Goal: Transaction & Acquisition: Purchase product/service

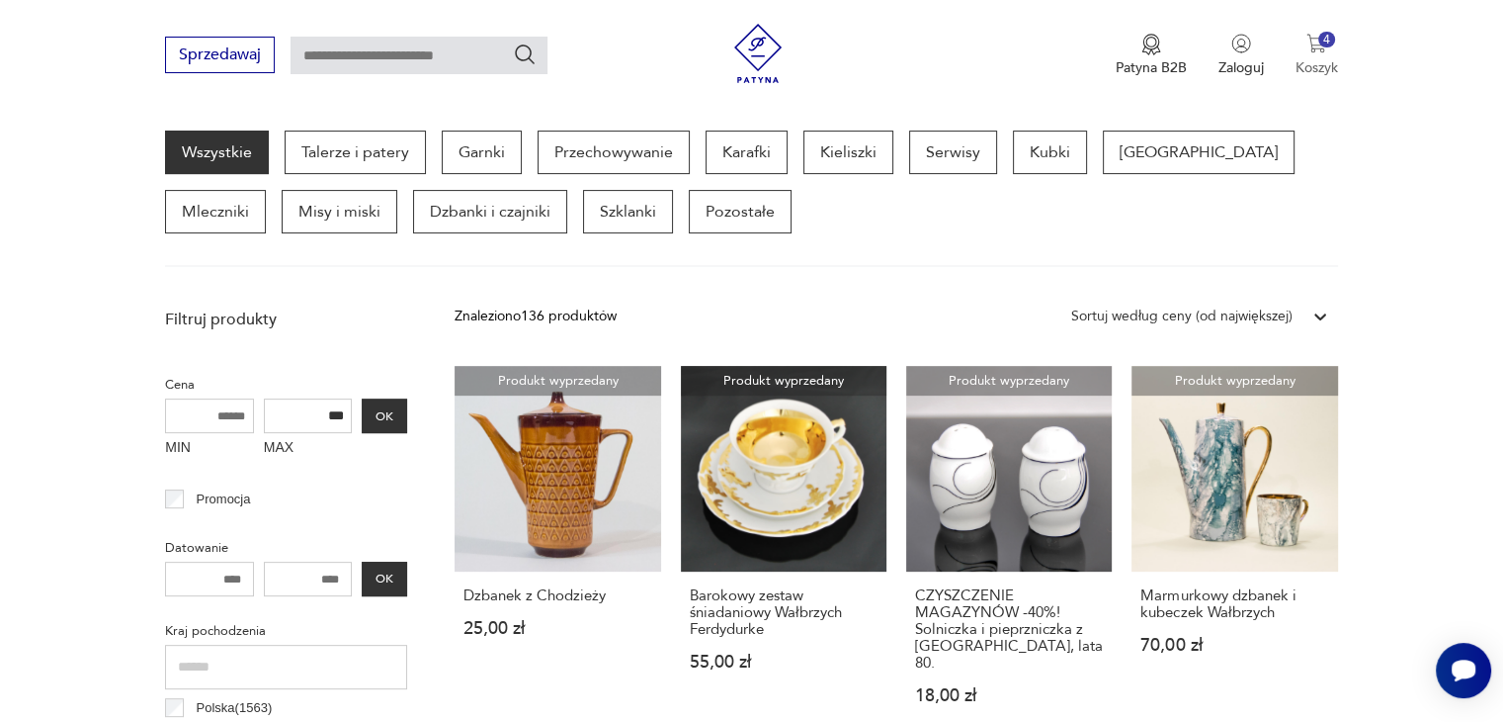
click at [1311, 44] on img "button" at bounding box center [1317, 44] width 20 height 20
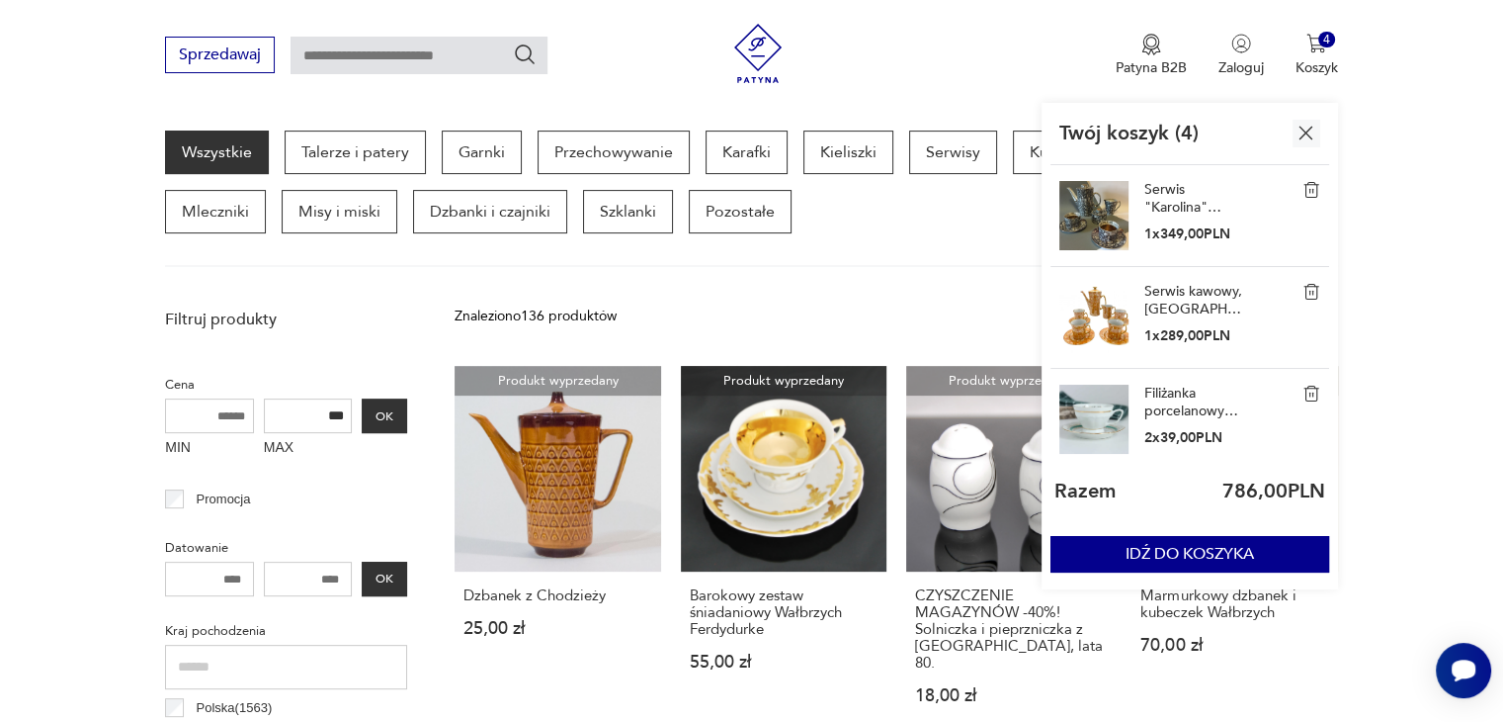
click at [913, 221] on div "Wszystkie Talerze i patery Garnki Przechowywanie Karafki Kieliszki Serwisy Kubk…" at bounding box center [751, 181] width 1172 height 103
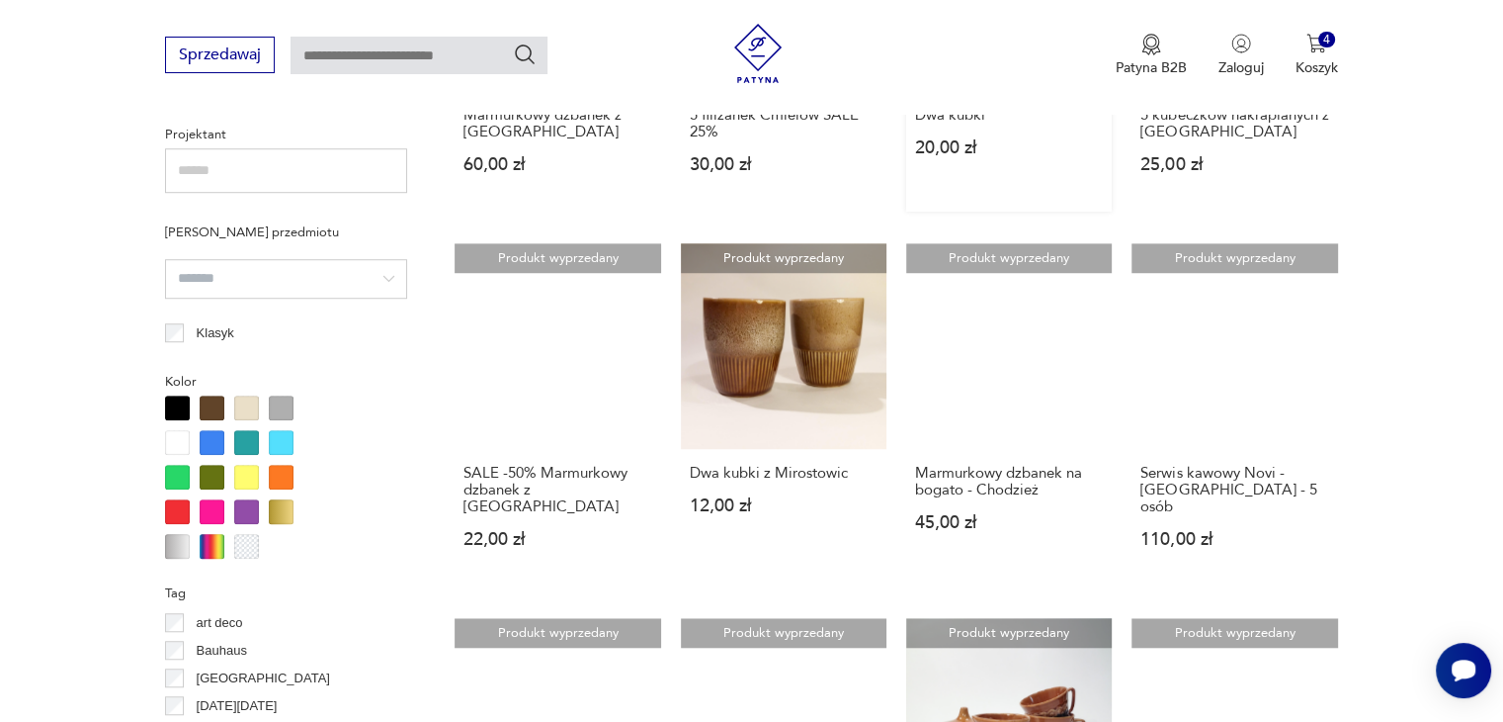
scroll to position [1809, 0]
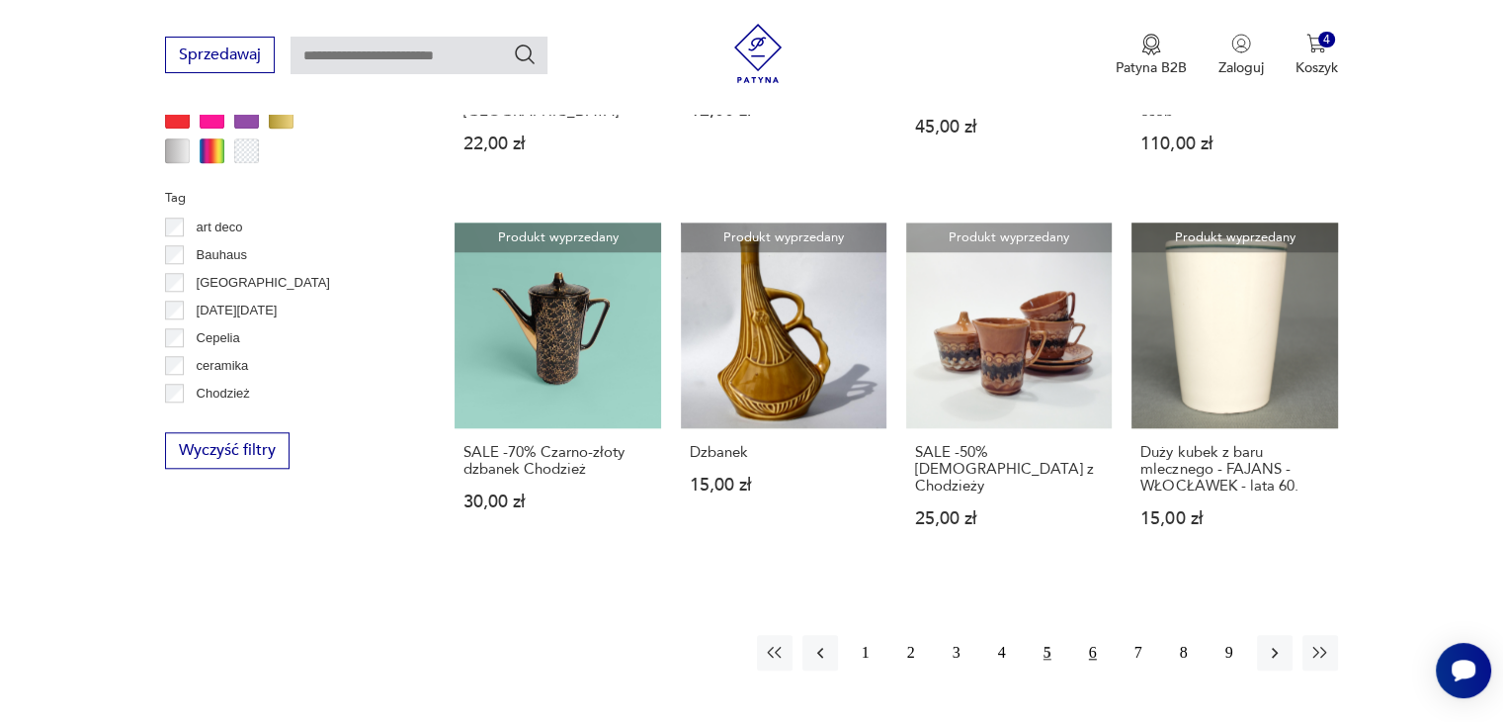
click at [1099, 635] on button "6" at bounding box center [1093, 653] width 36 height 36
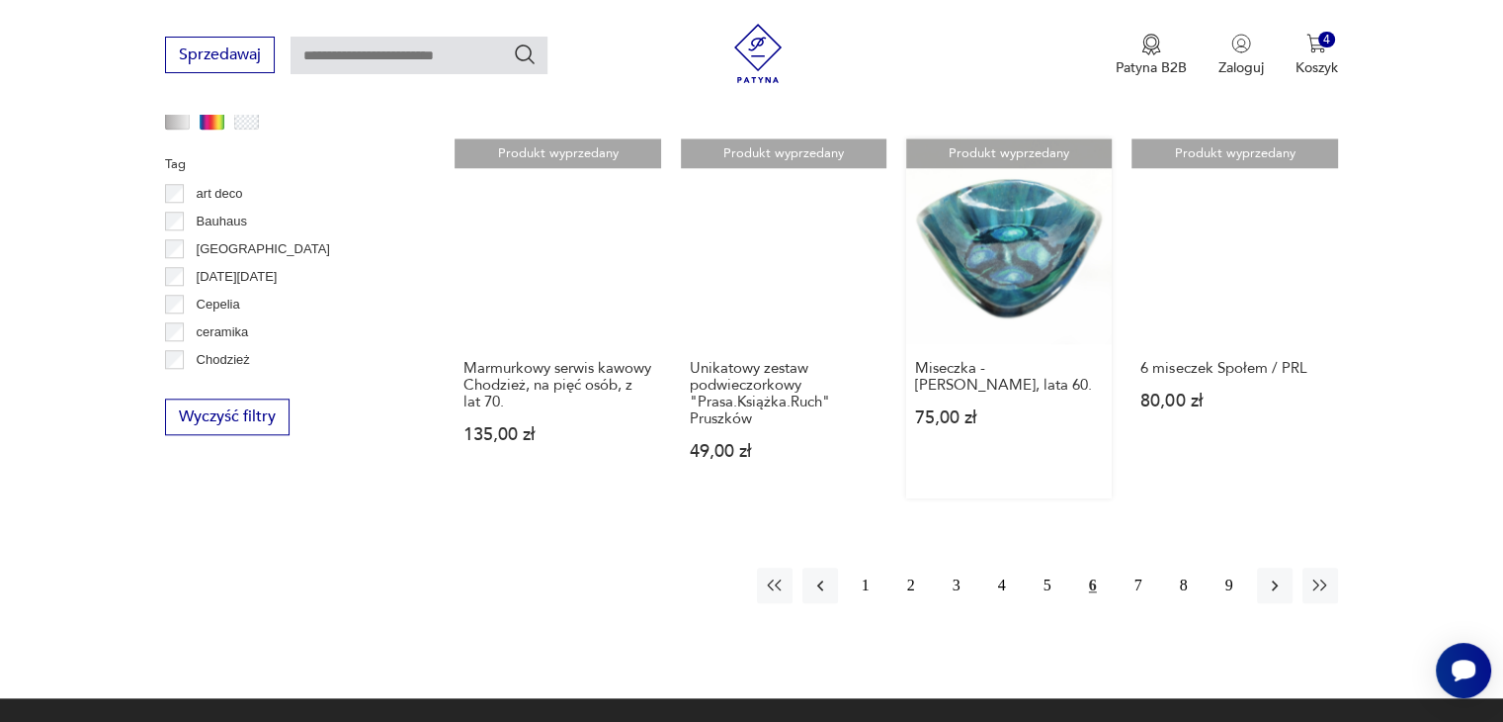
scroll to position [1809, 0]
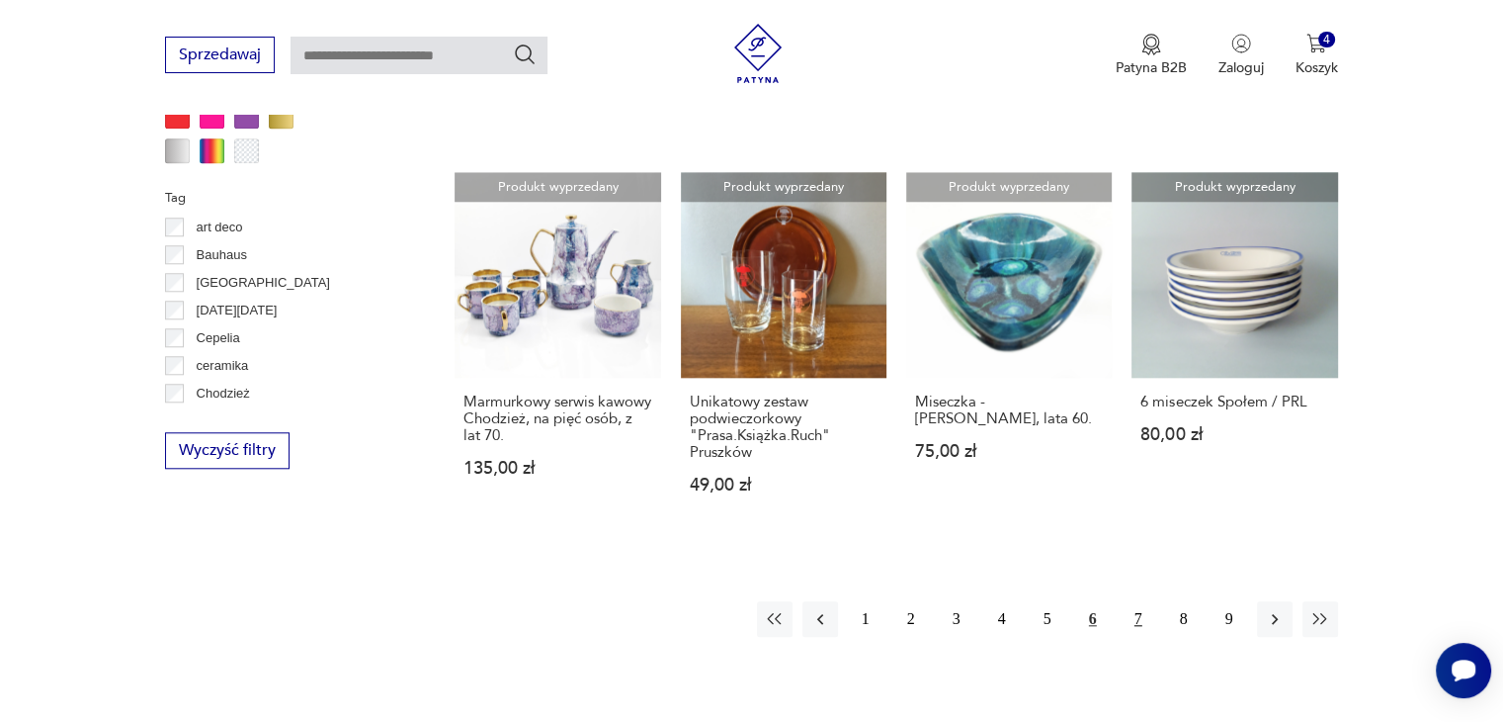
click at [1137, 618] on button "7" at bounding box center [1139, 619] width 36 height 36
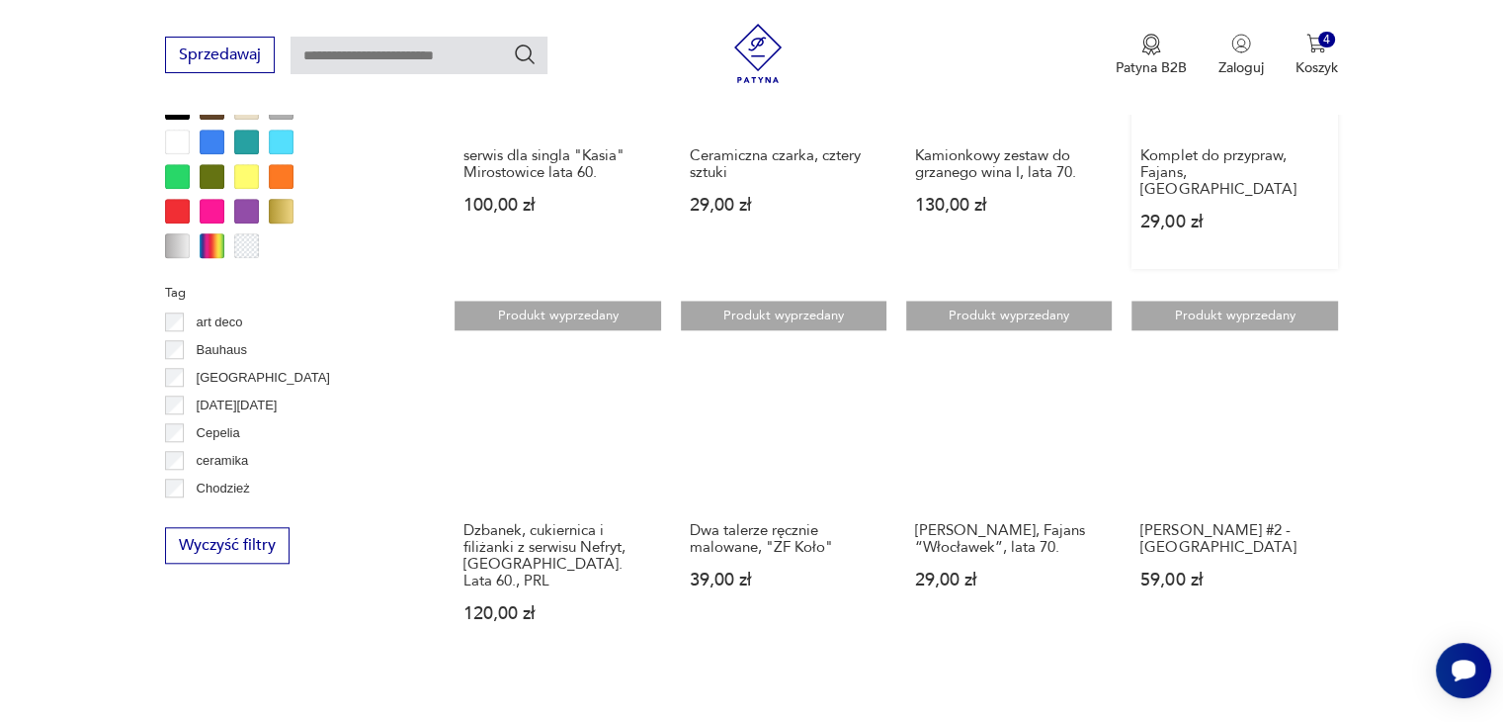
scroll to position [1908, 0]
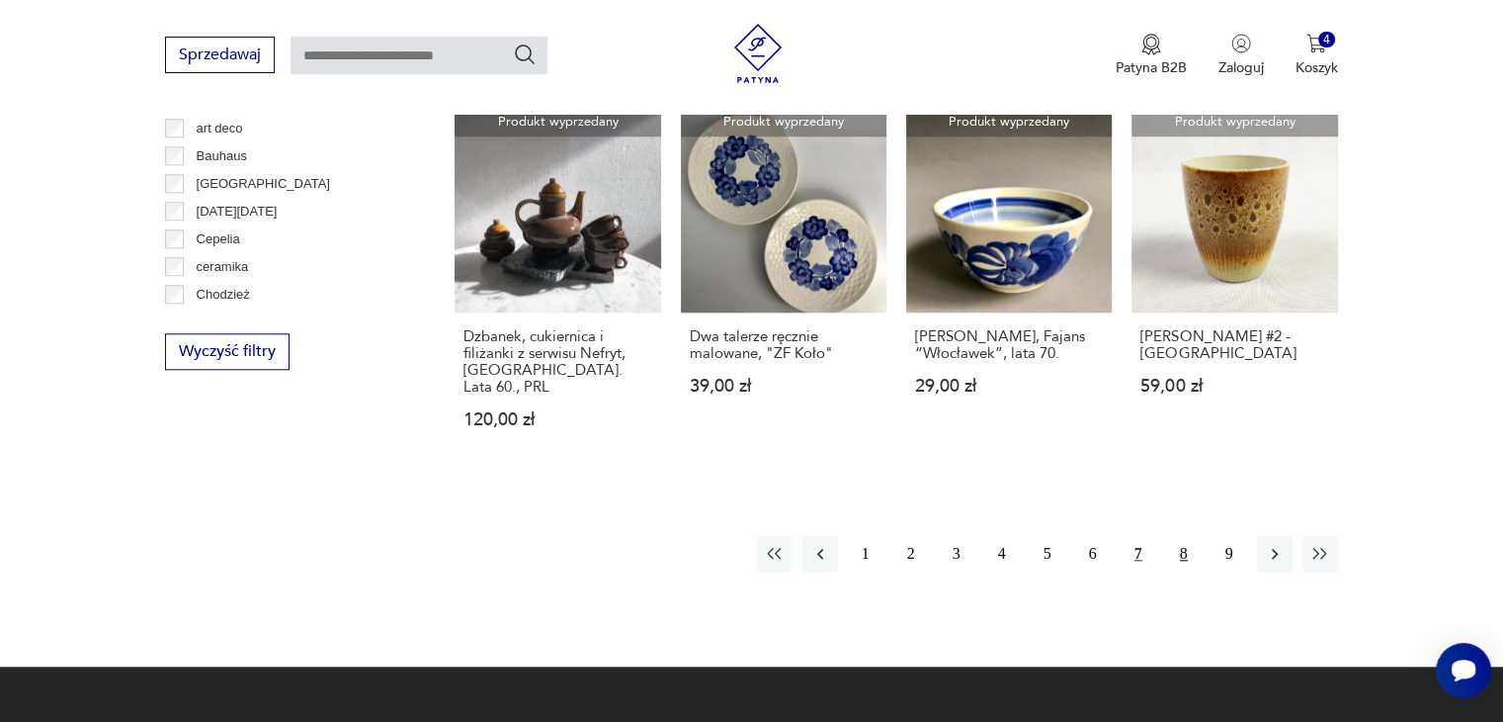
click at [1182, 536] on button "8" at bounding box center [1184, 554] width 36 height 36
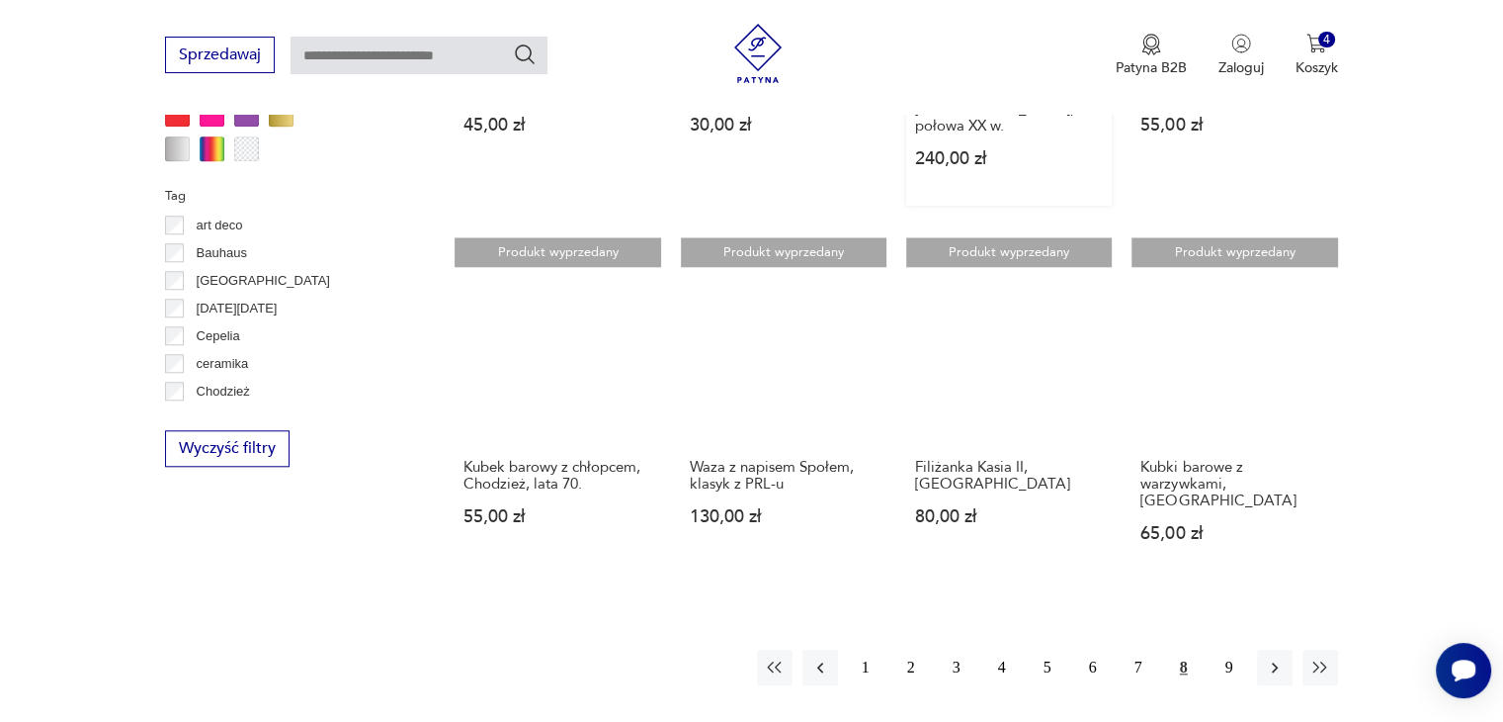
scroll to position [1908, 0]
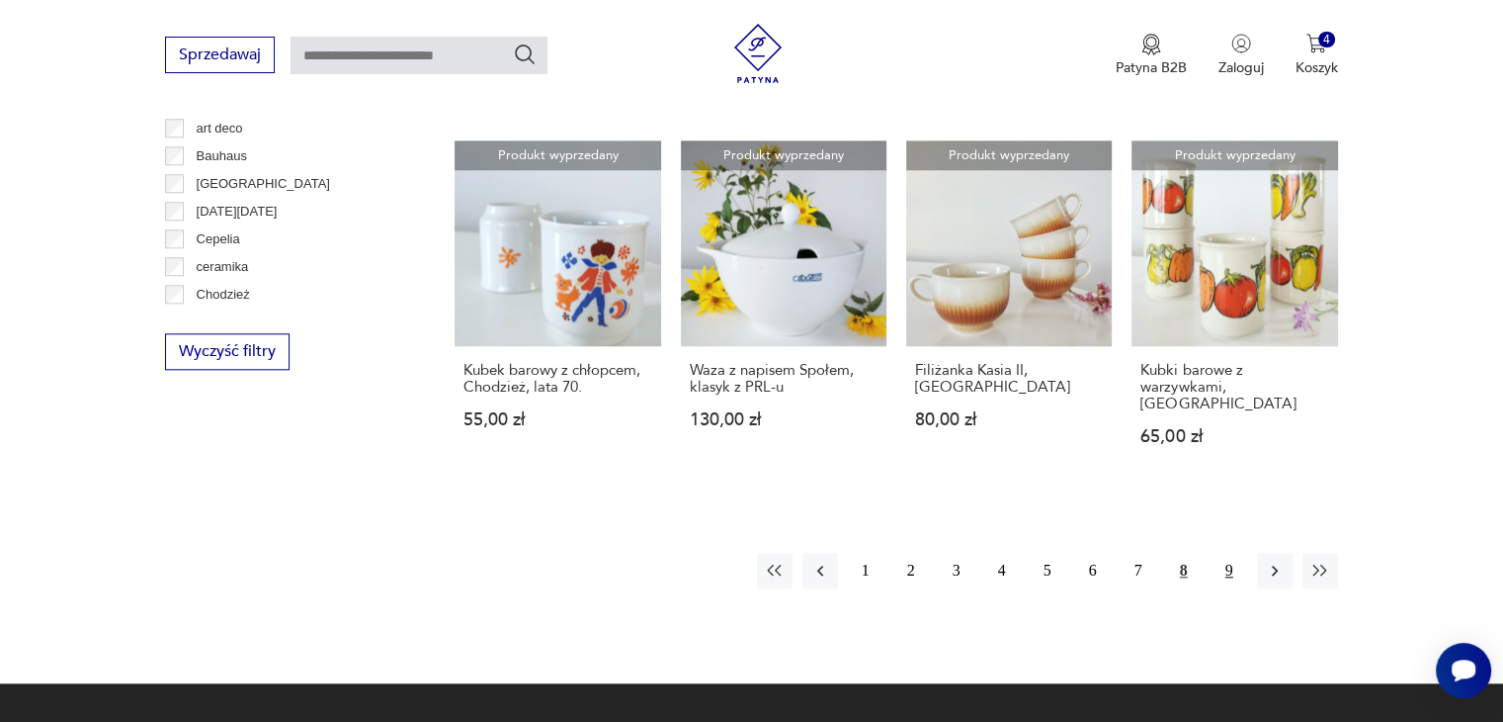
click at [1229, 553] on button "9" at bounding box center [1230, 571] width 36 height 36
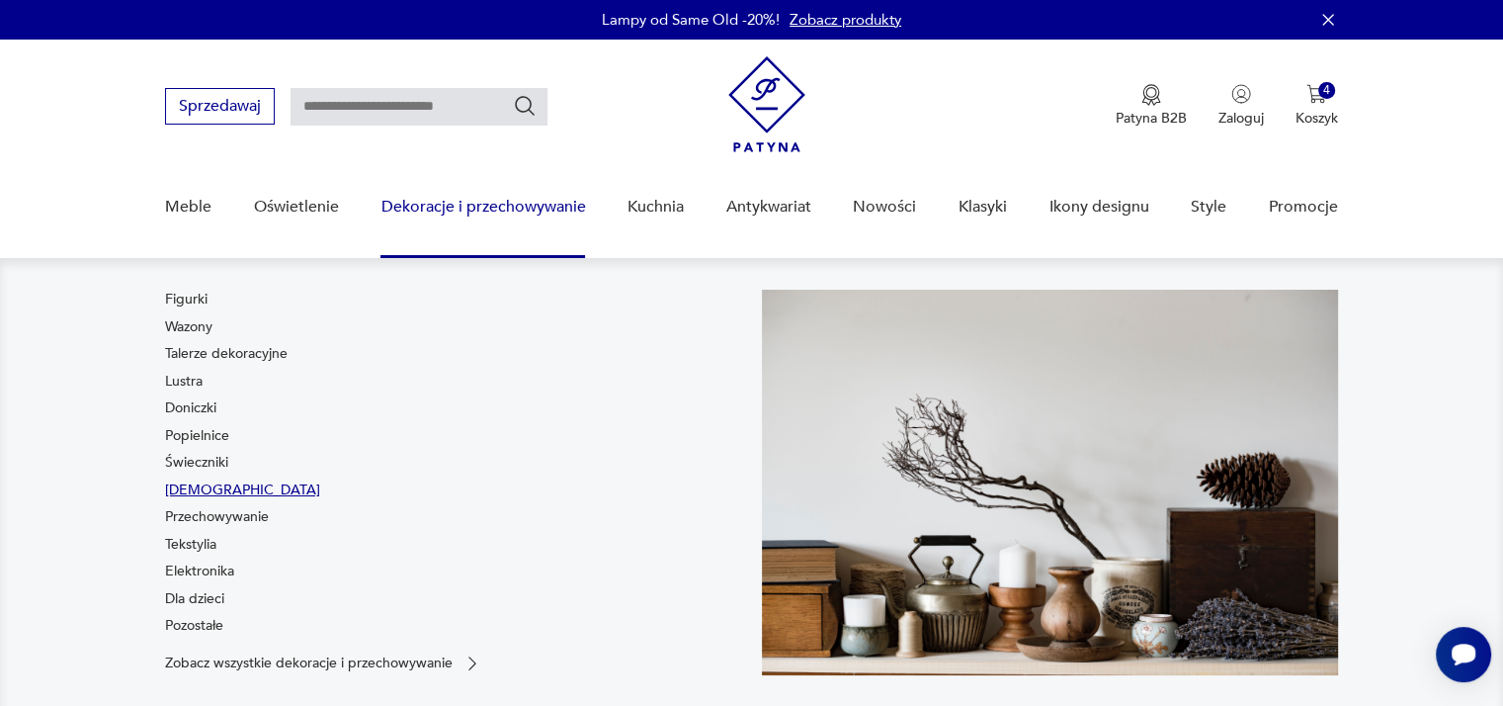
click at [198, 484] on link "[DEMOGRAPHIC_DATA]" at bounding box center [242, 490] width 155 height 20
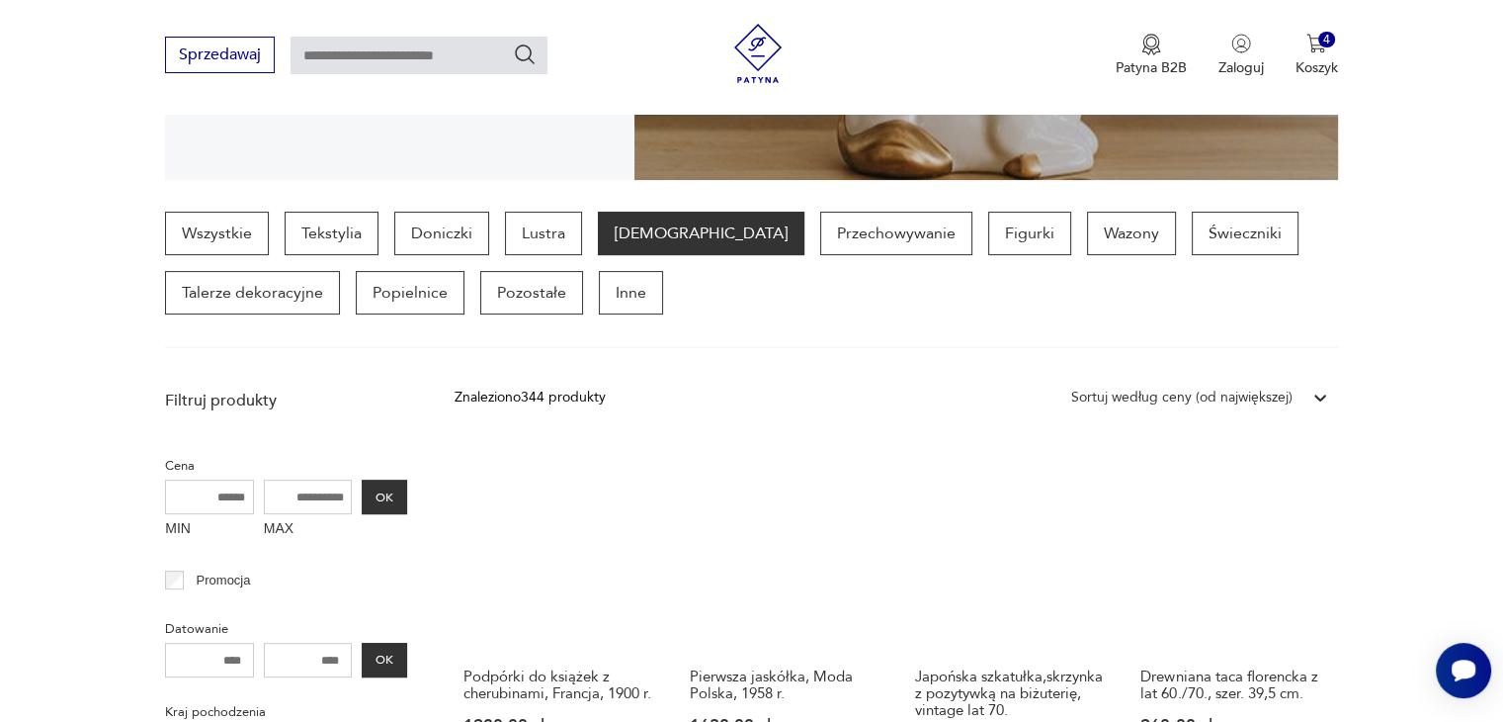
scroll to position [494, 0]
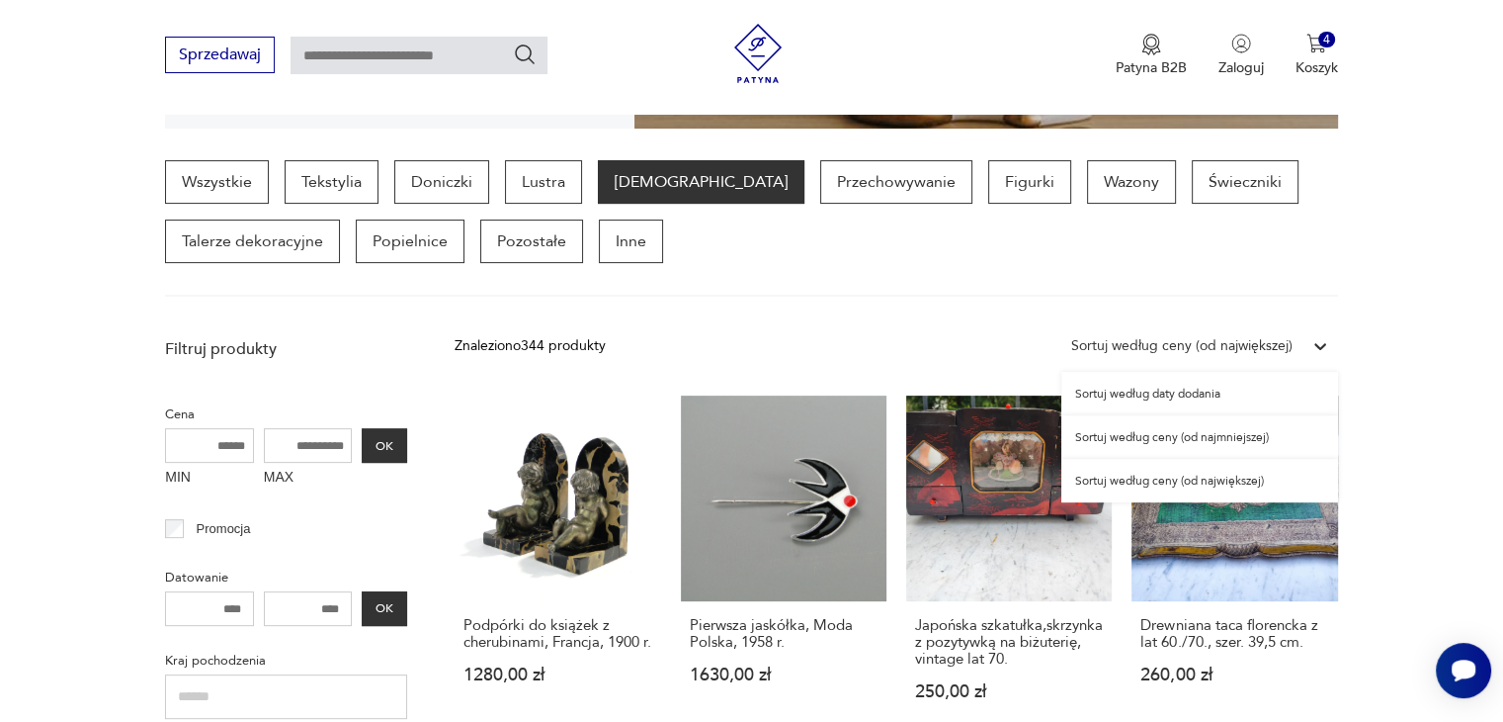
click at [1193, 347] on div "Sortuj według ceny (od największej)" at bounding box center [1181, 346] width 221 height 22
click at [1205, 471] on div "Sortuj według ceny (od największej)" at bounding box center [1200, 480] width 277 height 43
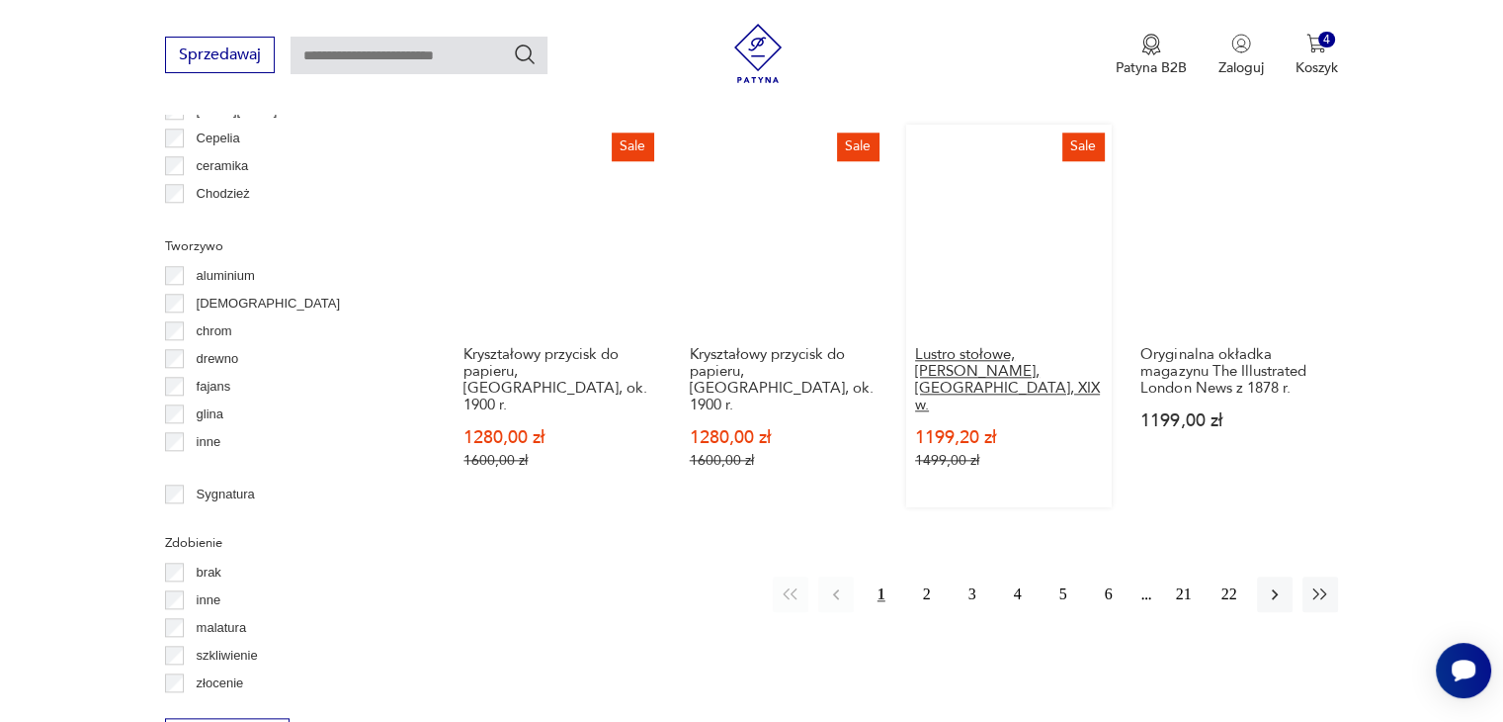
scroll to position [2105, 0]
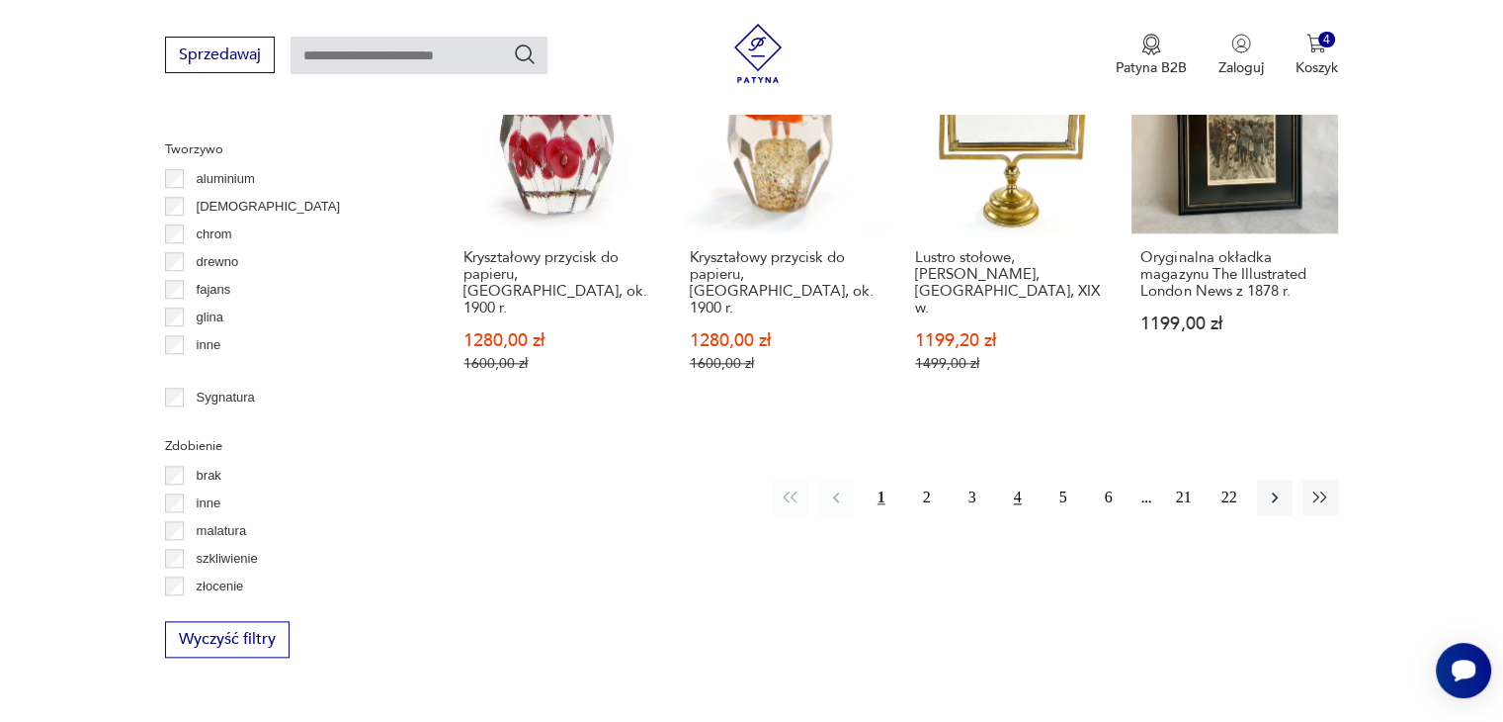
click at [1012, 479] on button "4" at bounding box center [1018, 497] width 36 height 36
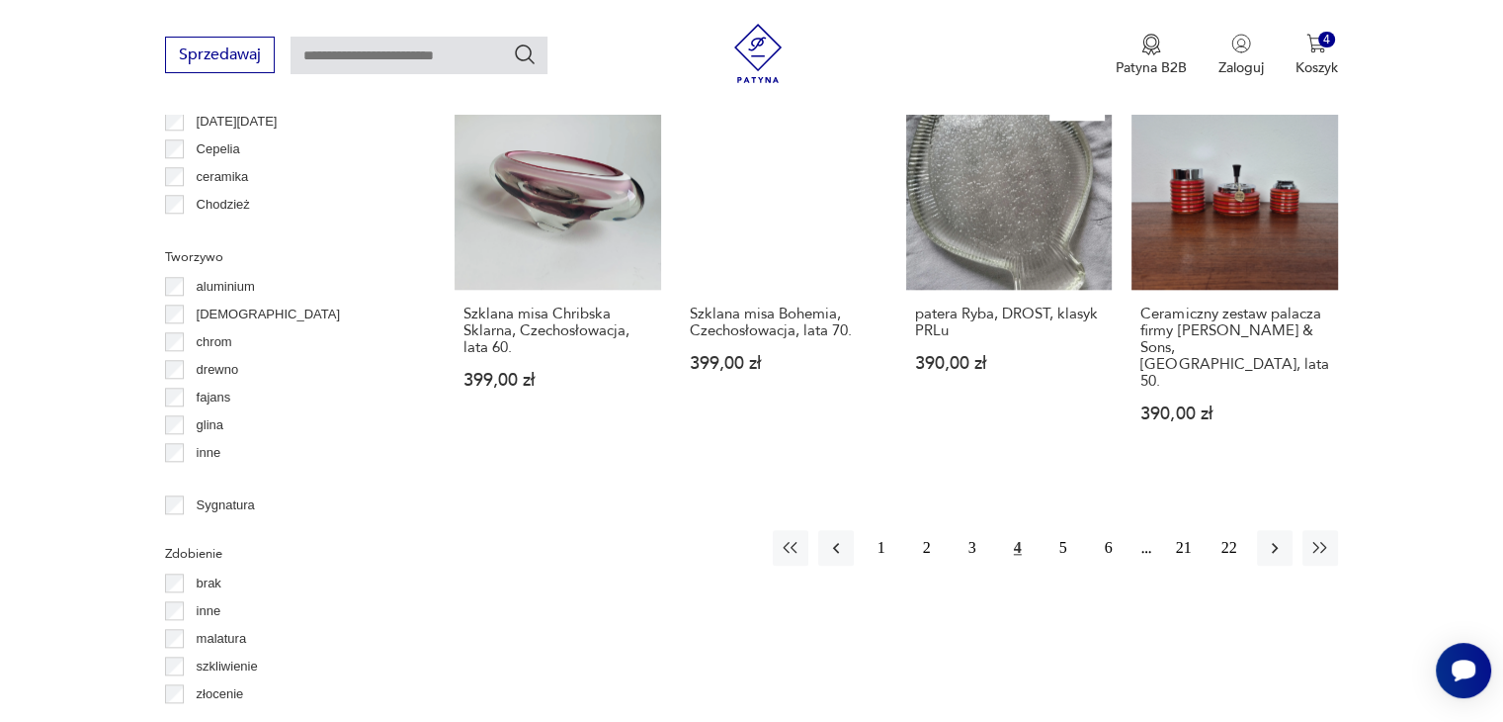
scroll to position [2007, 0]
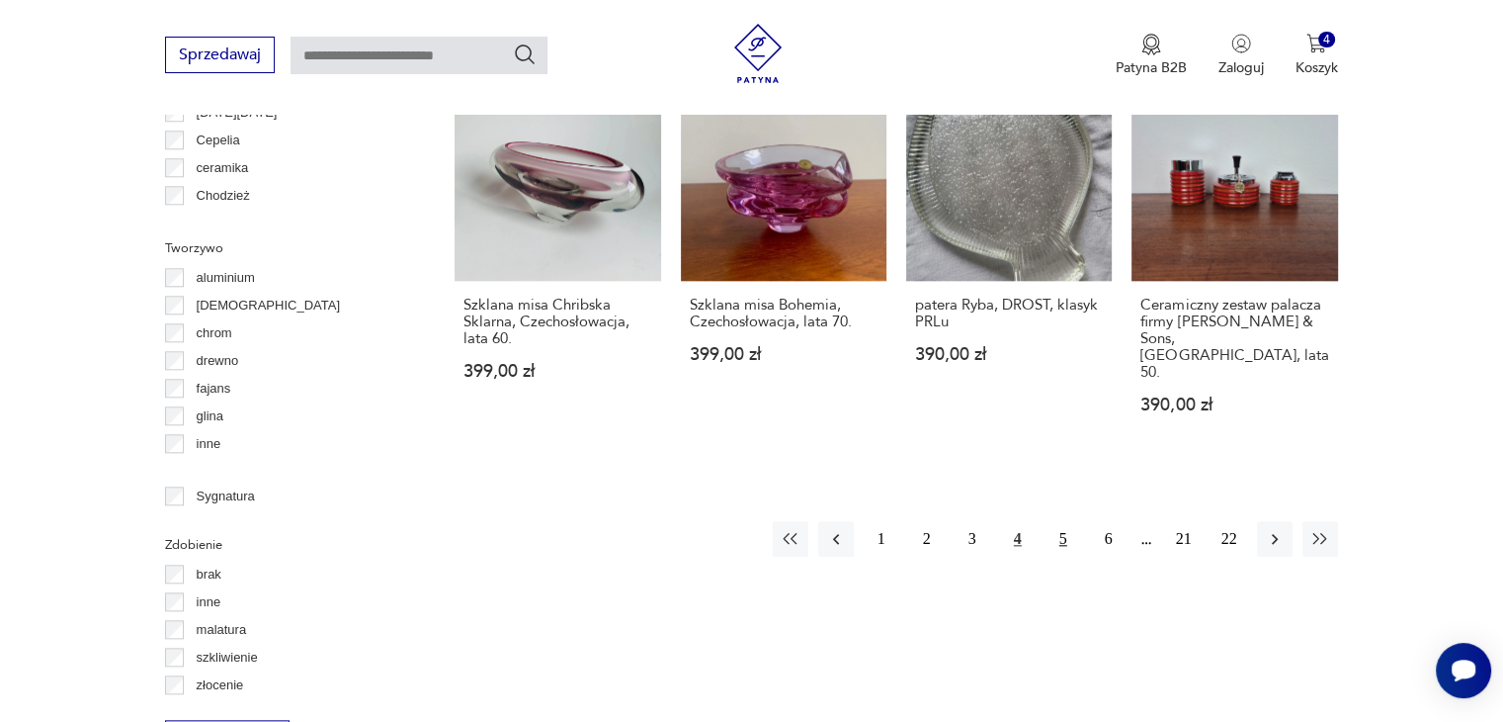
click at [1060, 521] on button "5" at bounding box center [1064, 539] width 36 height 36
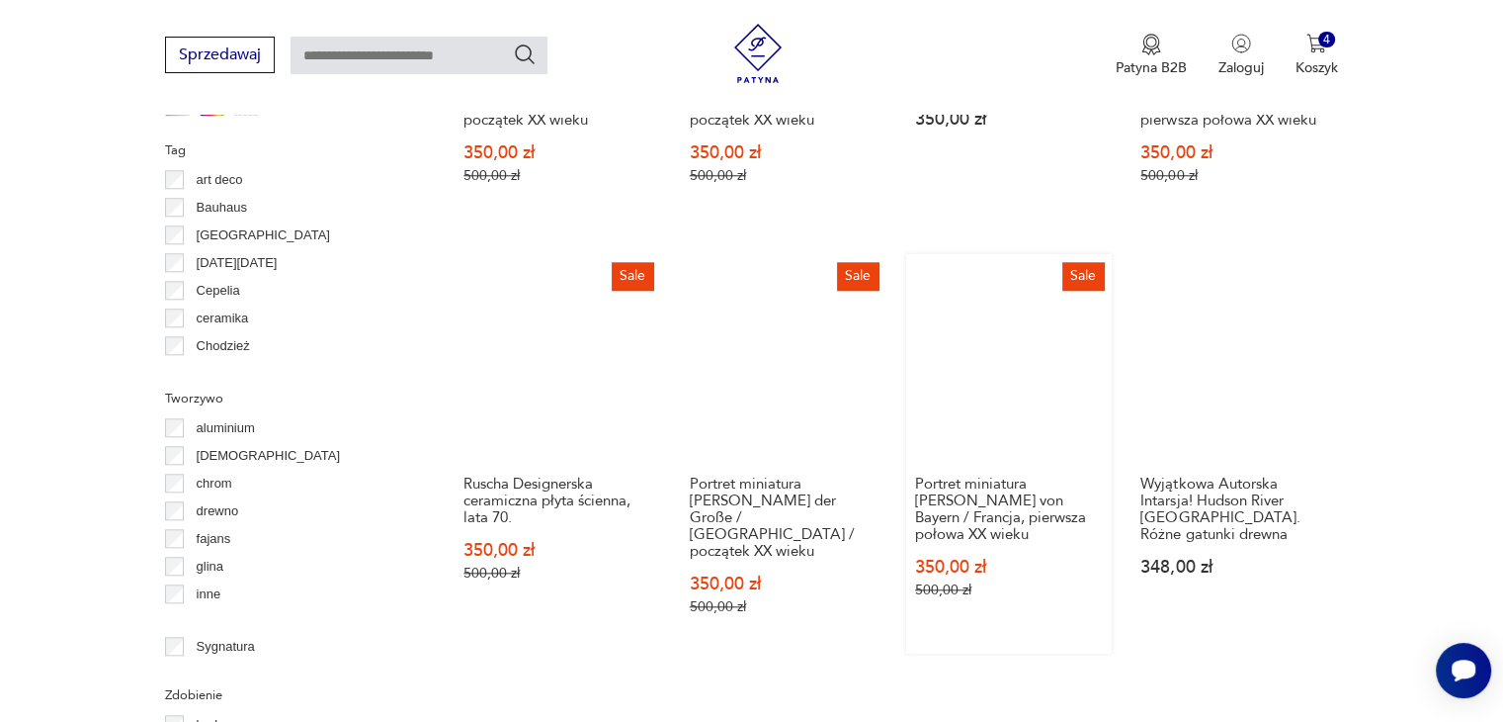
scroll to position [2007, 0]
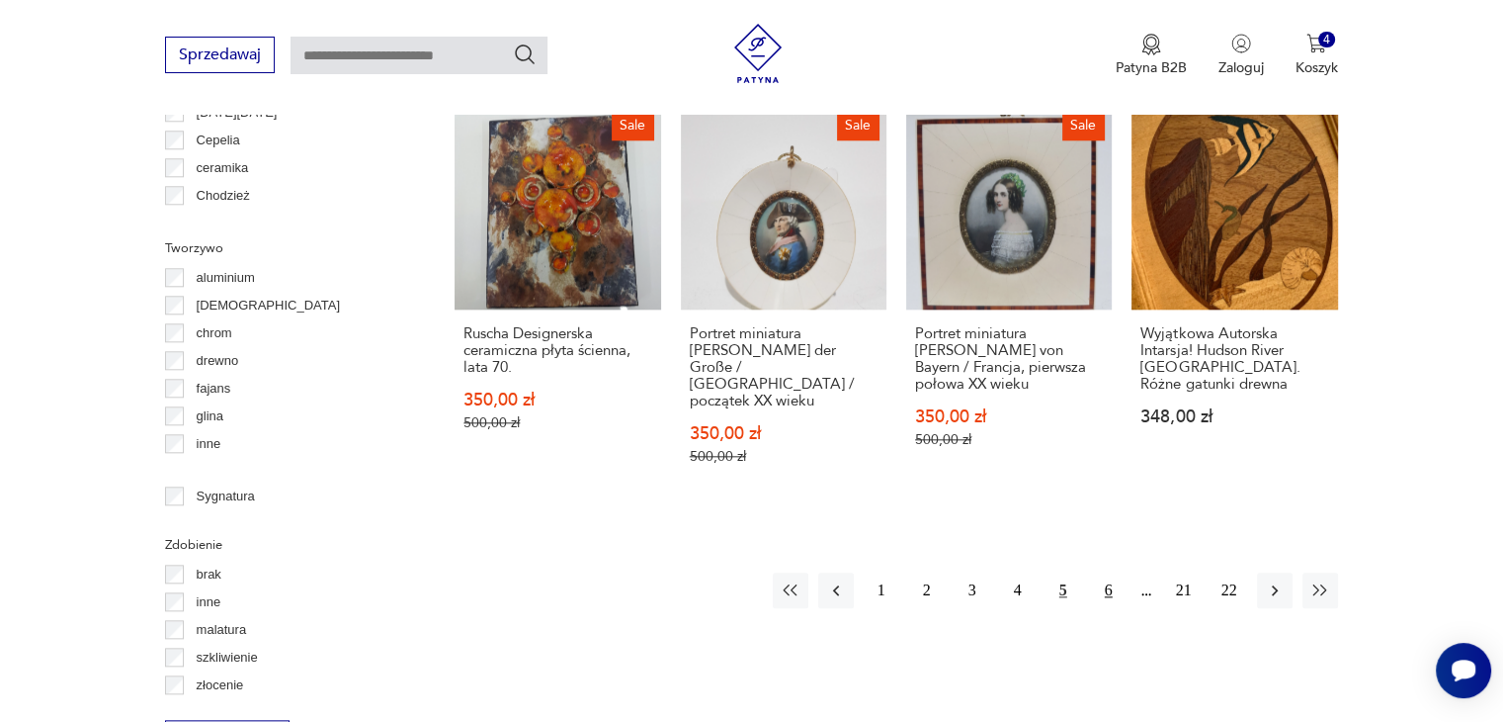
click at [1103, 572] on button "6" at bounding box center [1109, 590] width 36 height 36
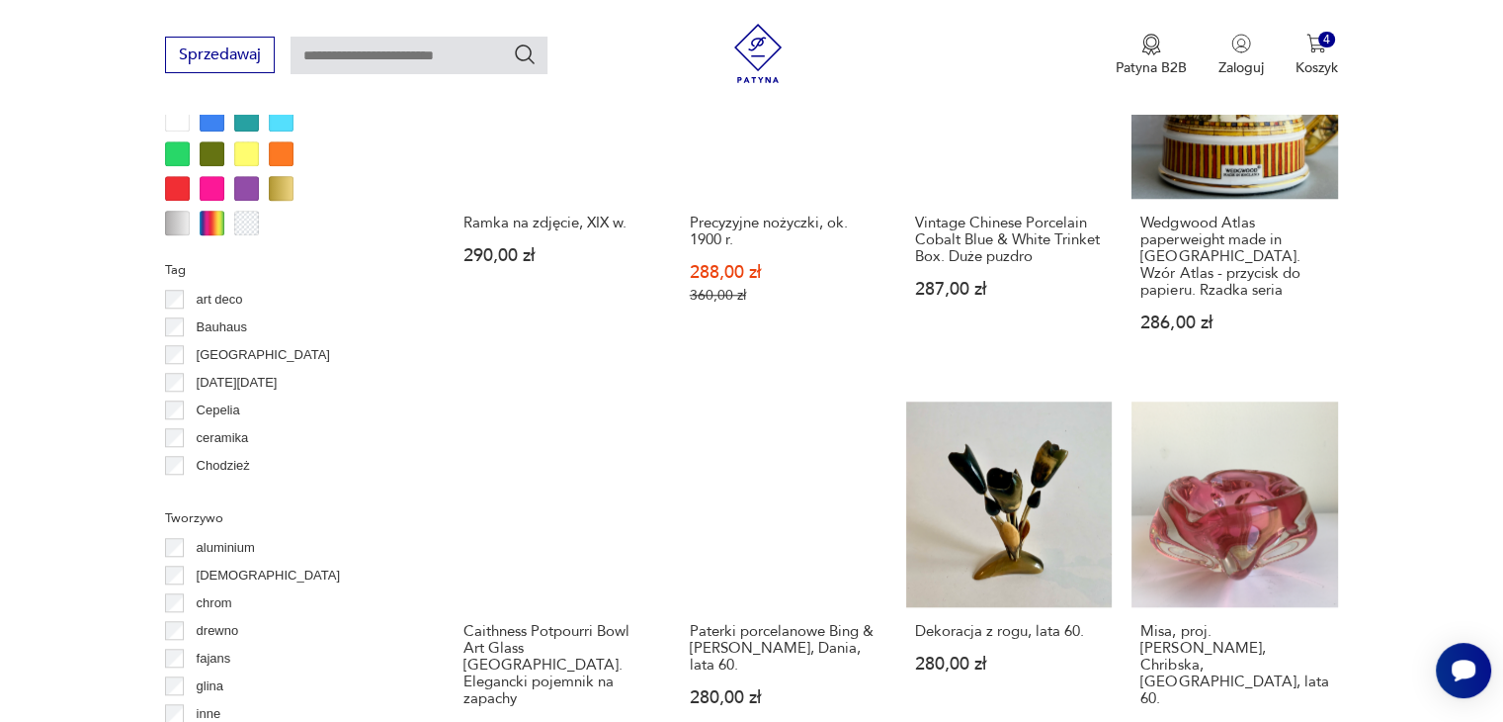
scroll to position [1908, 0]
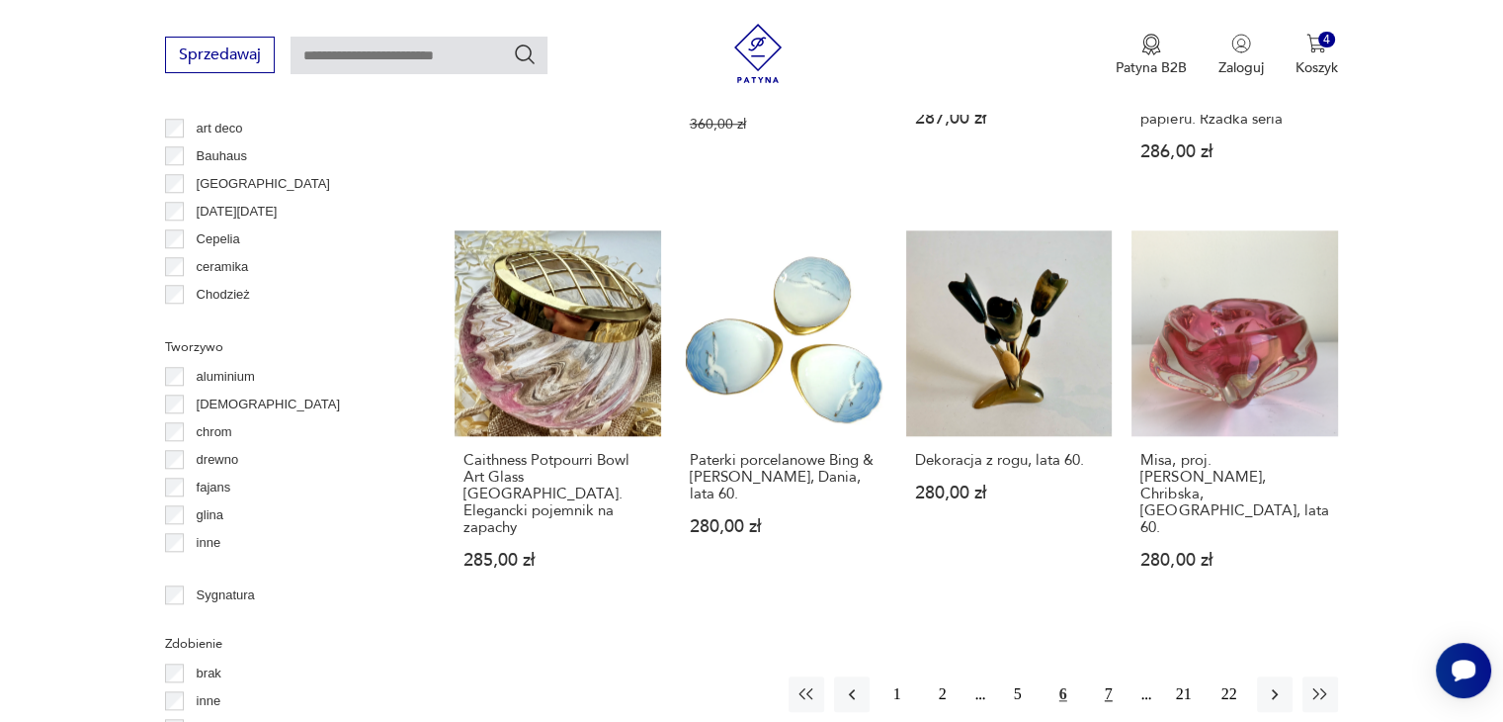
click at [1111, 676] on button "7" at bounding box center [1109, 694] width 36 height 36
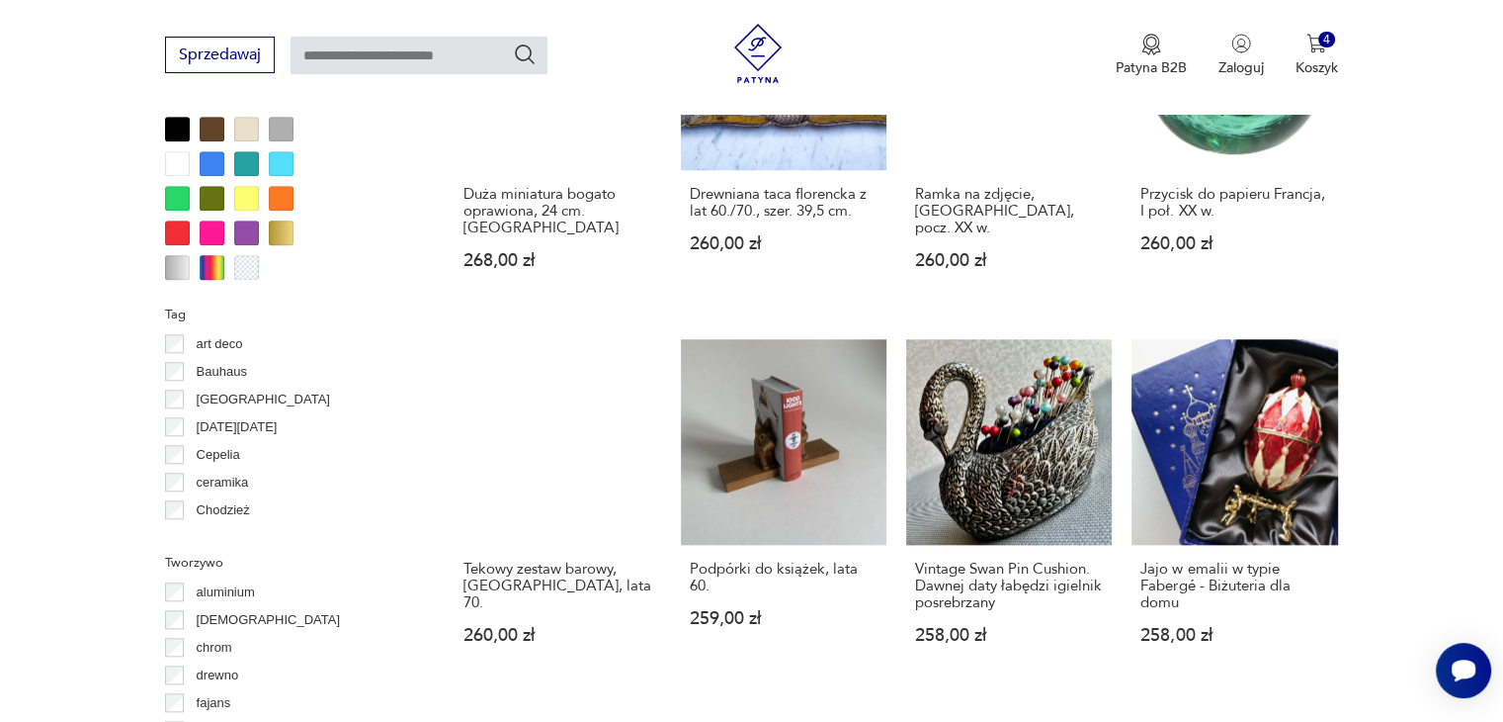
scroll to position [1809, 0]
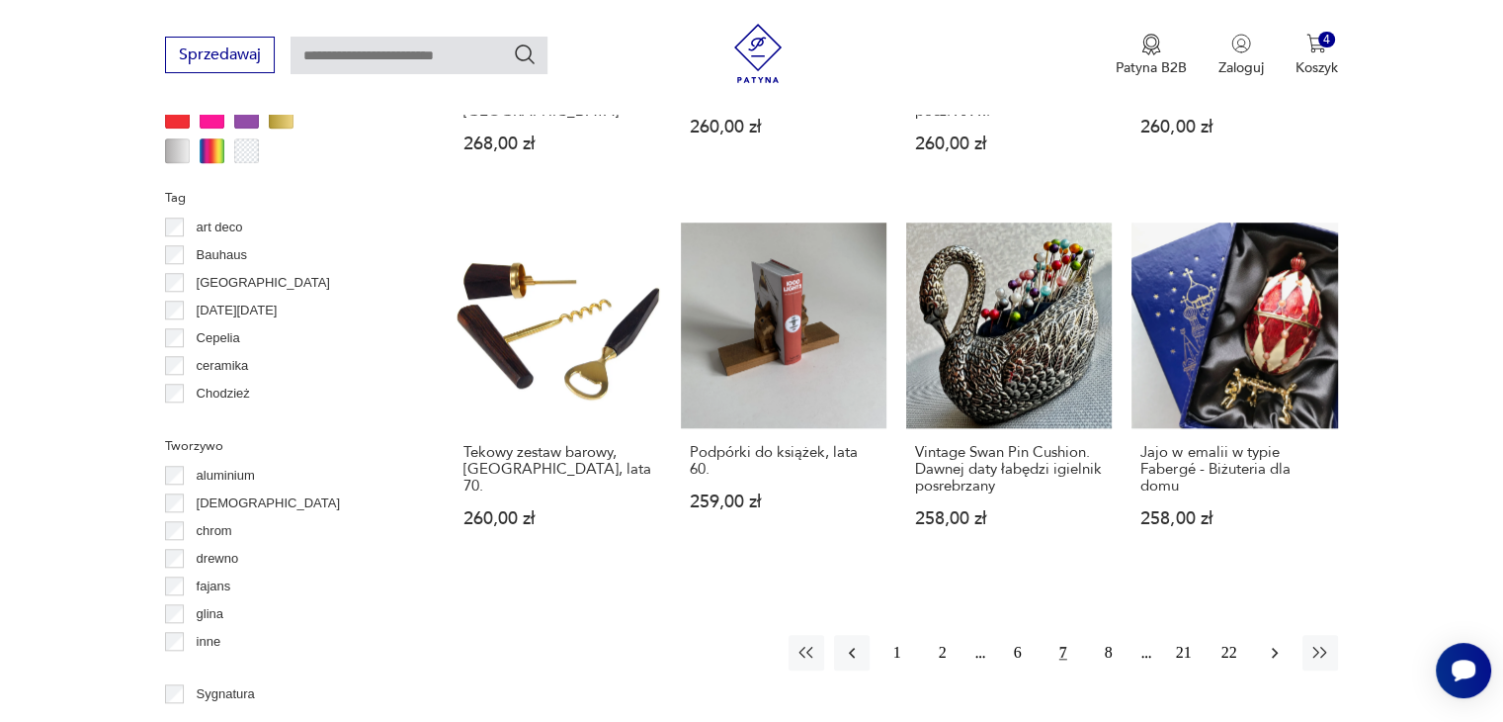
click at [1276, 647] on icon "button" at bounding box center [1275, 652] width 6 height 11
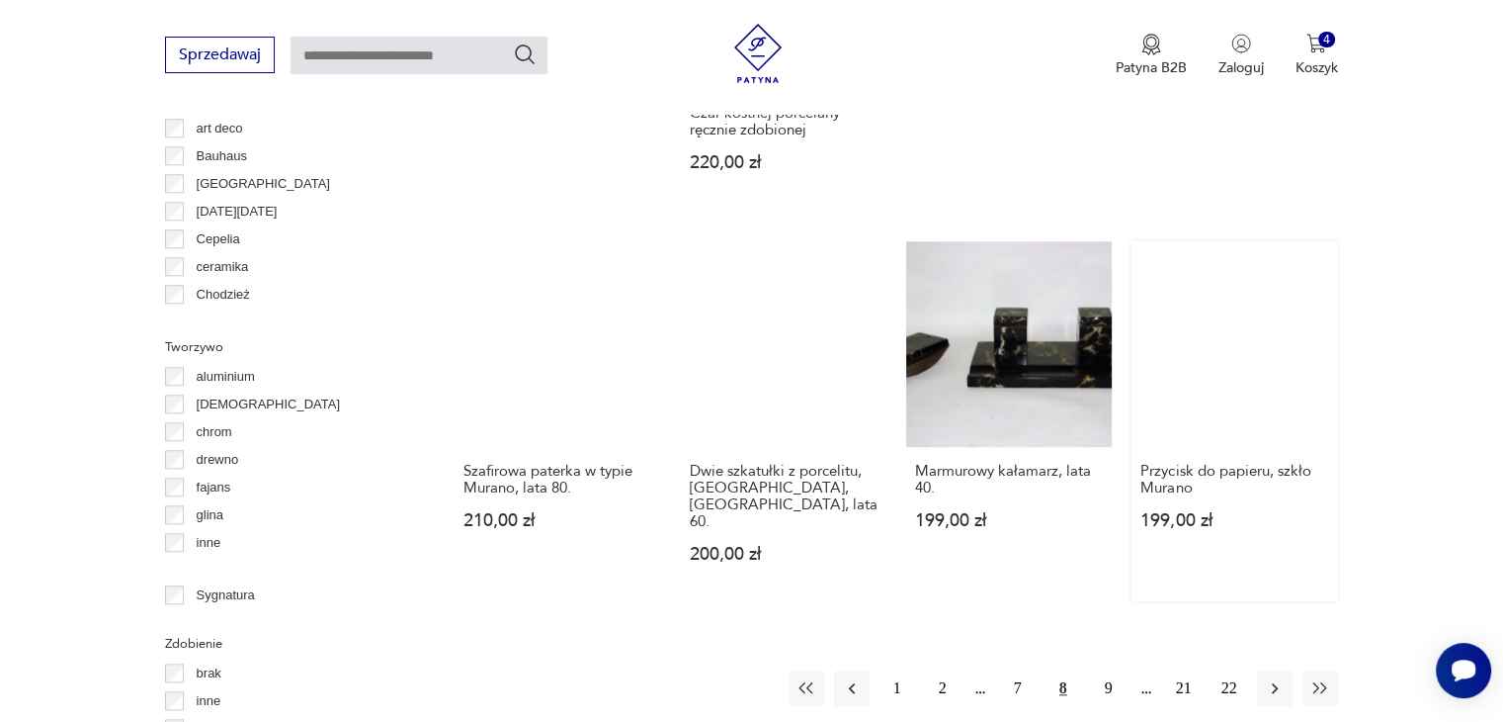
scroll to position [2007, 0]
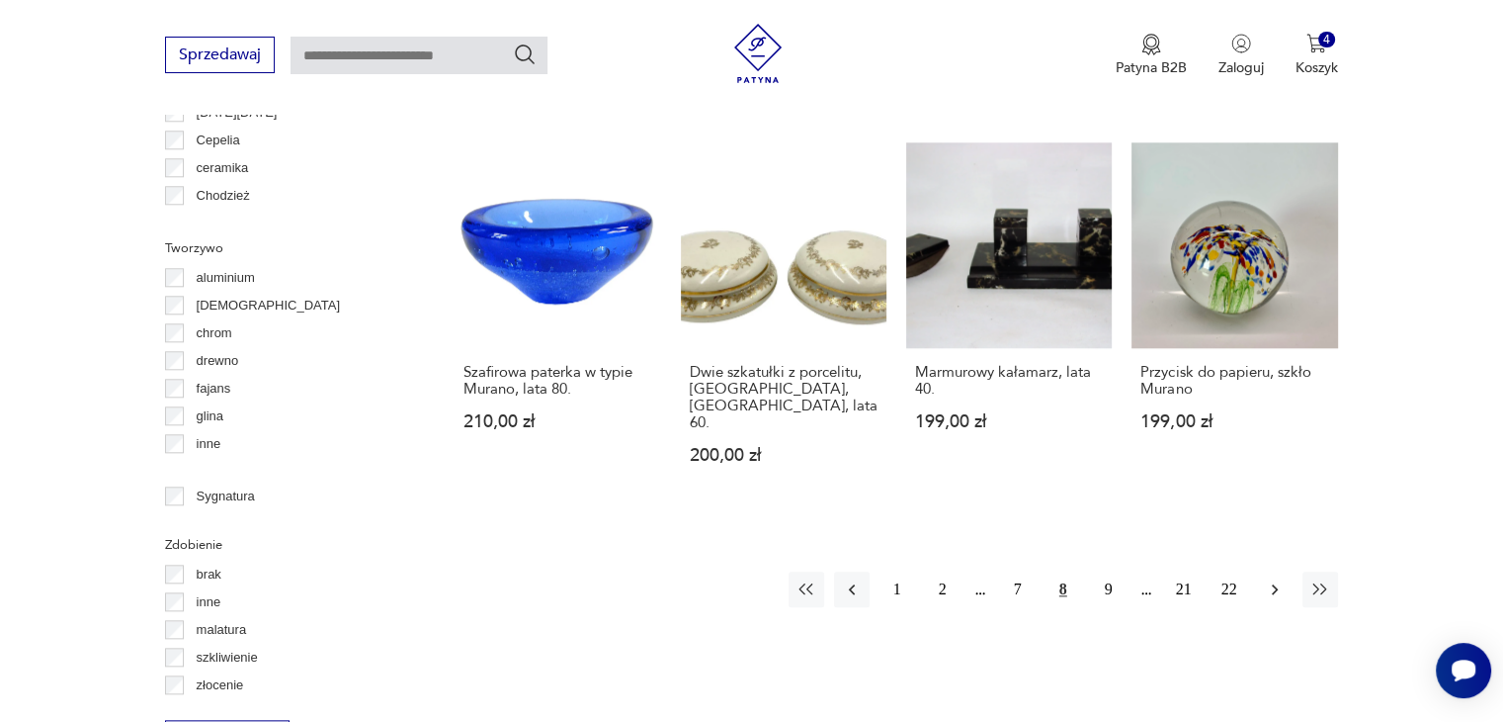
click at [1278, 579] on icon "button" at bounding box center [1275, 589] width 20 height 20
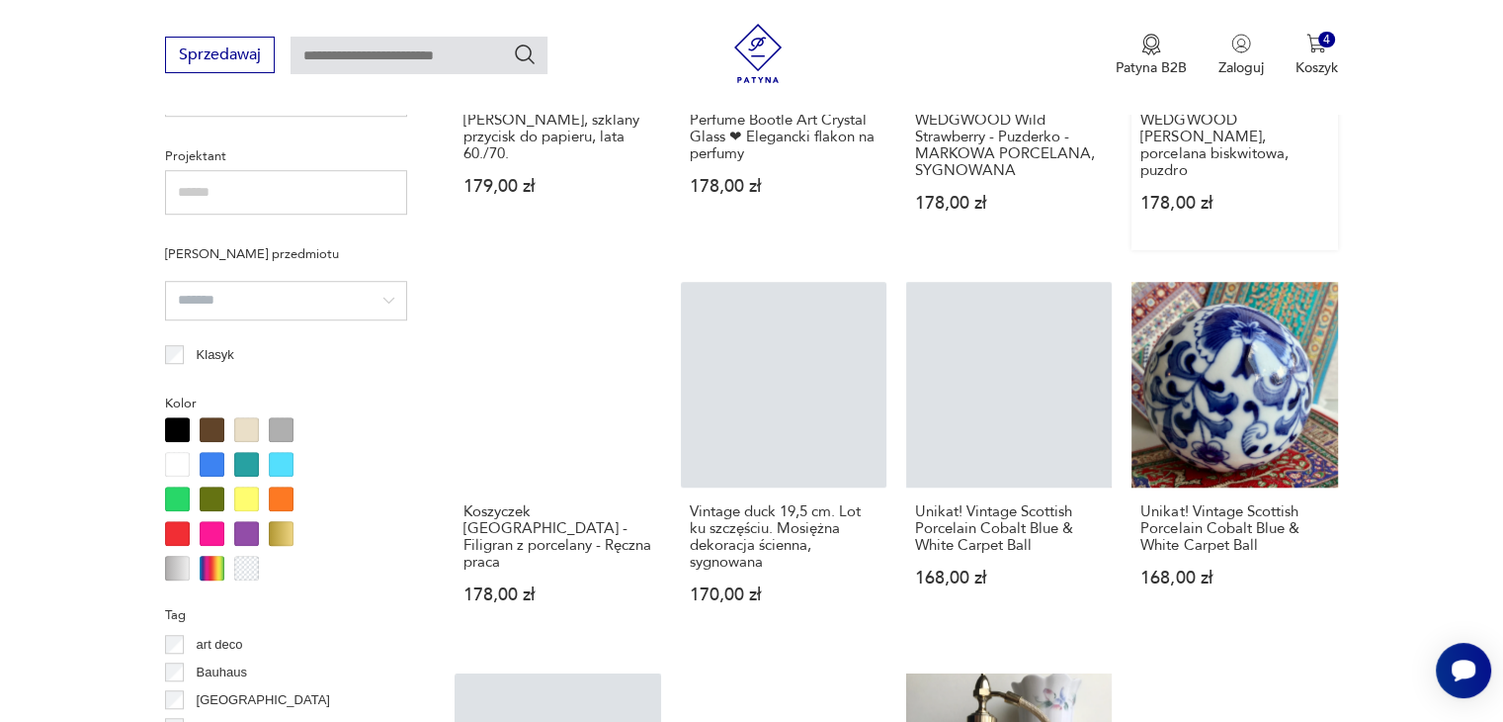
scroll to position [1413, 0]
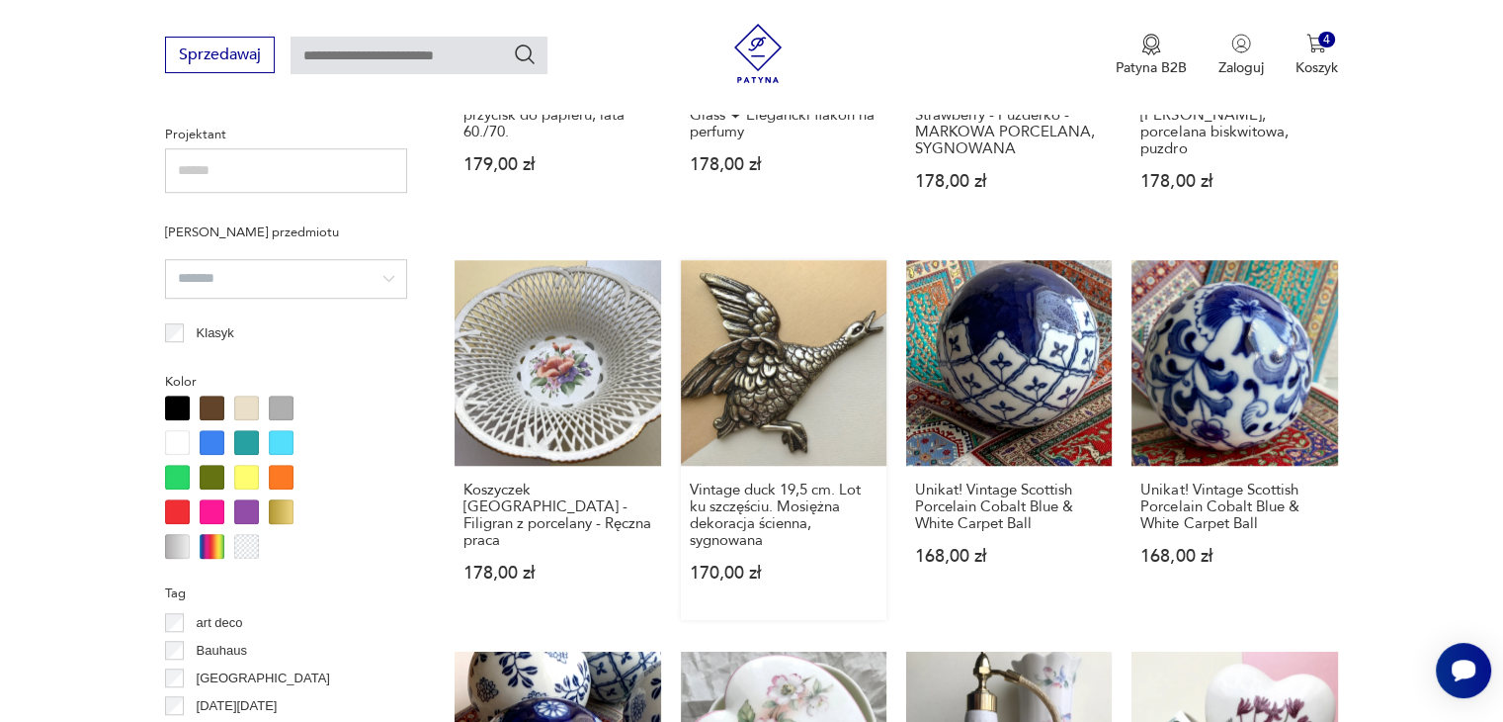
click at [771, 369] on link "Vintage duck 19,5 cm. Lot ku szczęściu. Mosiężna dekoracja ścienna, sygnowana 1…" at bounding box center [784, 440] width 206 height 360
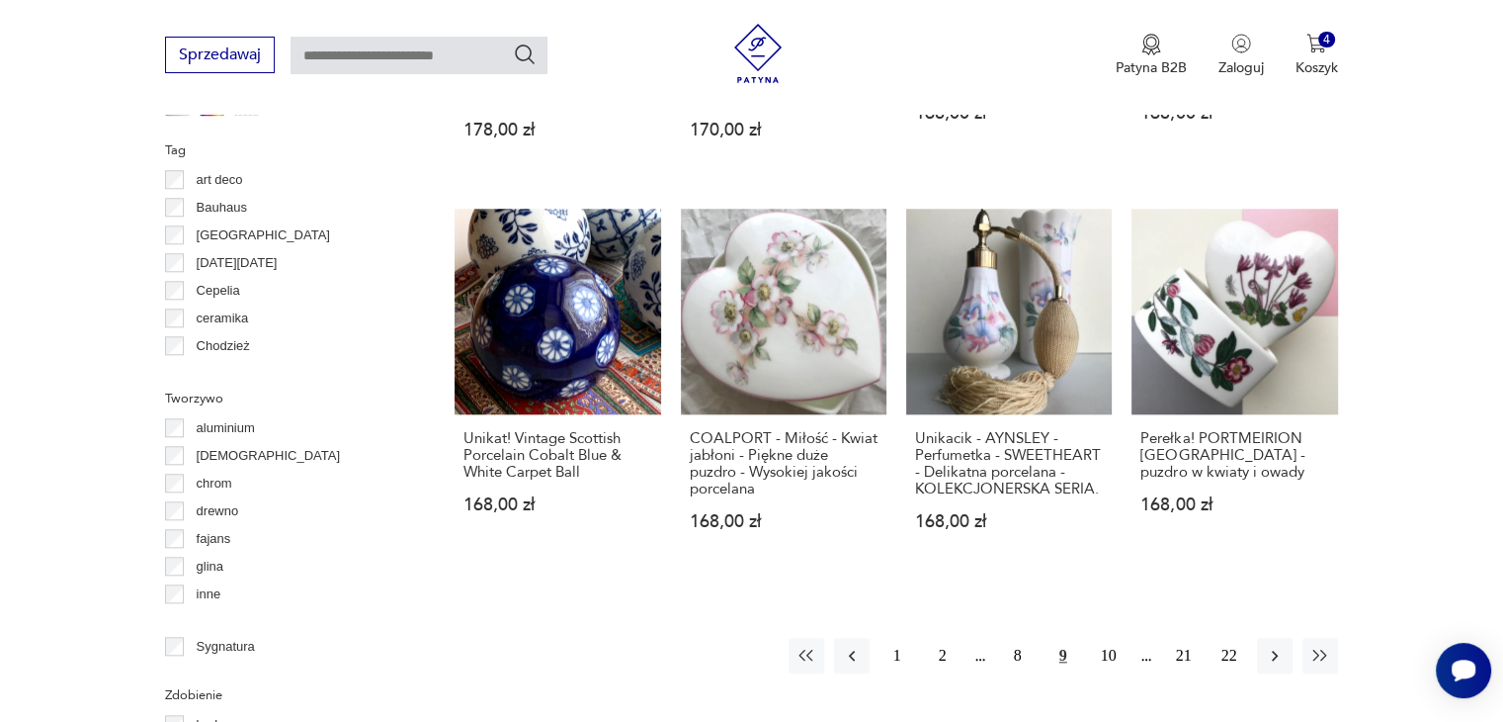
scroll to position [1890, 0]
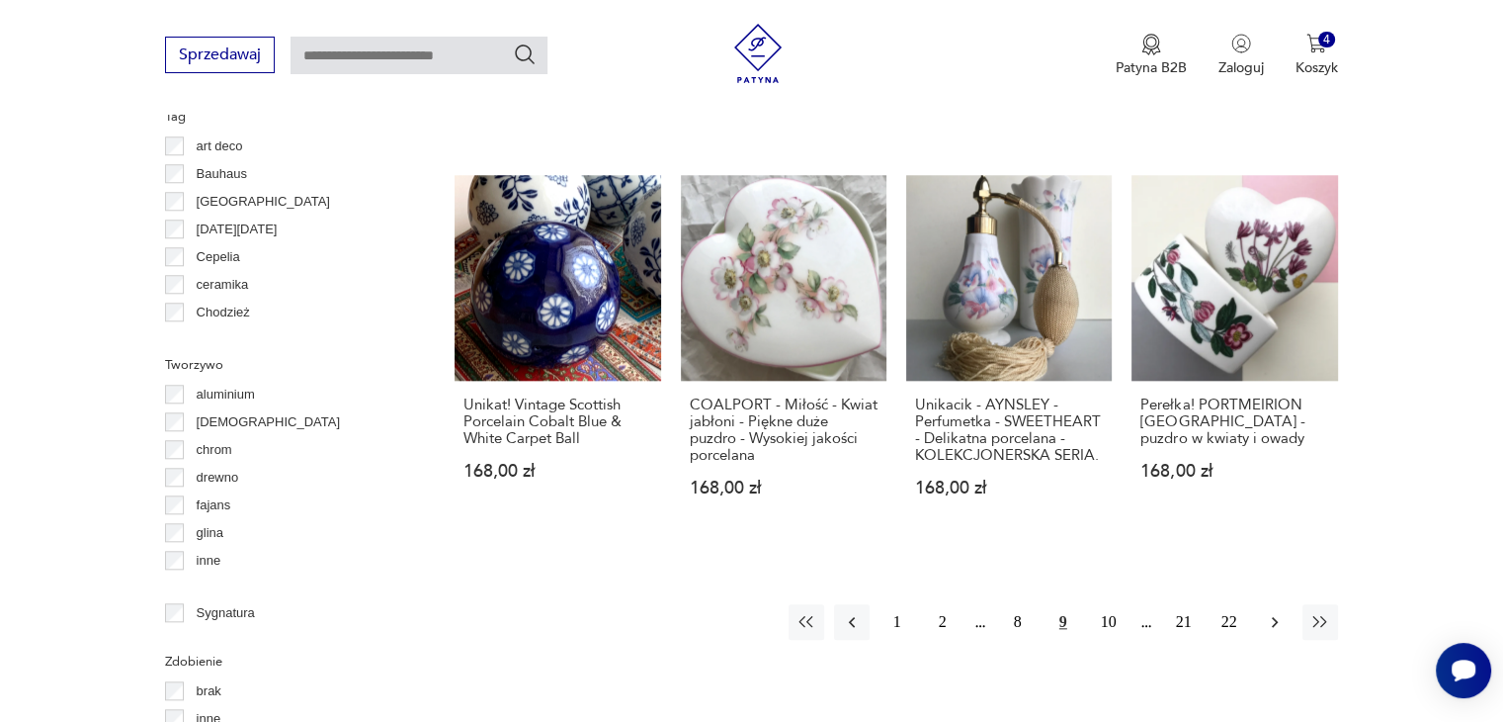
click at [1266, 612] on icon "button" at bounding box center [1275, 622] width 20 height 20
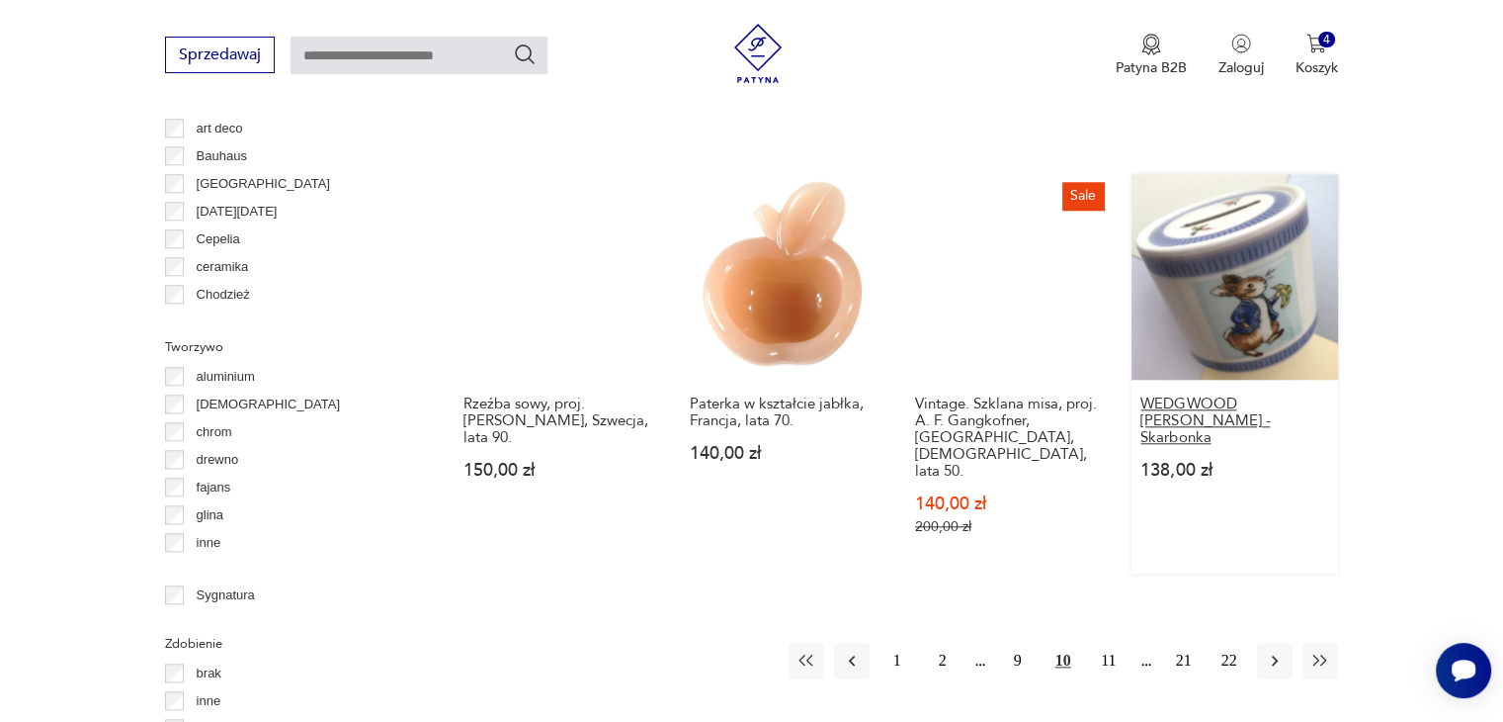
scroll to position [2204, 0]
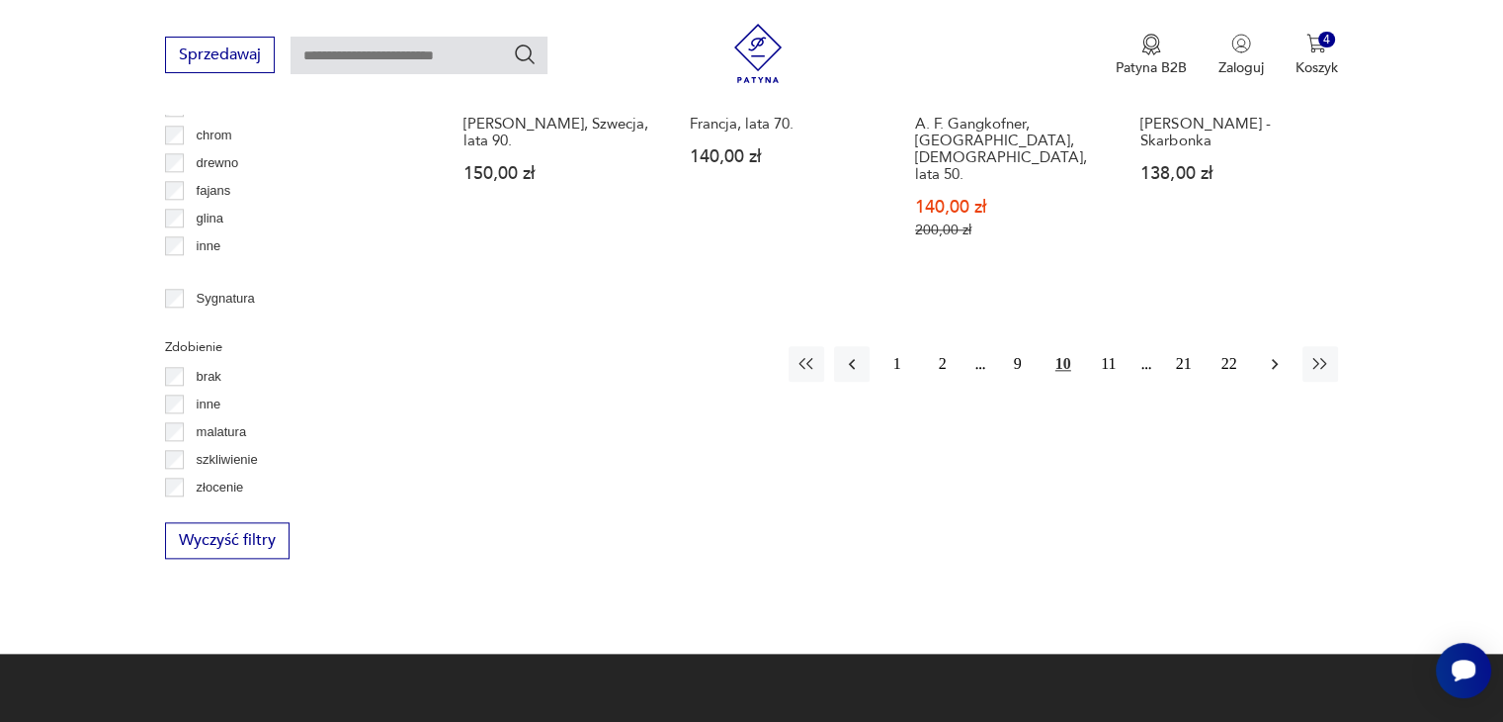
click at [1272, 354] on icon "button" at bounding box center [1275, 364] width 20 height 20
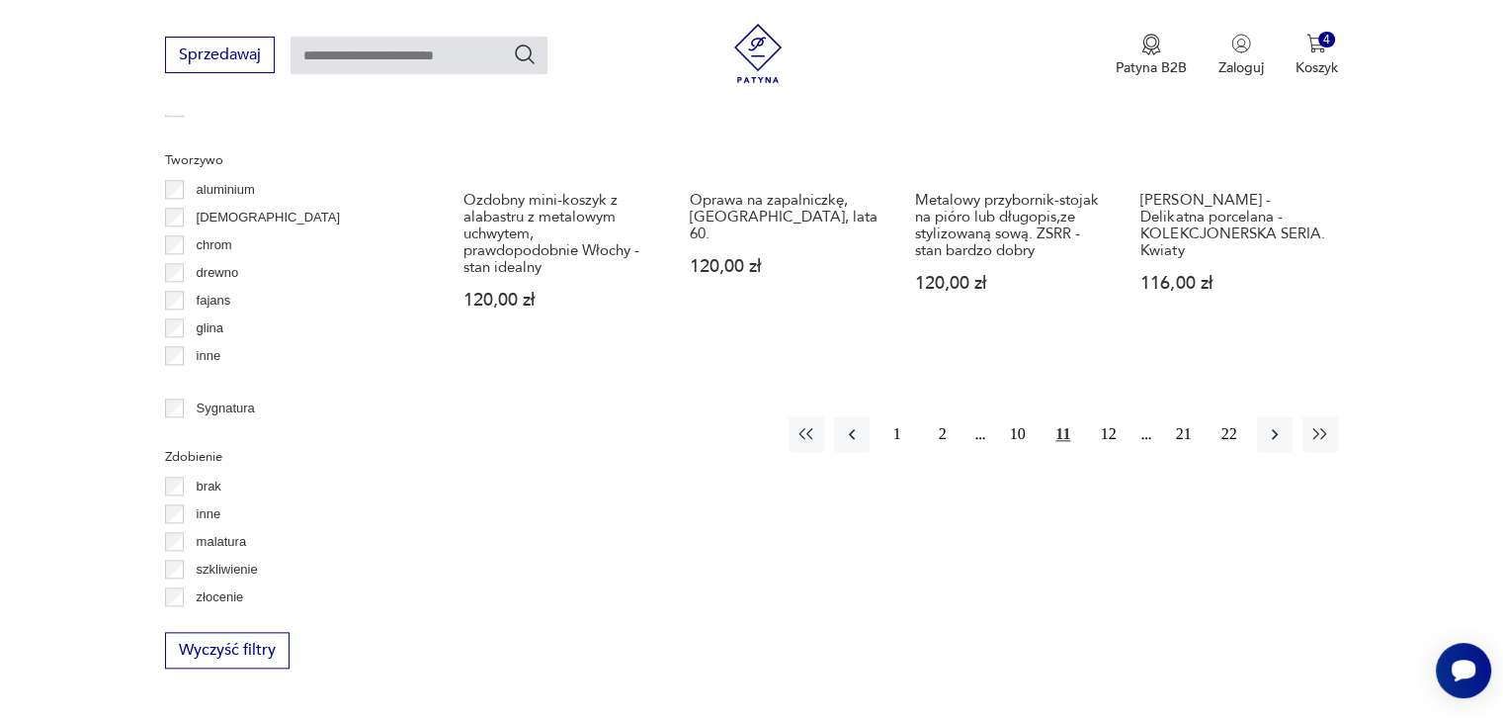
scroll to position [2105, 0]
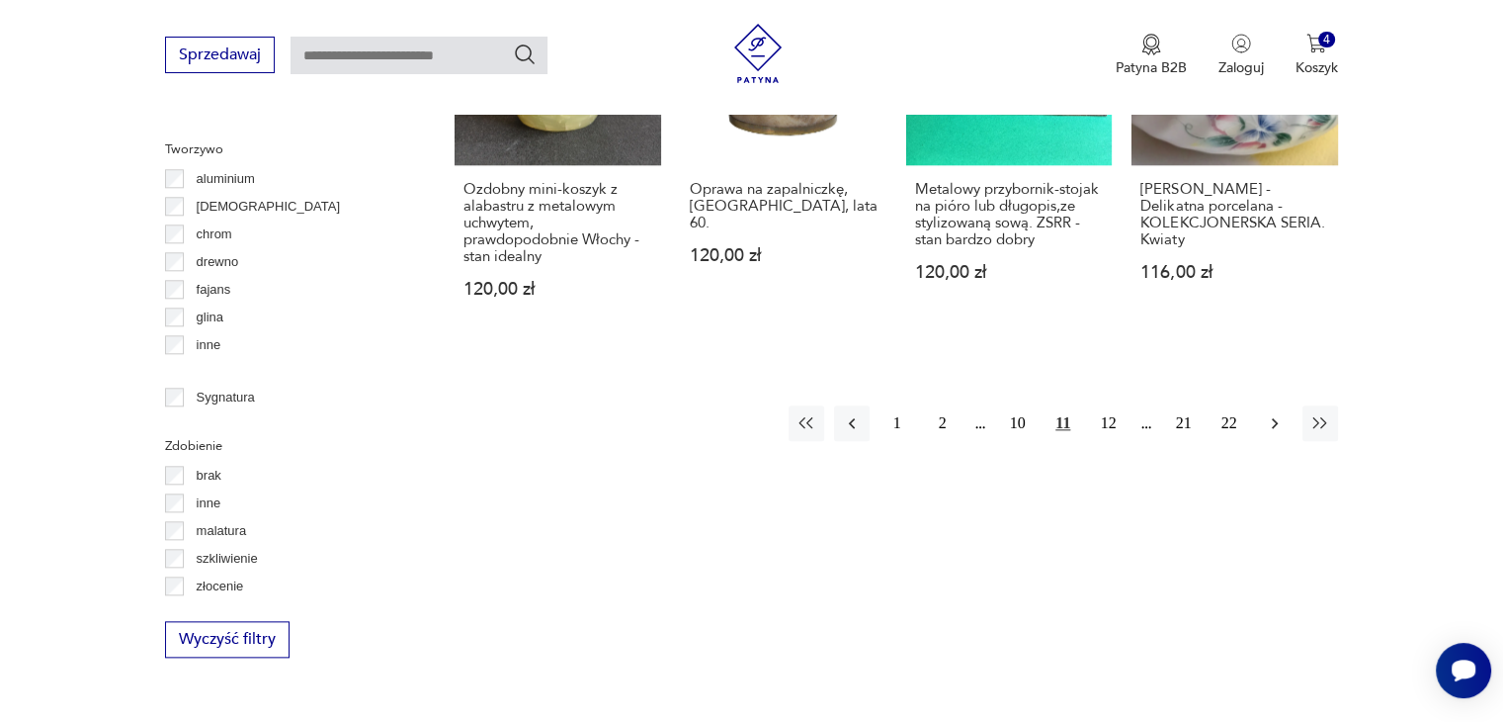
click at [1276, 418] on icon "button" at bounding box center [1275, 423] width 6 height 11
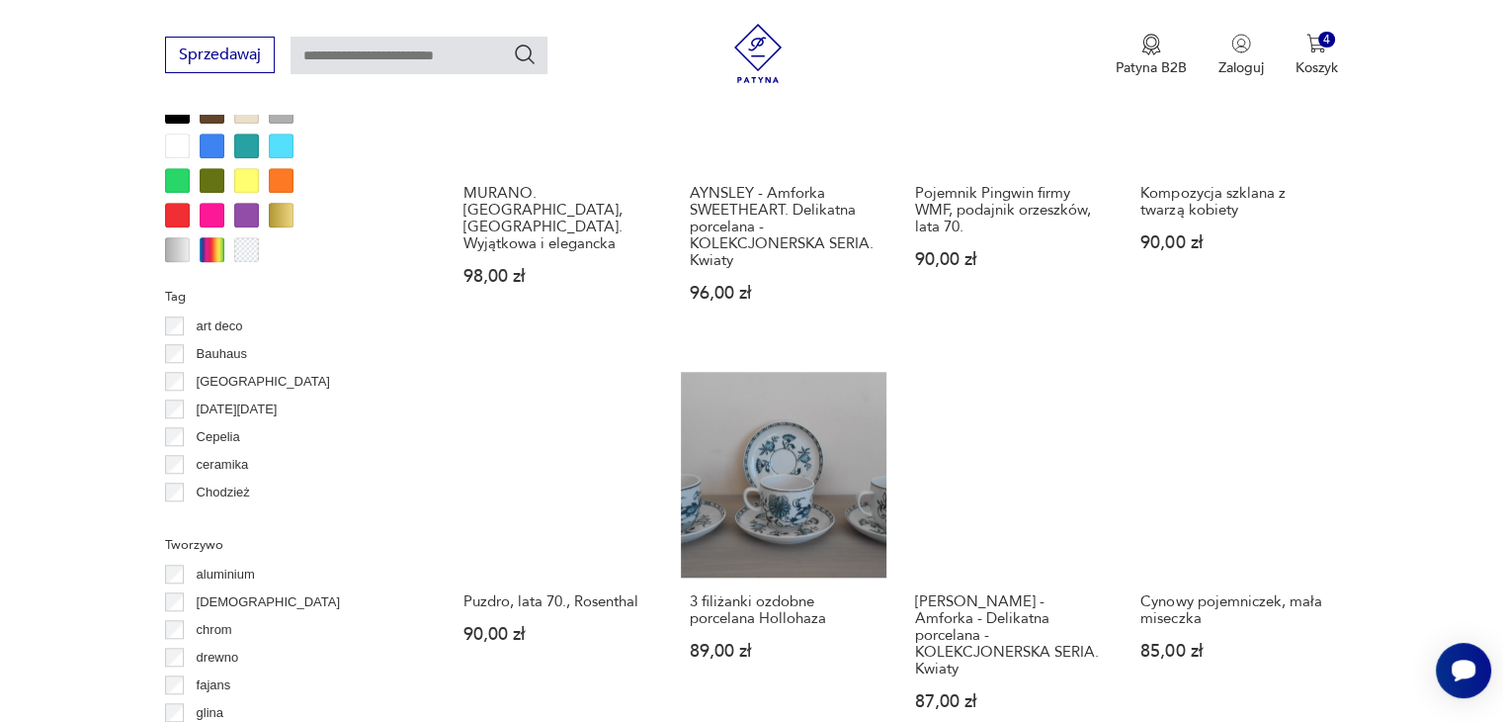
scroll to position [2007, 0]
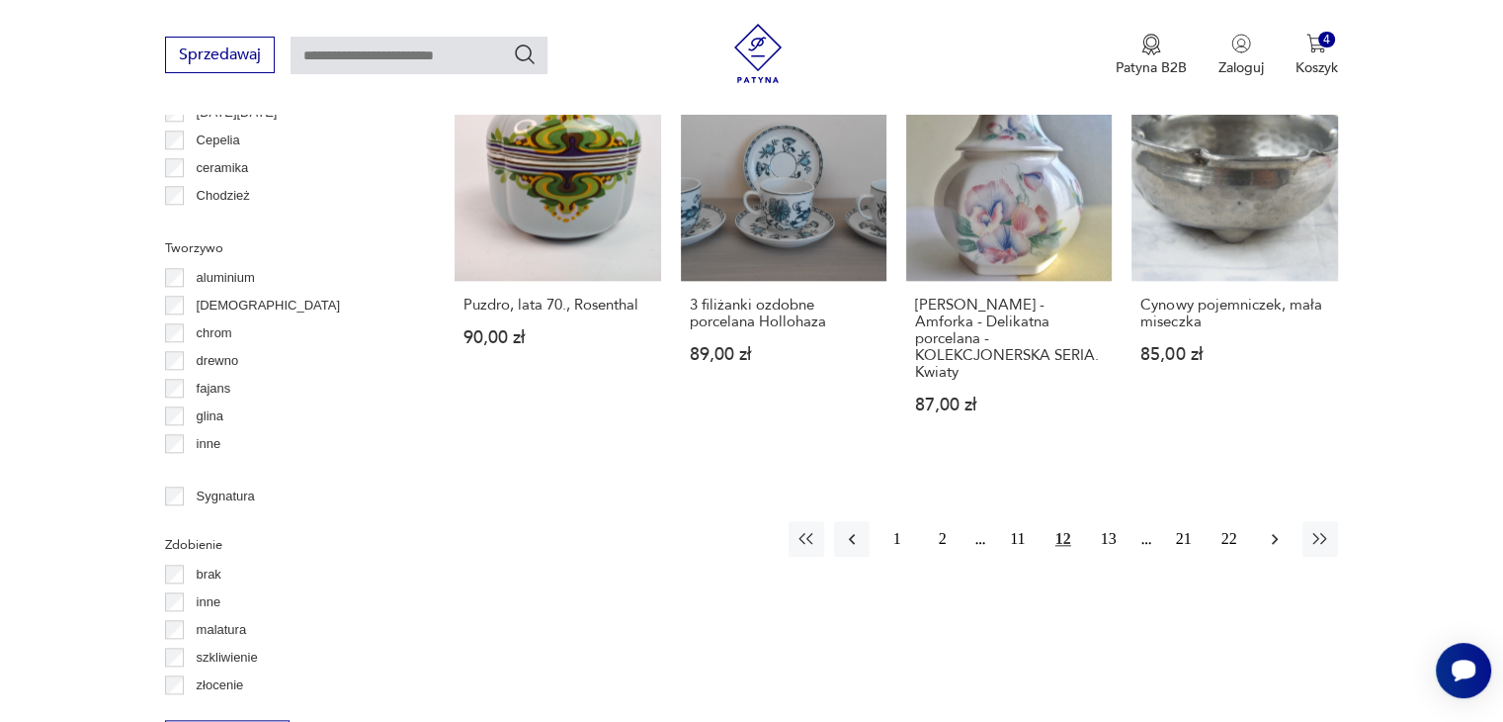
click at [1266, 529] on icon "button" at bounding box center [1275, 539] width 20 height 20
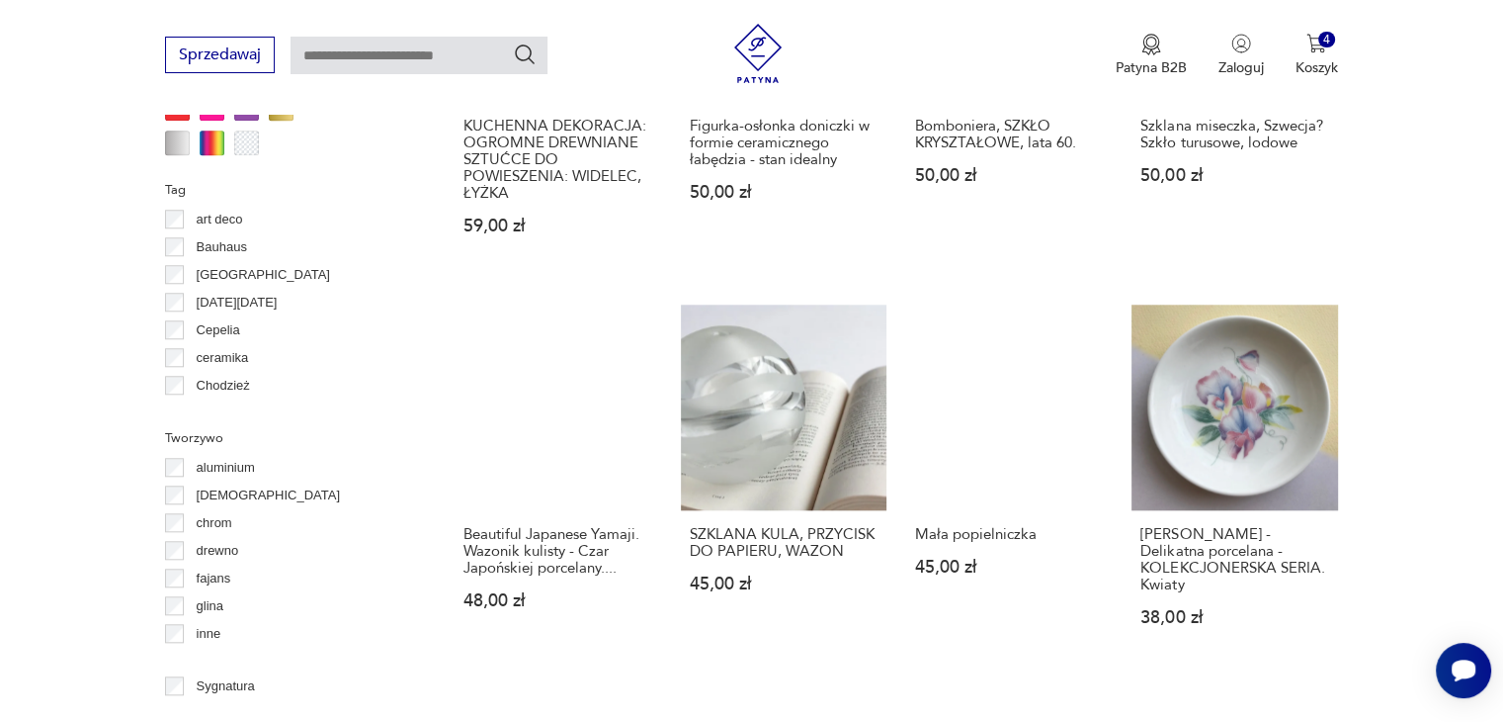
scroll to position [2007, 0]
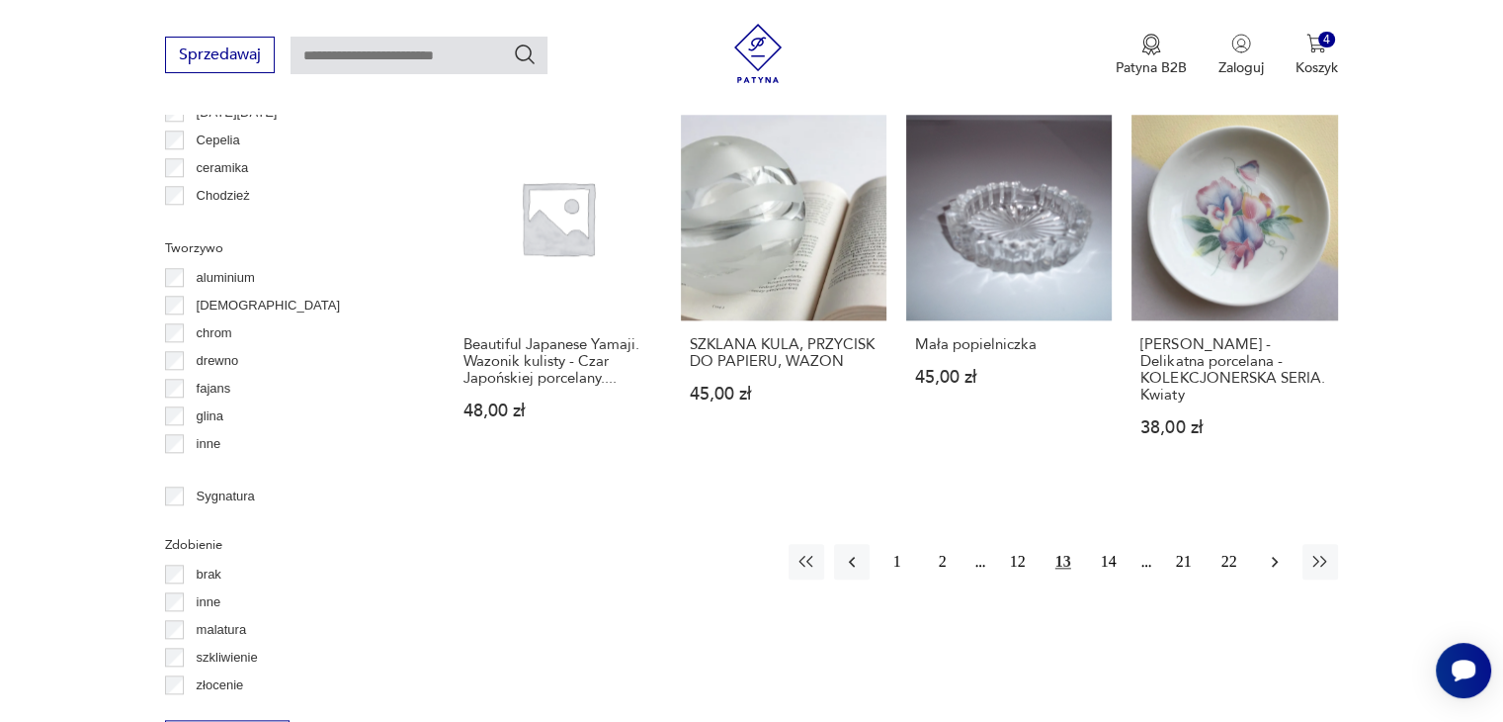
click at [1277, 552] on icon "button" at bounding box center [1275, 562] width 20 height 20
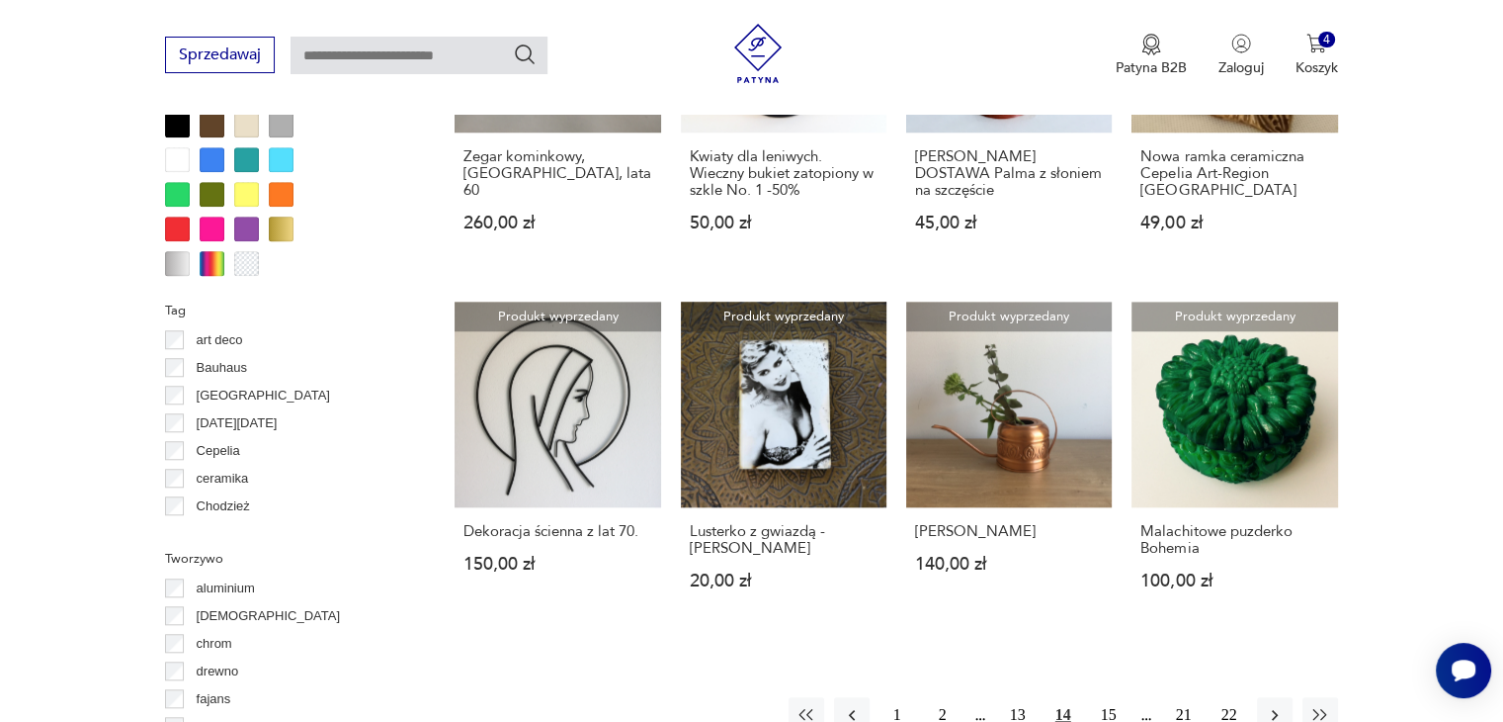
scroll to position [1809, 0]
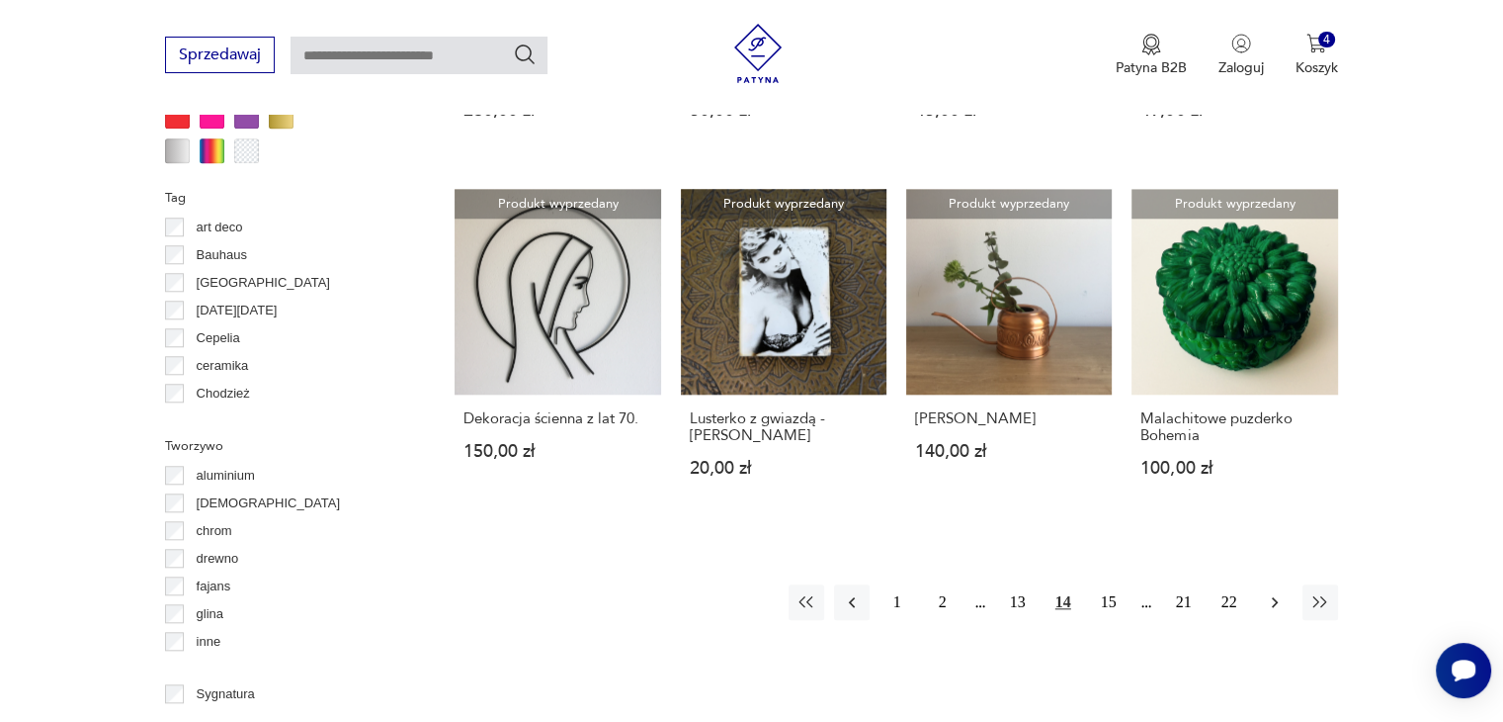
click at [1268, 612] on icon "button" at bounding box center [1275, 602] width 20 height 20
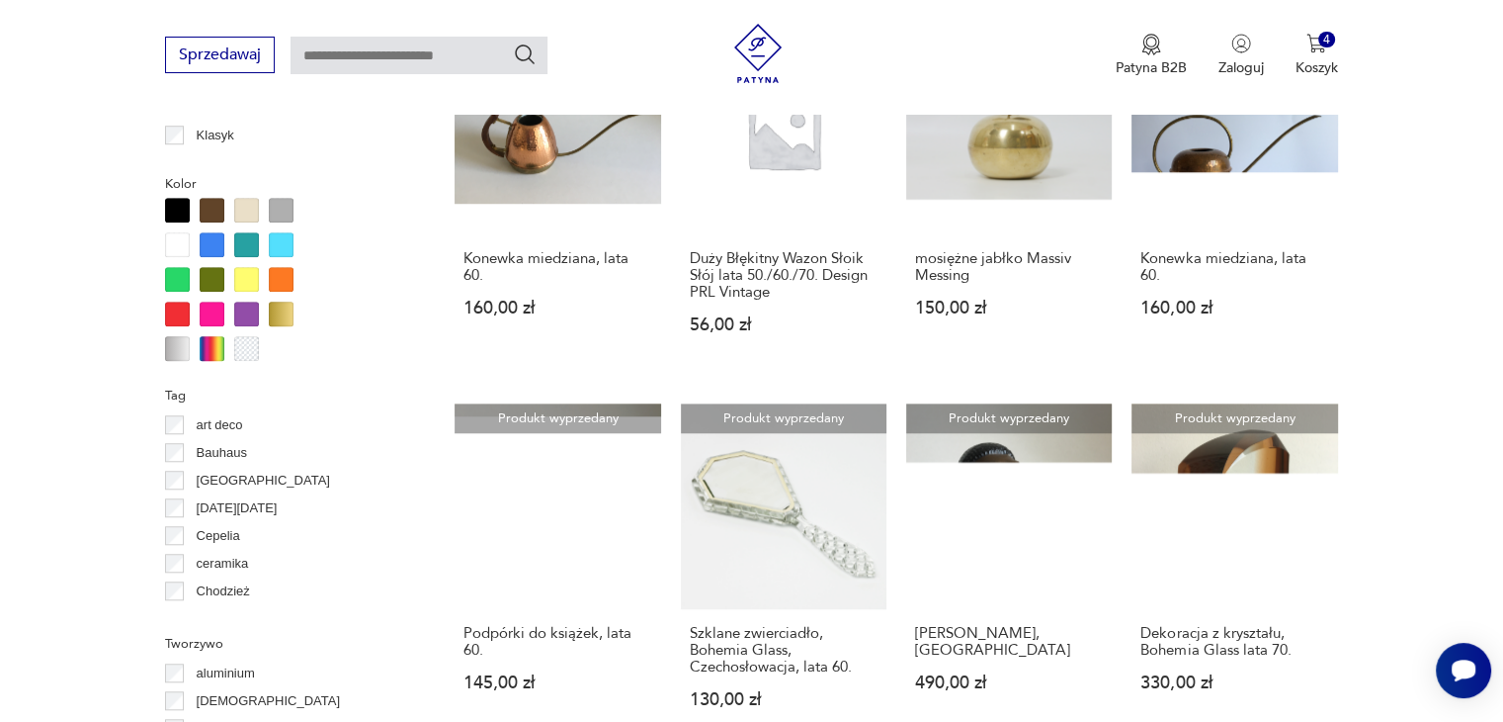
scroll to position [1809, 0]
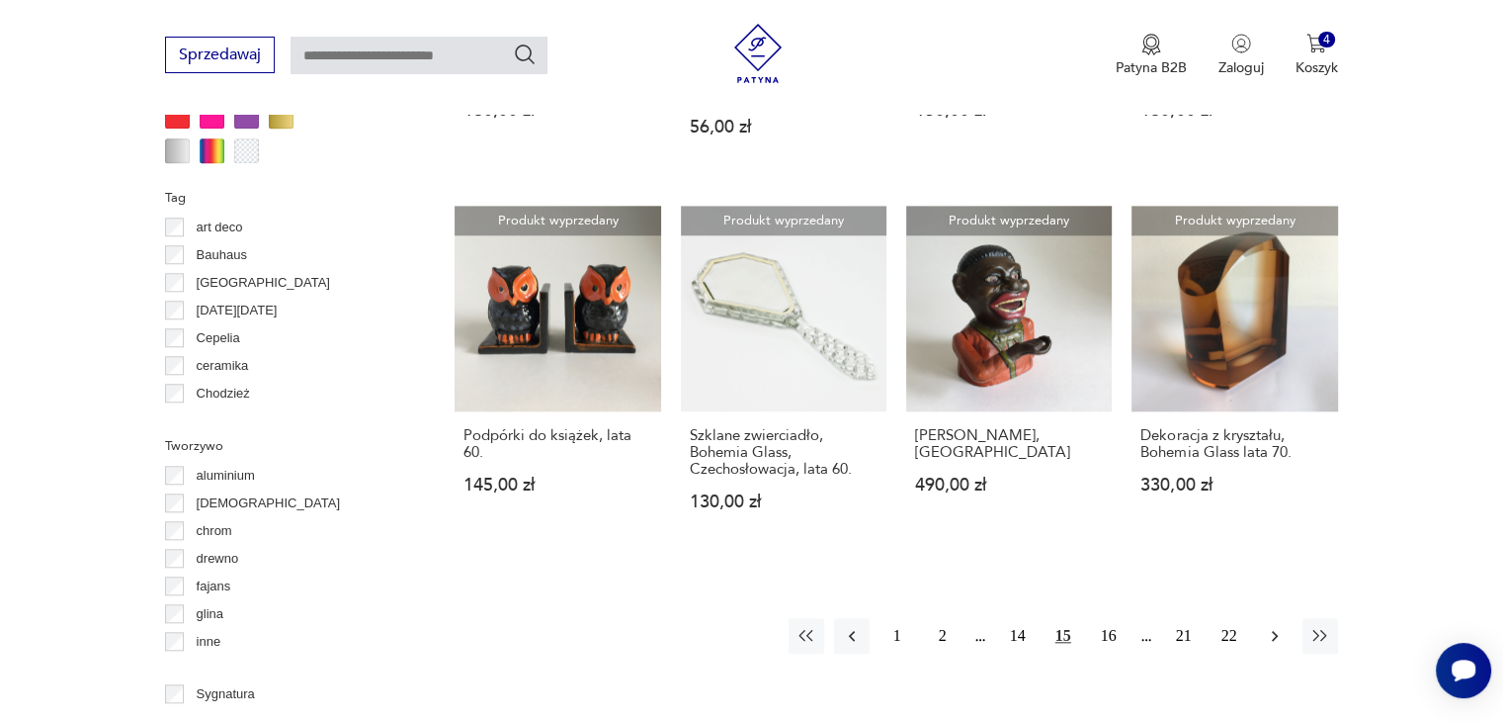
click at [1274, 626] on icon "button" at bounding box center [1275, 636] width 20 height 20
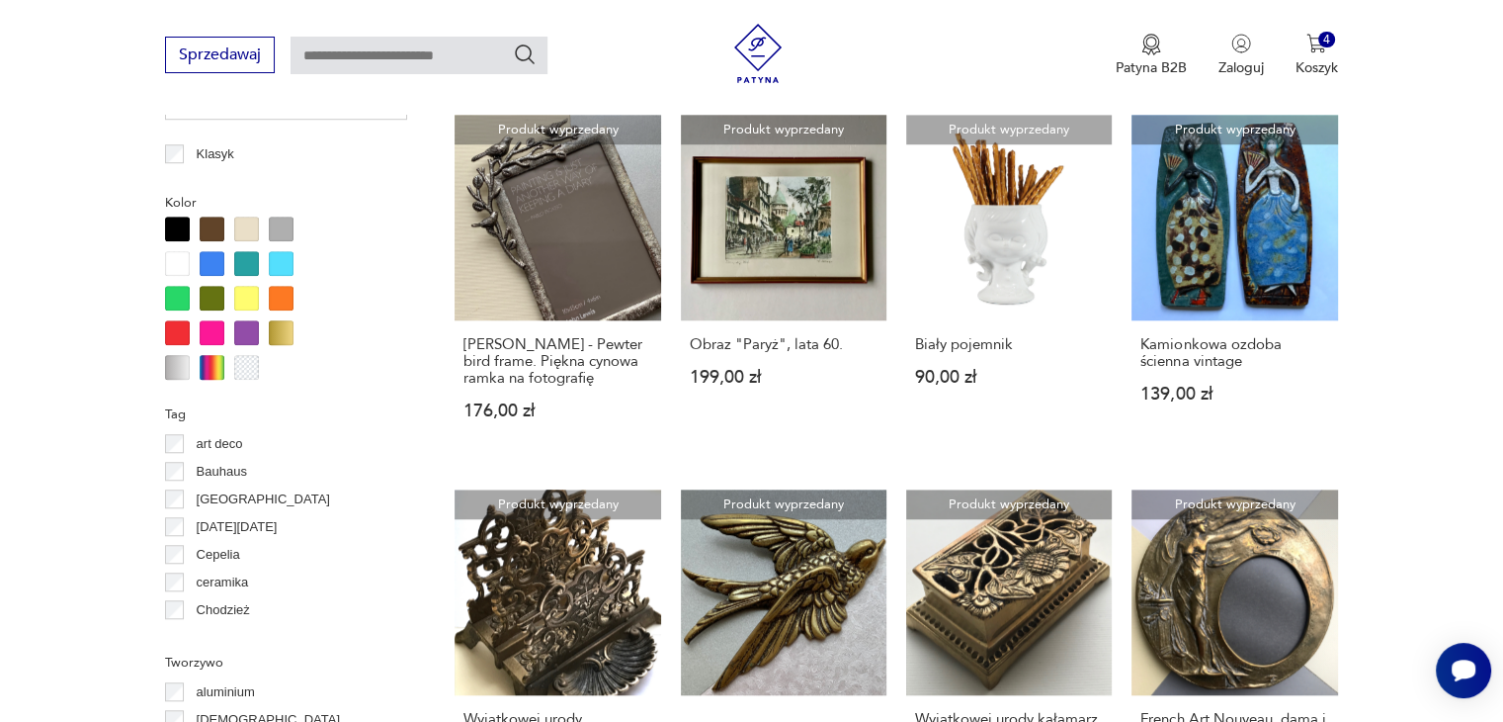
scroll to position [1710, 0]
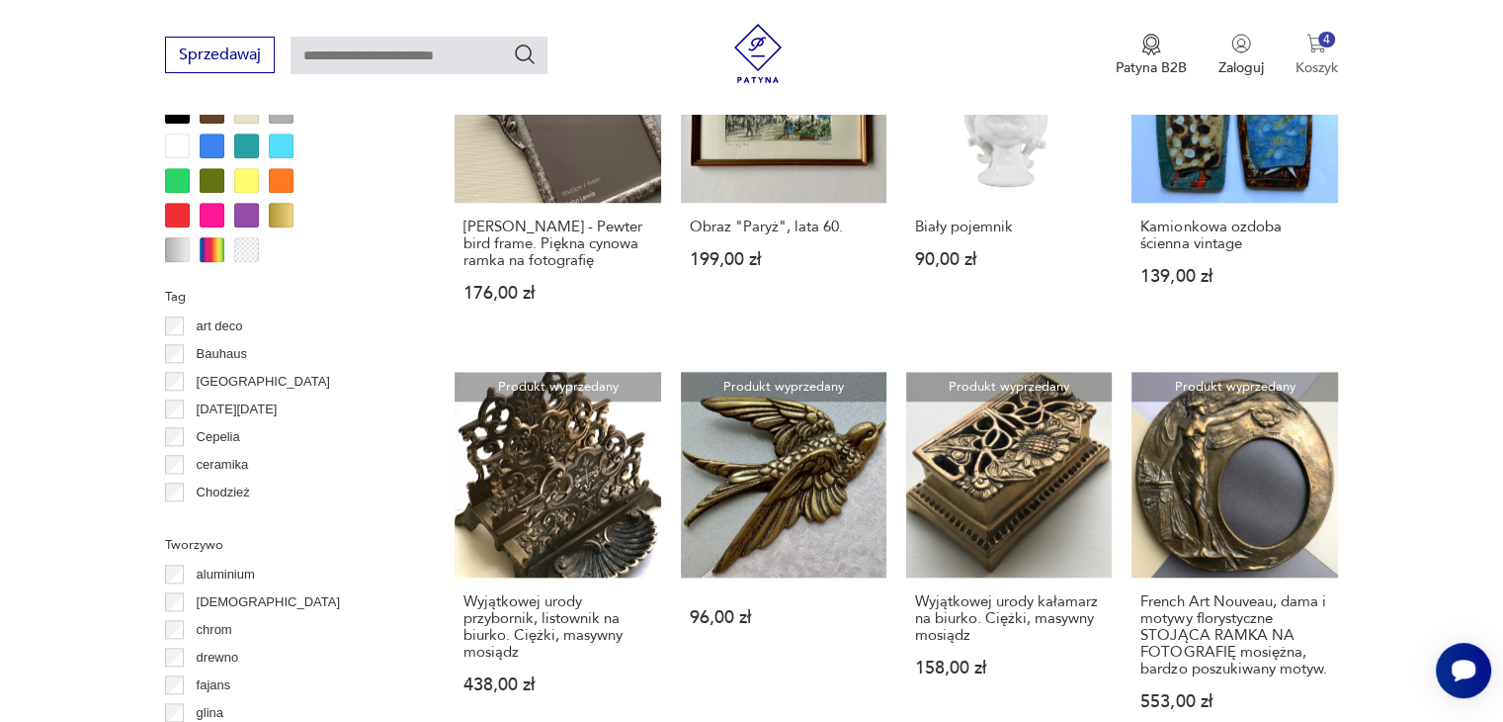
click at [1320, 43] on div "4" at bounding box center [1327, 40] width 17 height 17
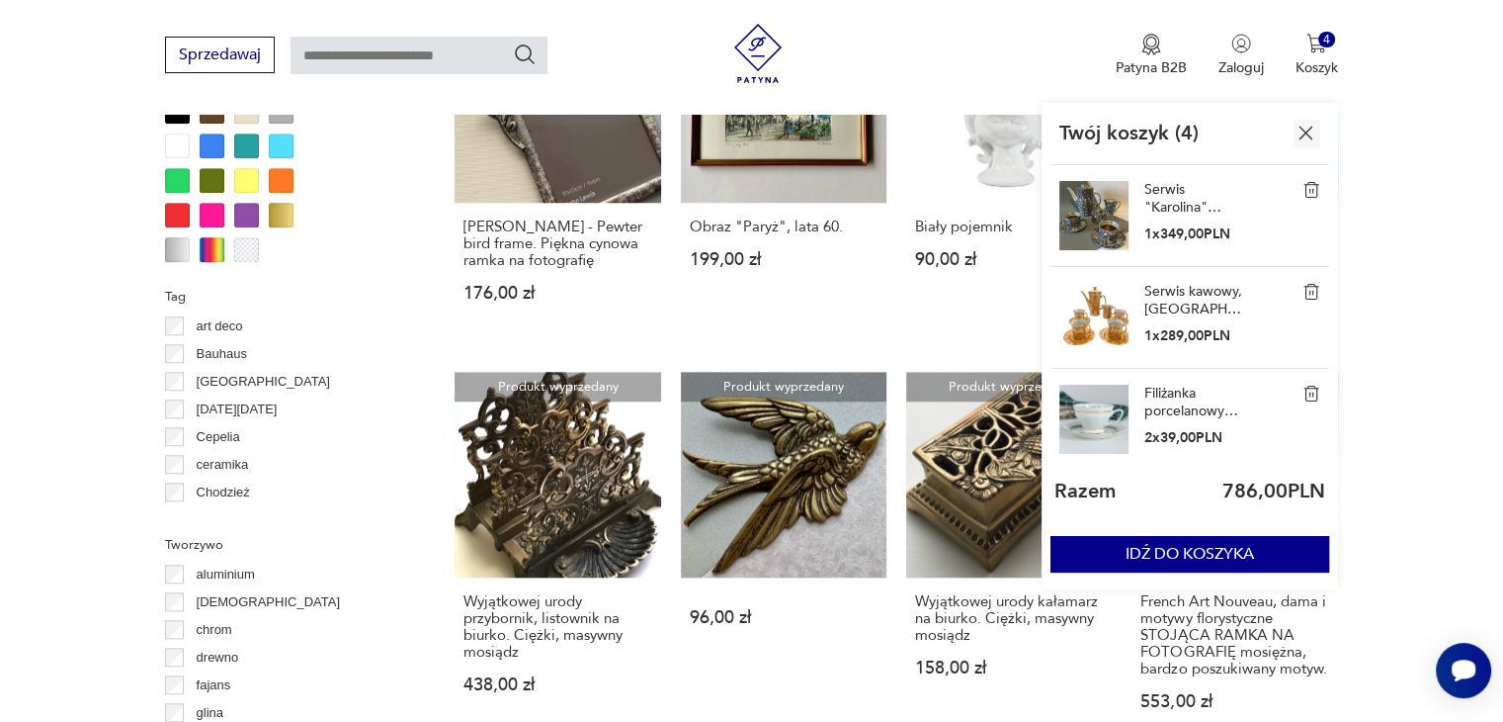
scroll to position [1611, 0]
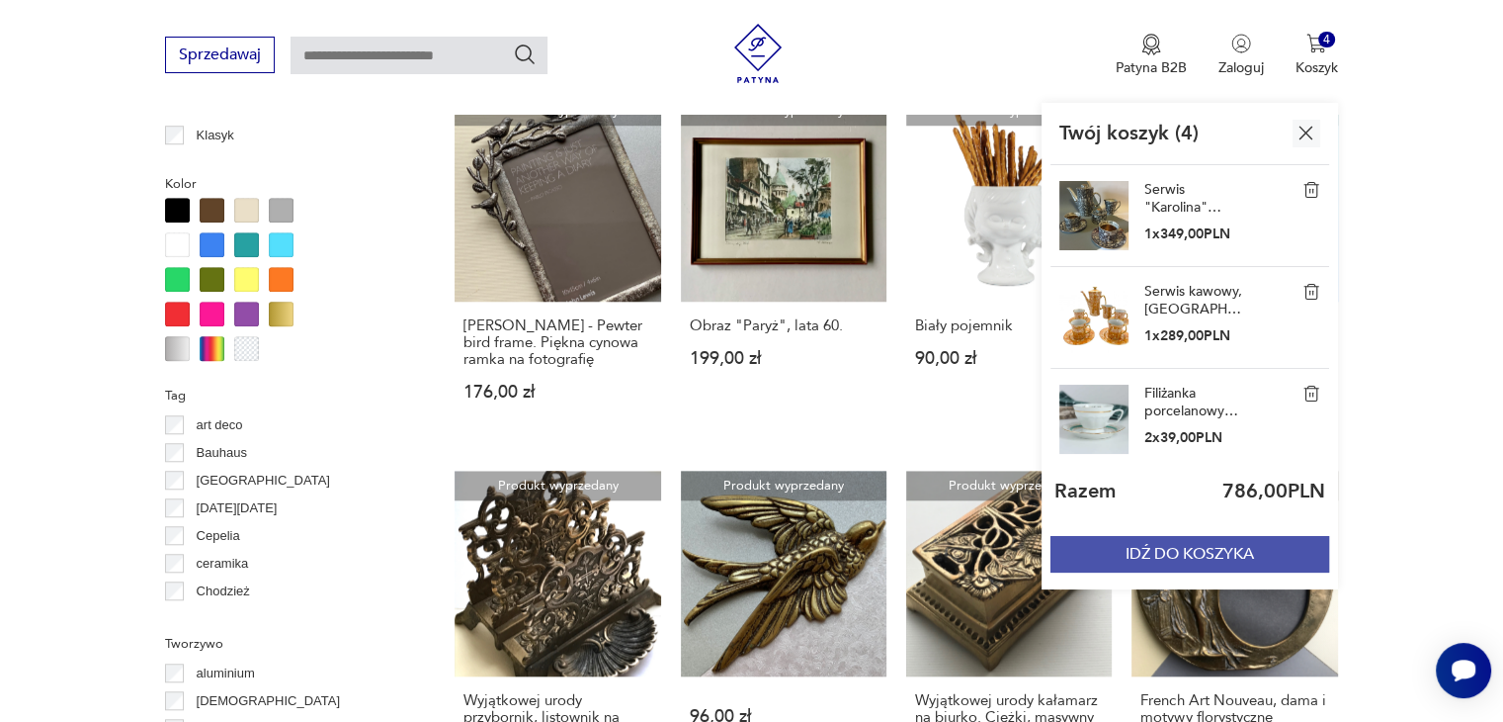
click at [1228, 555] on button "IDŹ DO KOSZYKA" at bounding box center [1190, 554] width 279 height 37
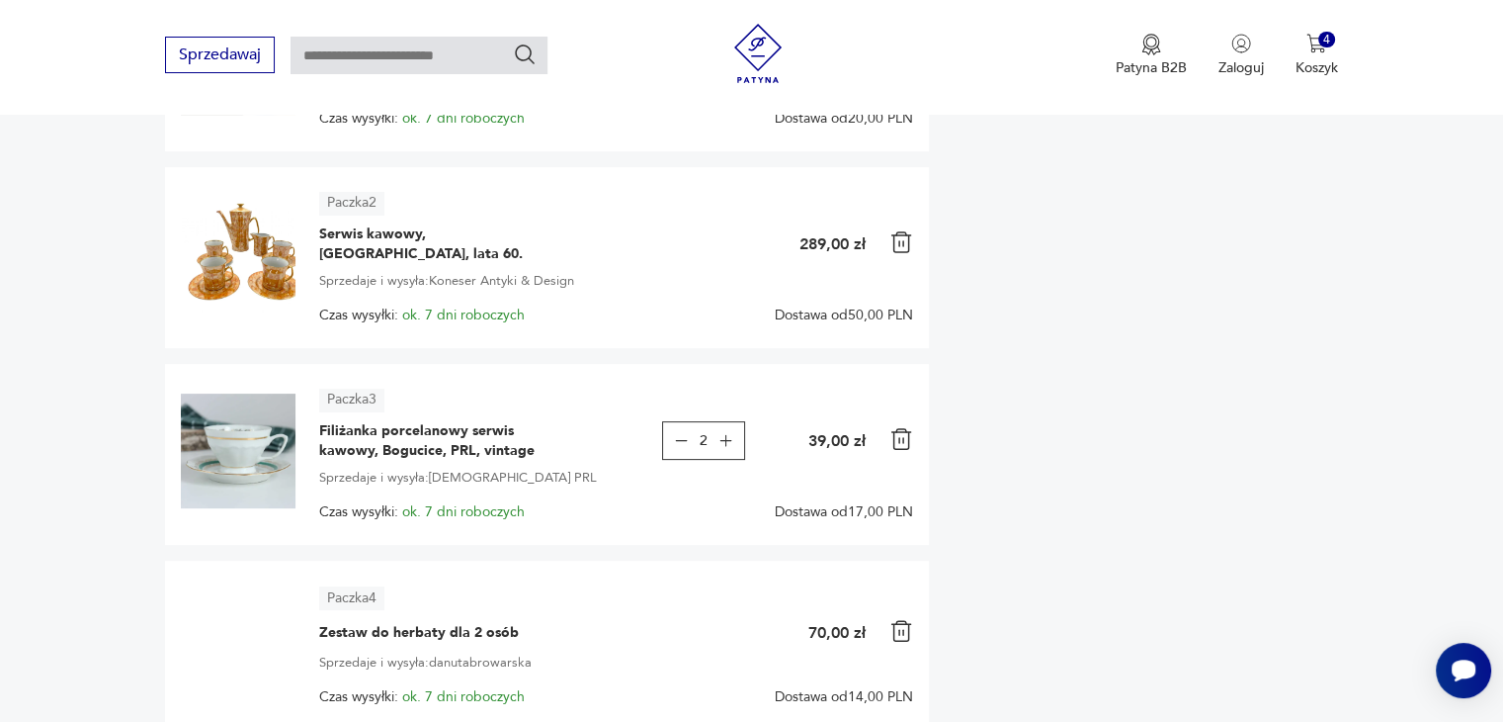
scroll to position [593, 0]
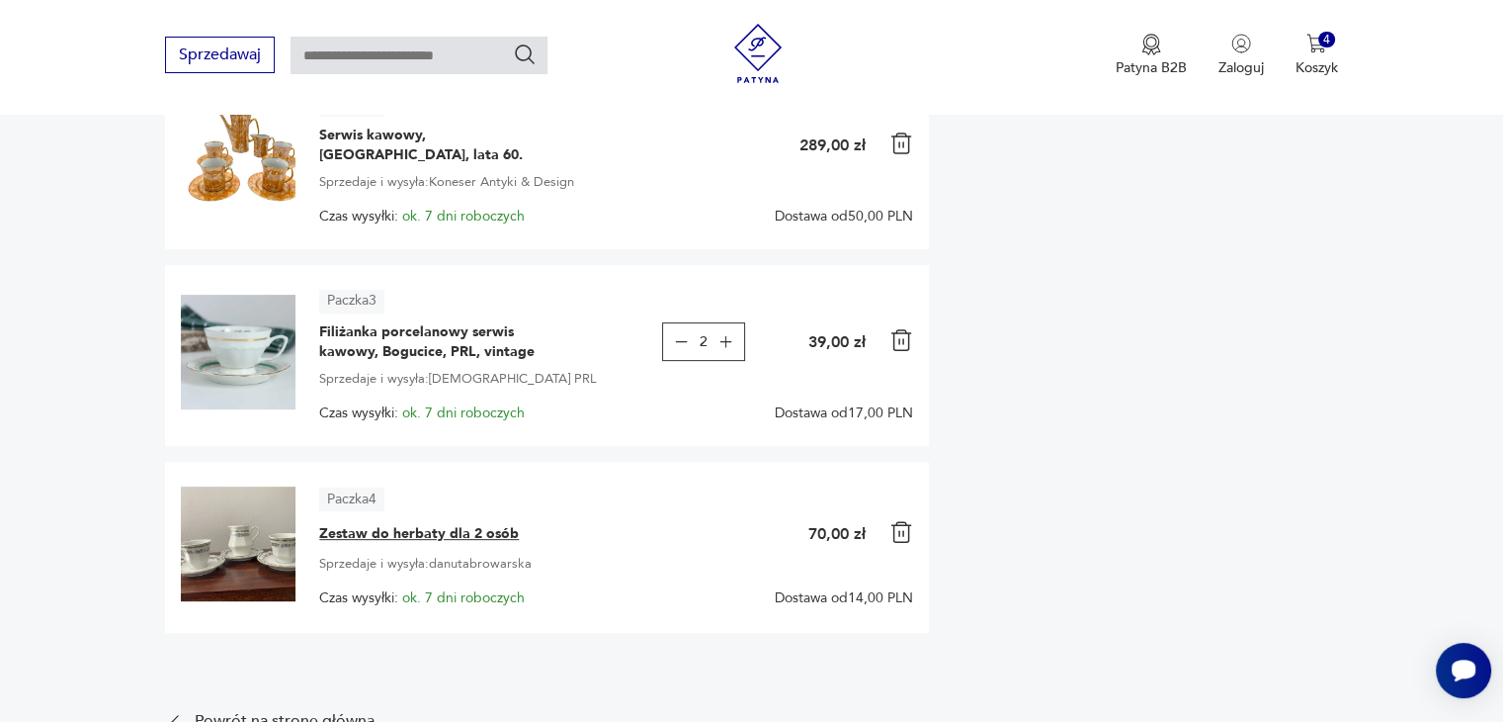
click at [505, 526] on span "Zestaw do herbaty dla 2 osób" at bounding box center [419, 534] width 200 height 20
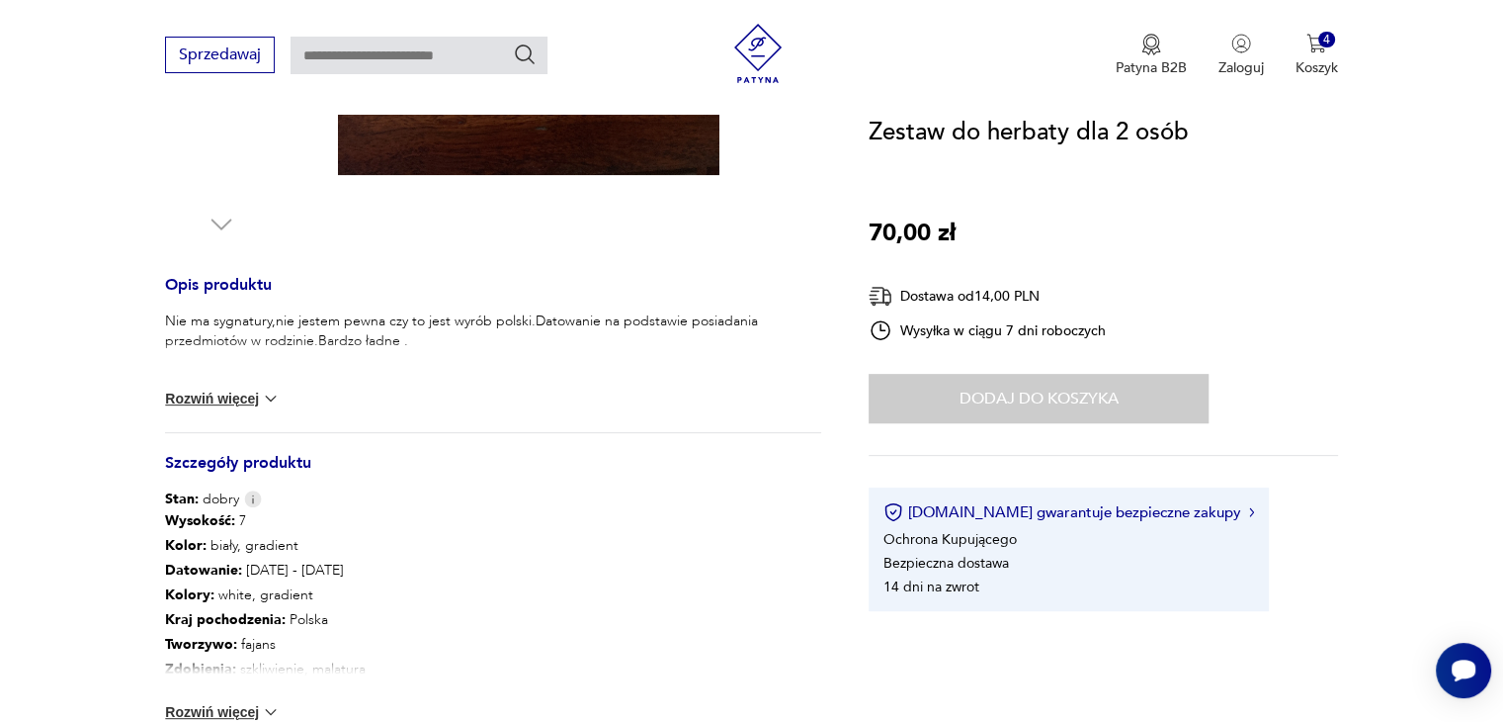
scroll to position [791, 0]
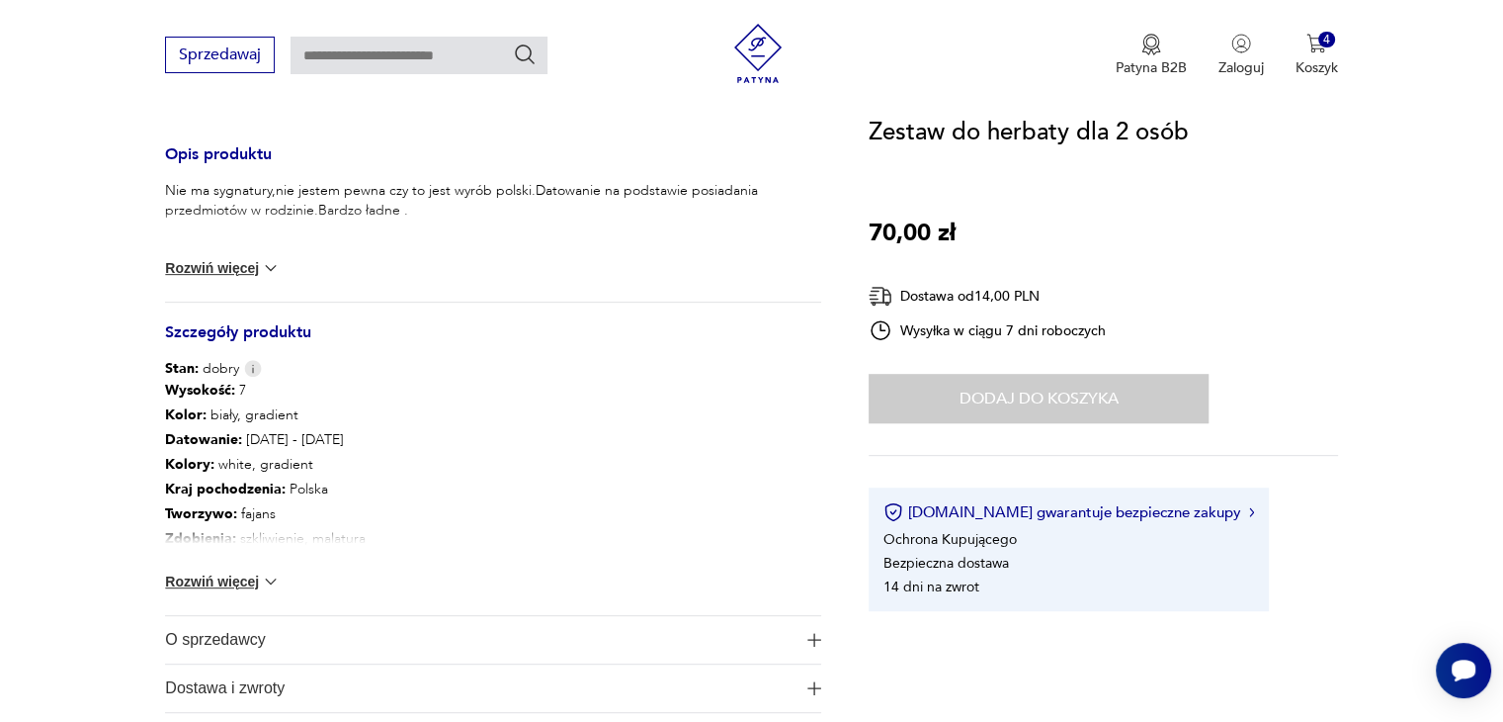
click at [233, 266] on button "Rozwiń więcej" at bounding box center [222, 268] width 115 height 20
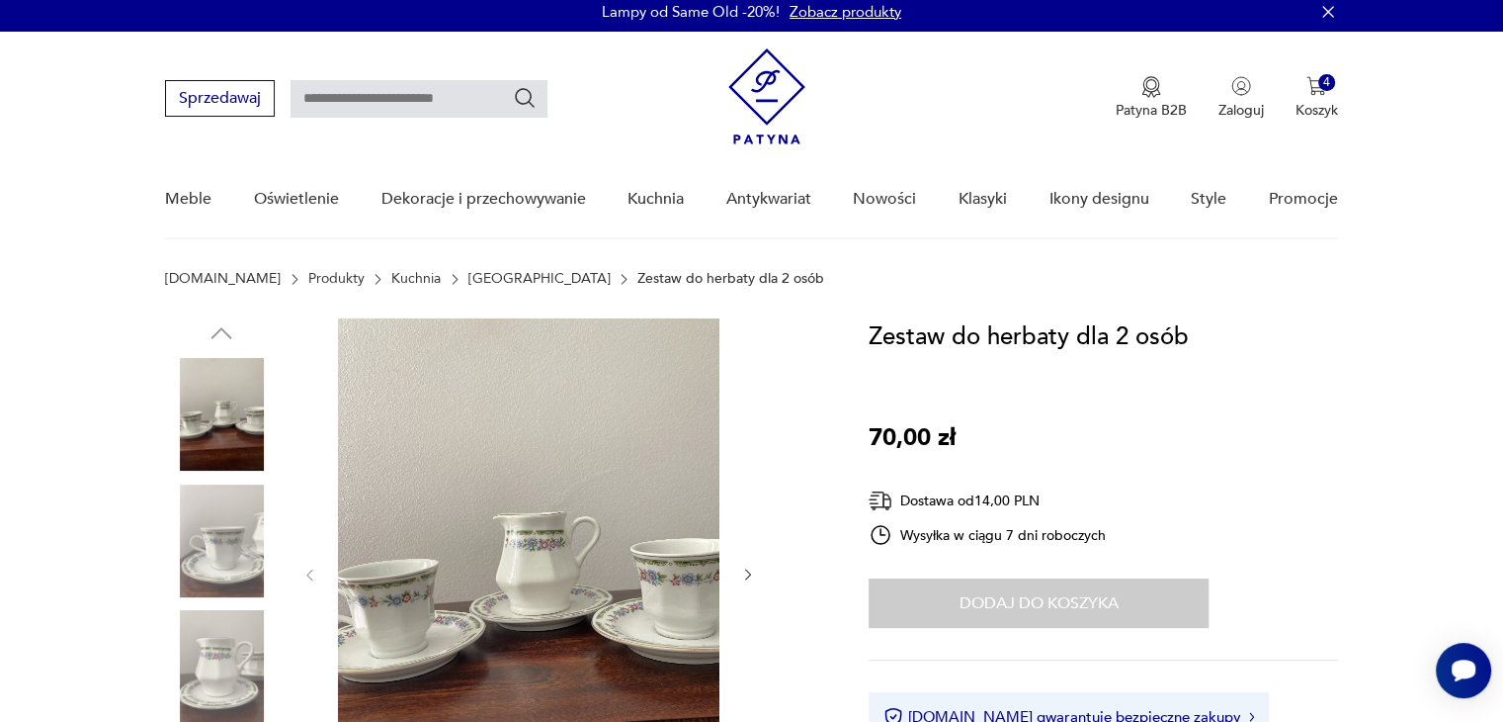
scroll to position [0, 0]
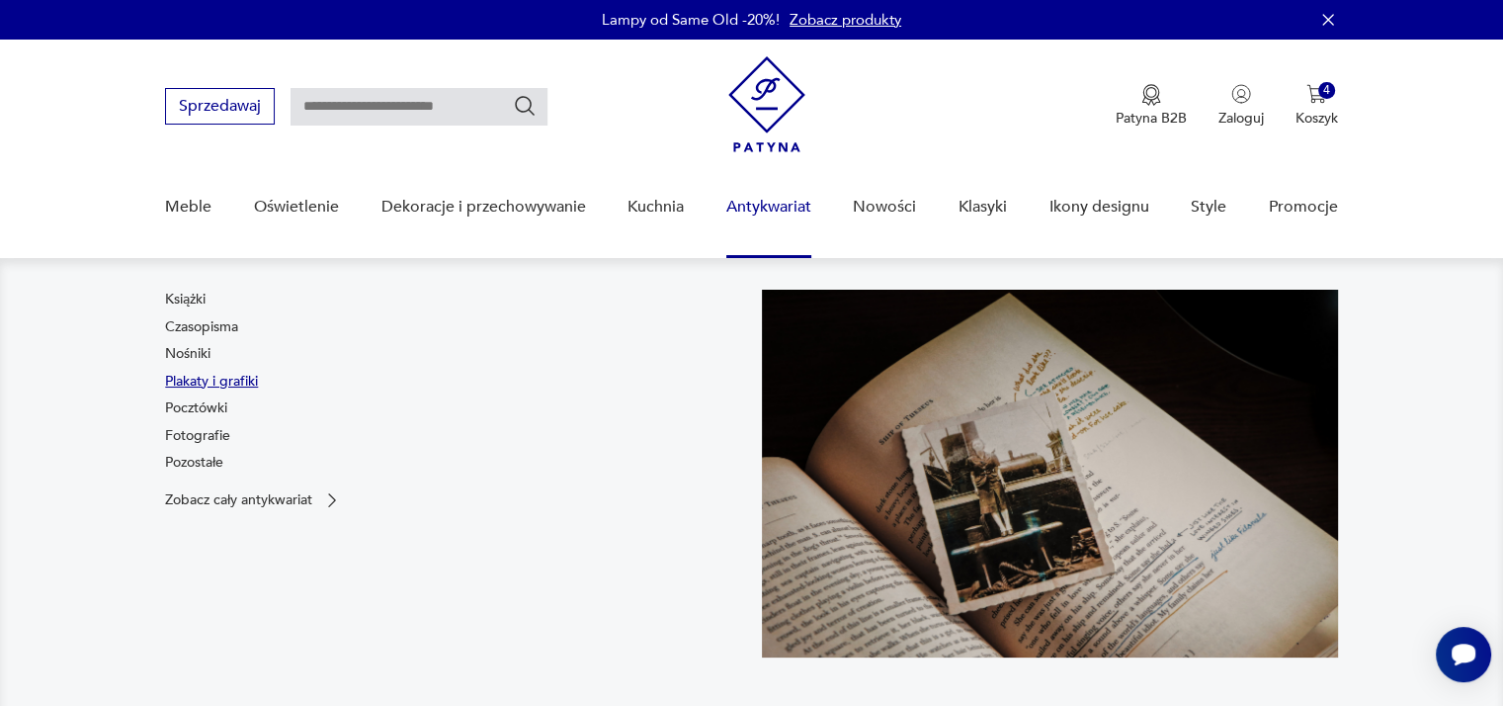
click at [186, 385] on link "Plakaty i grafiki" at bounding box center [211, 382] width 93 height 20
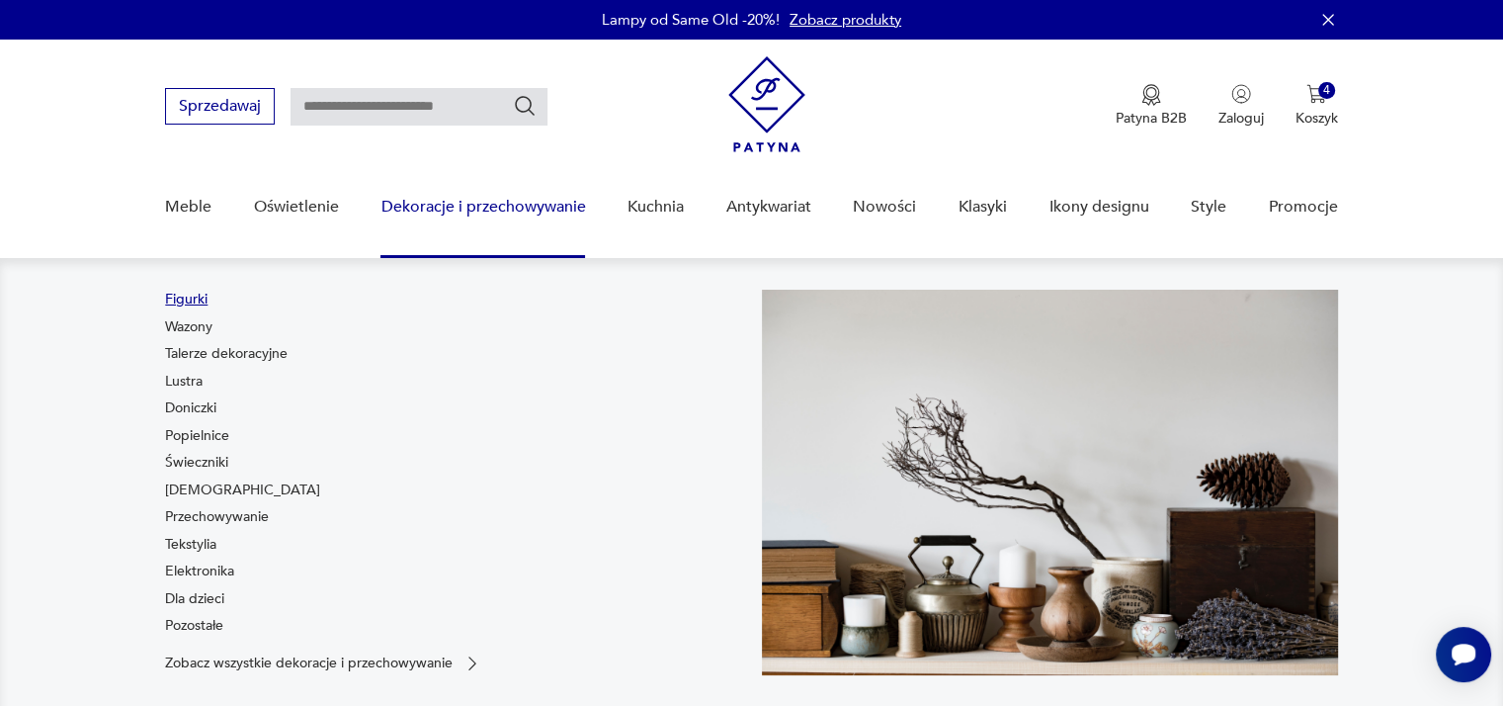
click at [199, 294] on link "Figurki" at bounding box center [186, 300] width 43 height 20
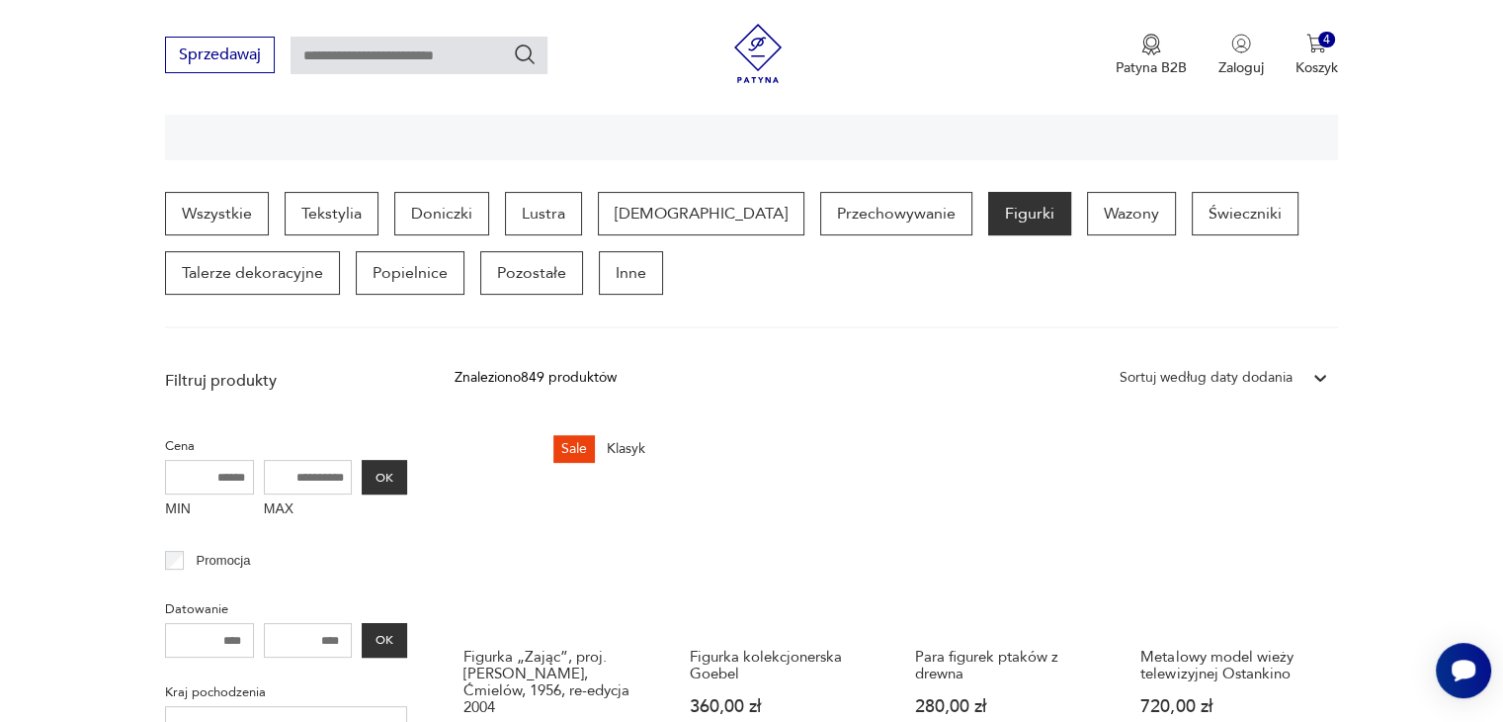
scroll to position [268, 0]
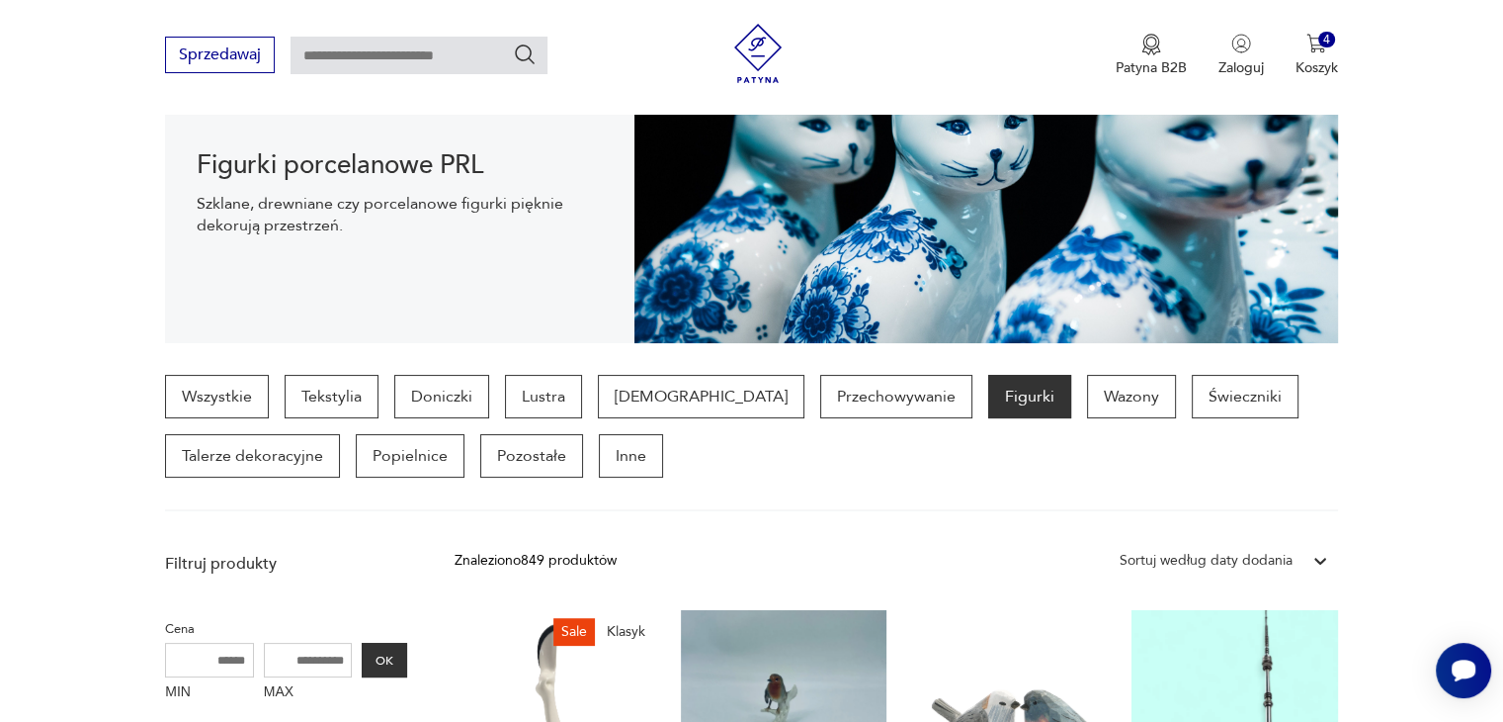
click at [1161, 563] on div "Sortuj według daty dodania" at bounding box center [1206, 561] width 173 height 22
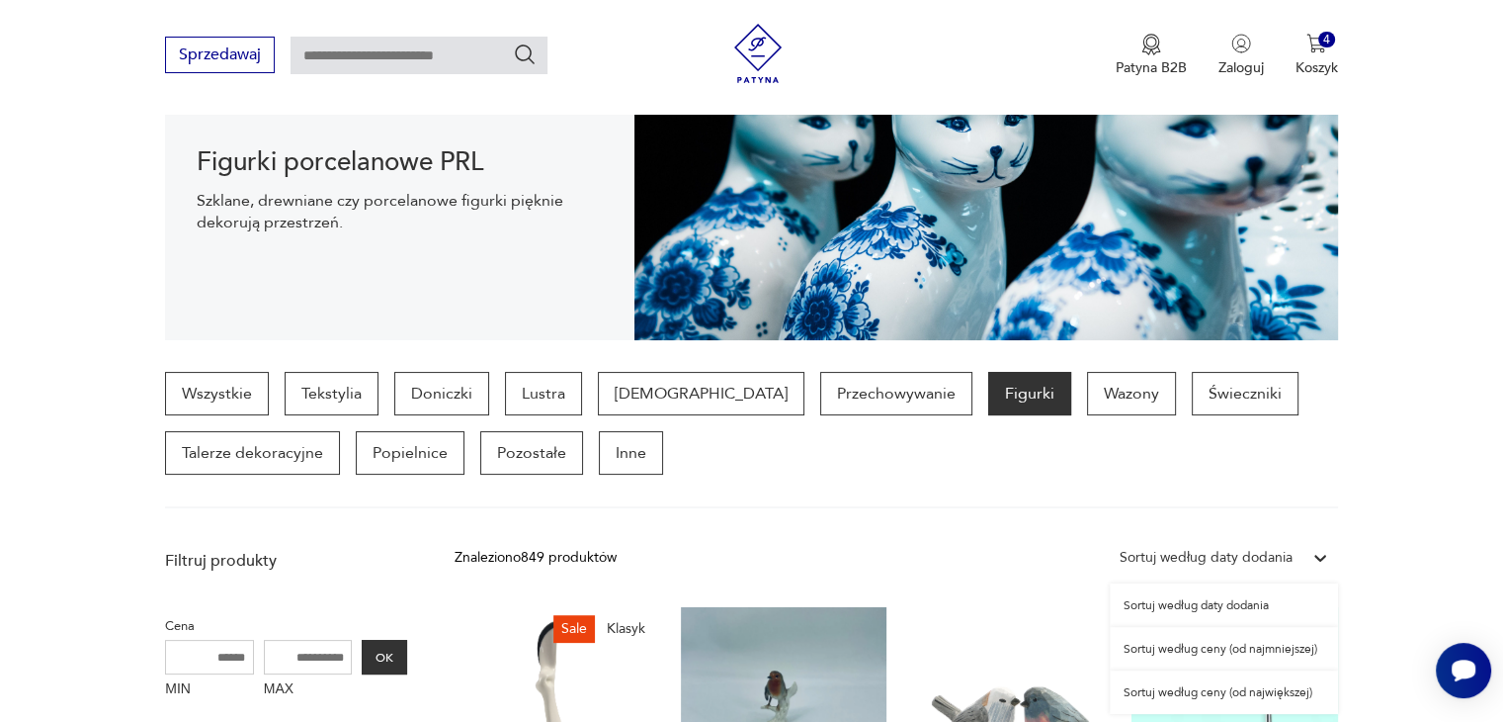
scroll to position [284, 0]
click at [1188, 645] on div "Sortuj według ceny (od najmniejszej)" at bounding box center [1224, 647] width 228 height 43
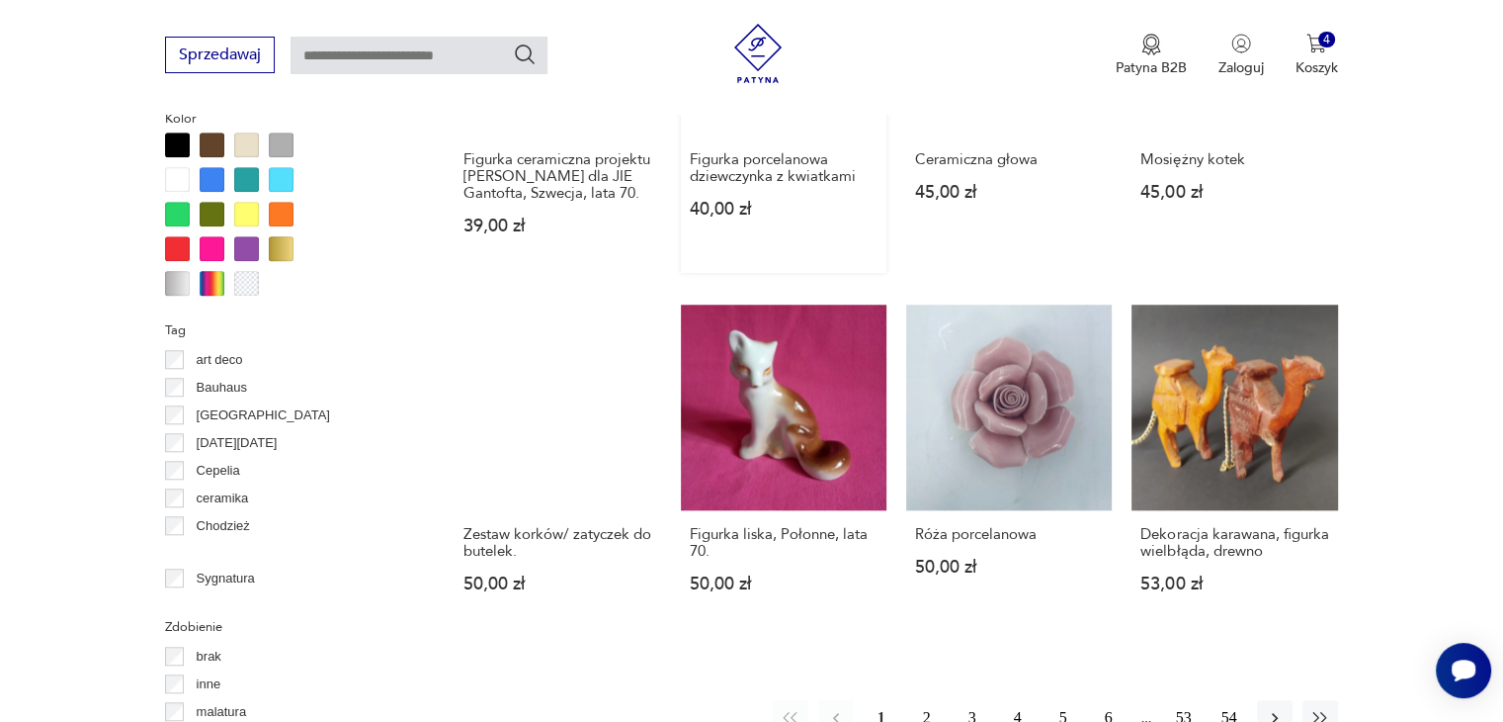
scroll to position [1710, 0]
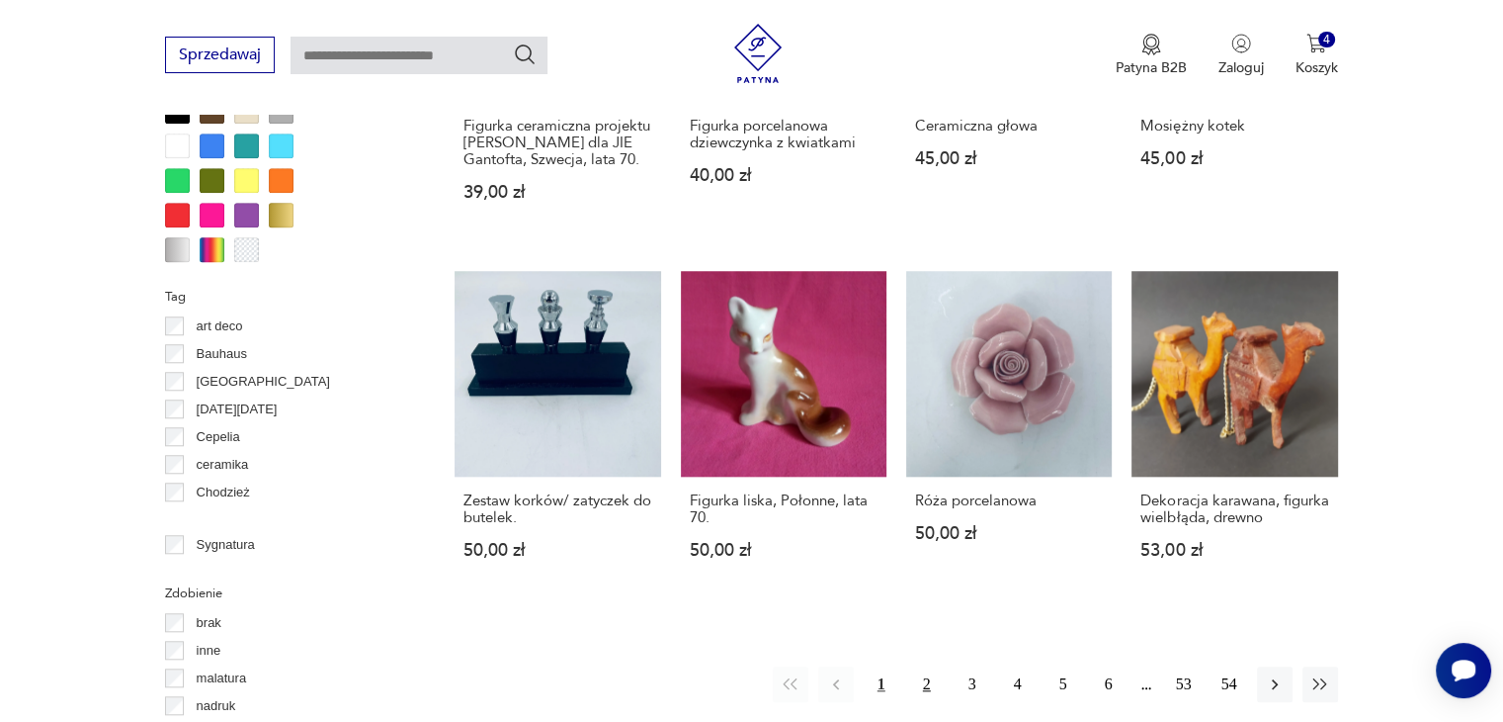
click at [925, 683] on button "2" at bounding box center [927, 684] width 36 height 36
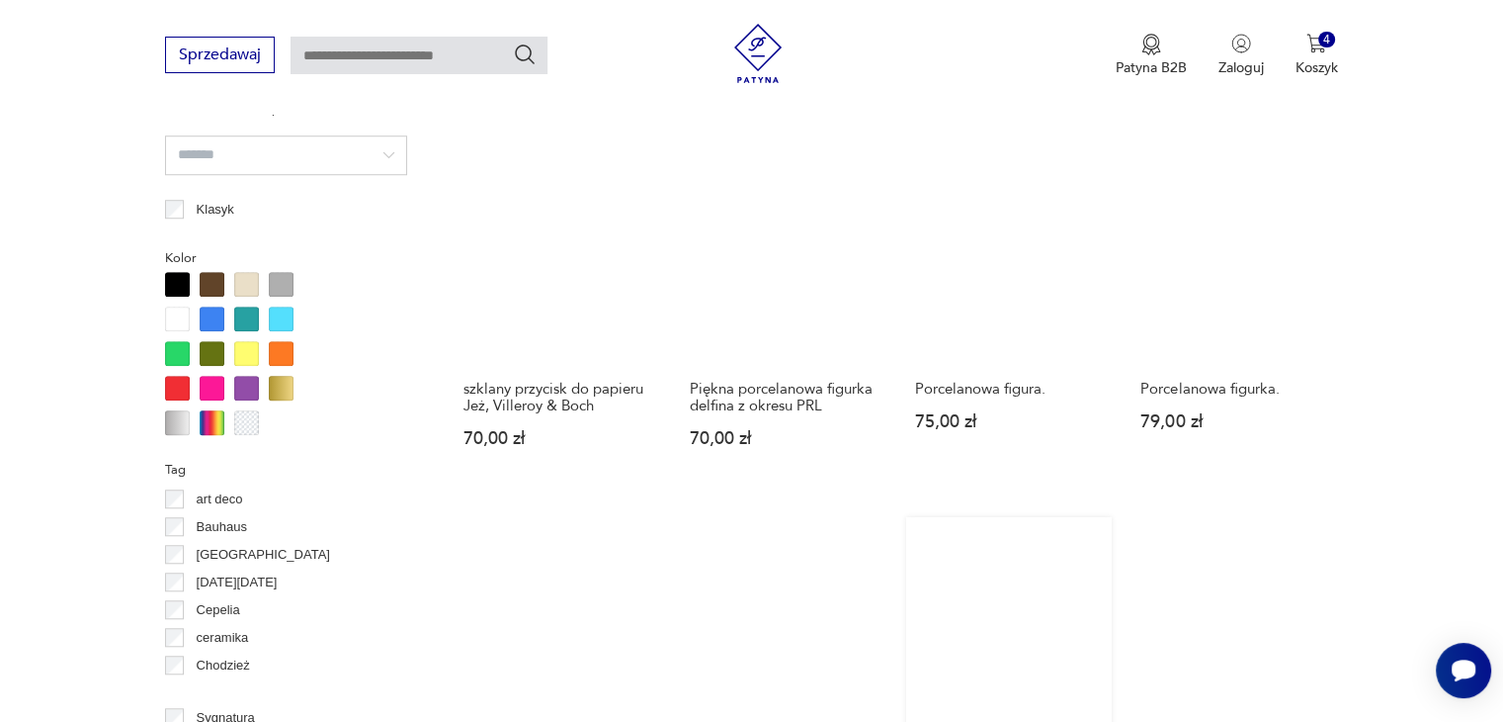
scroll to position [1809, 0]
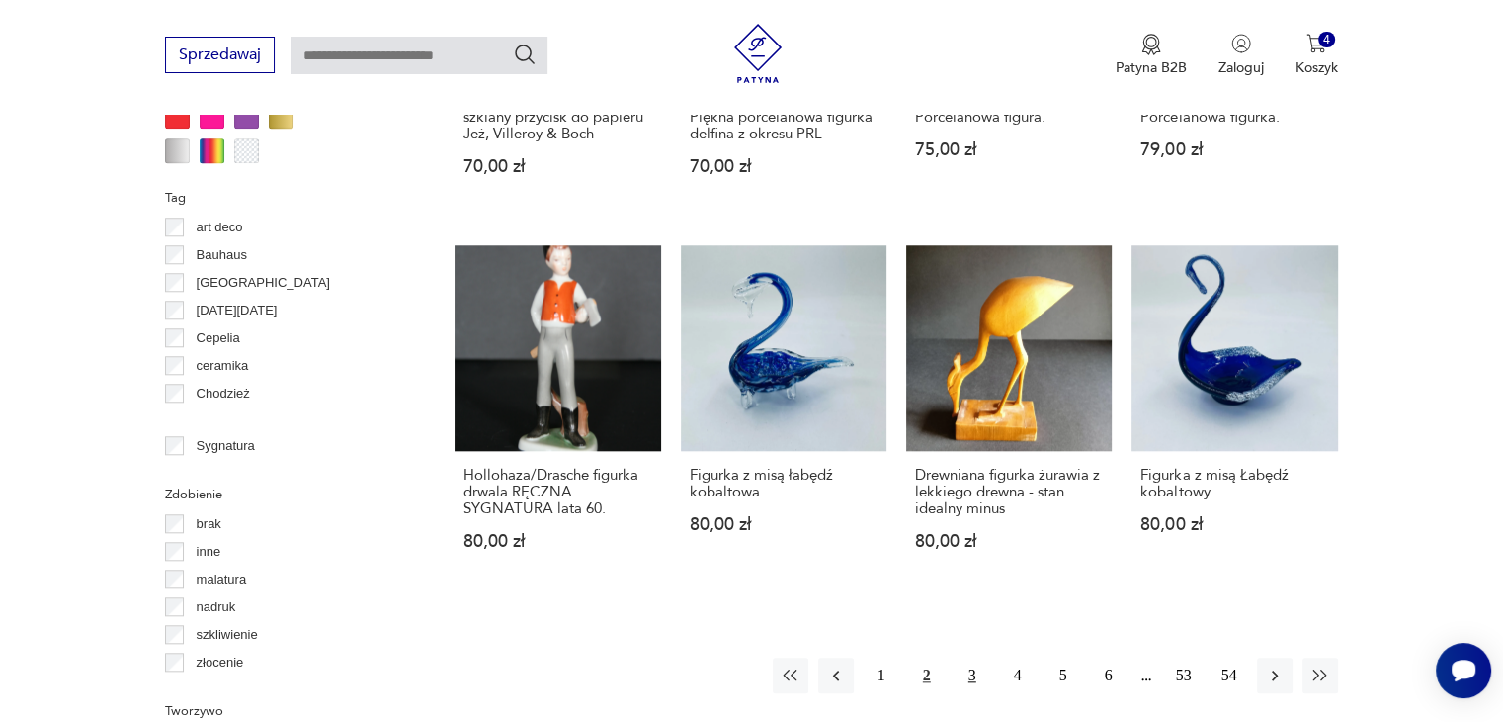
click at [979, 657] on button "3" at bounding box center [973, 675] width 36 height 36
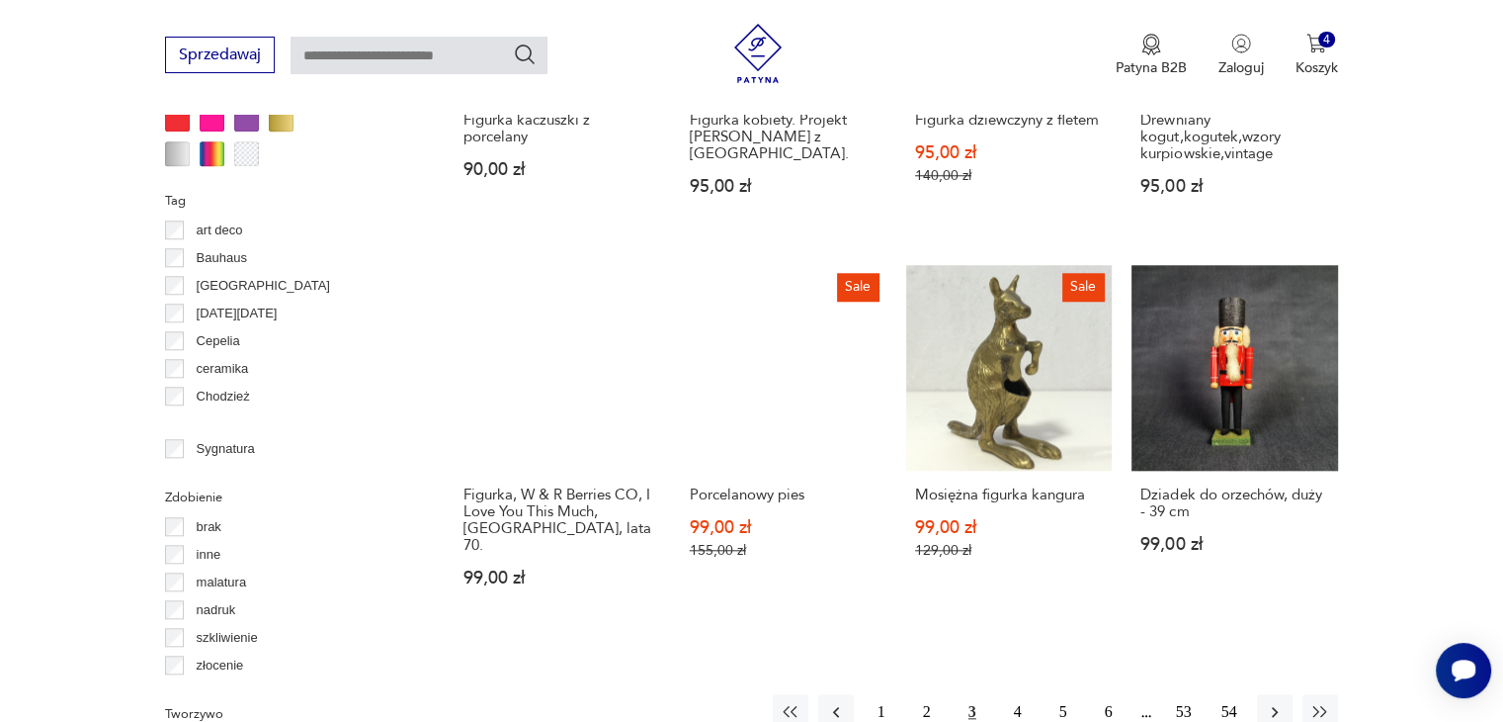
scroll to position [1809, 0]
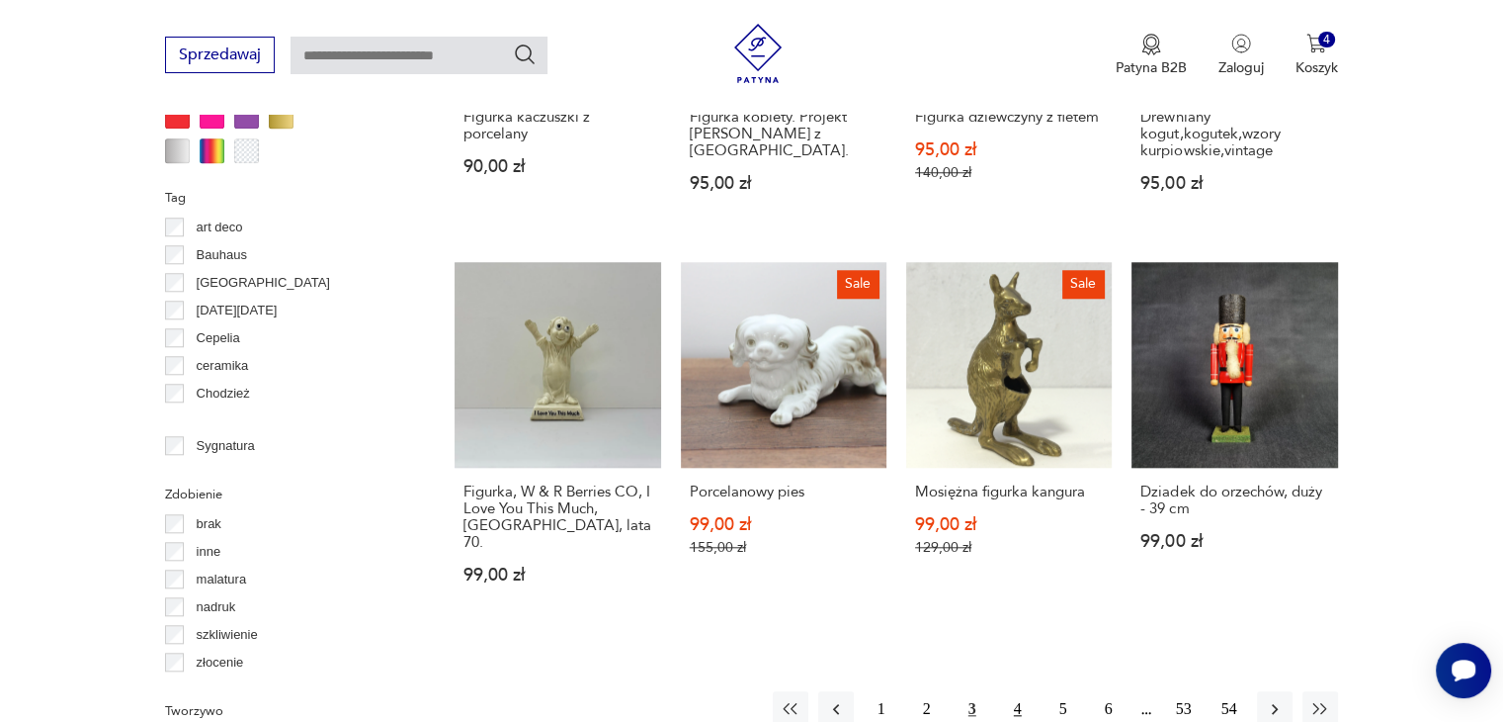
click at [1019, 691] on button "4" at bounding box center [1018, 709] width 36 height 36
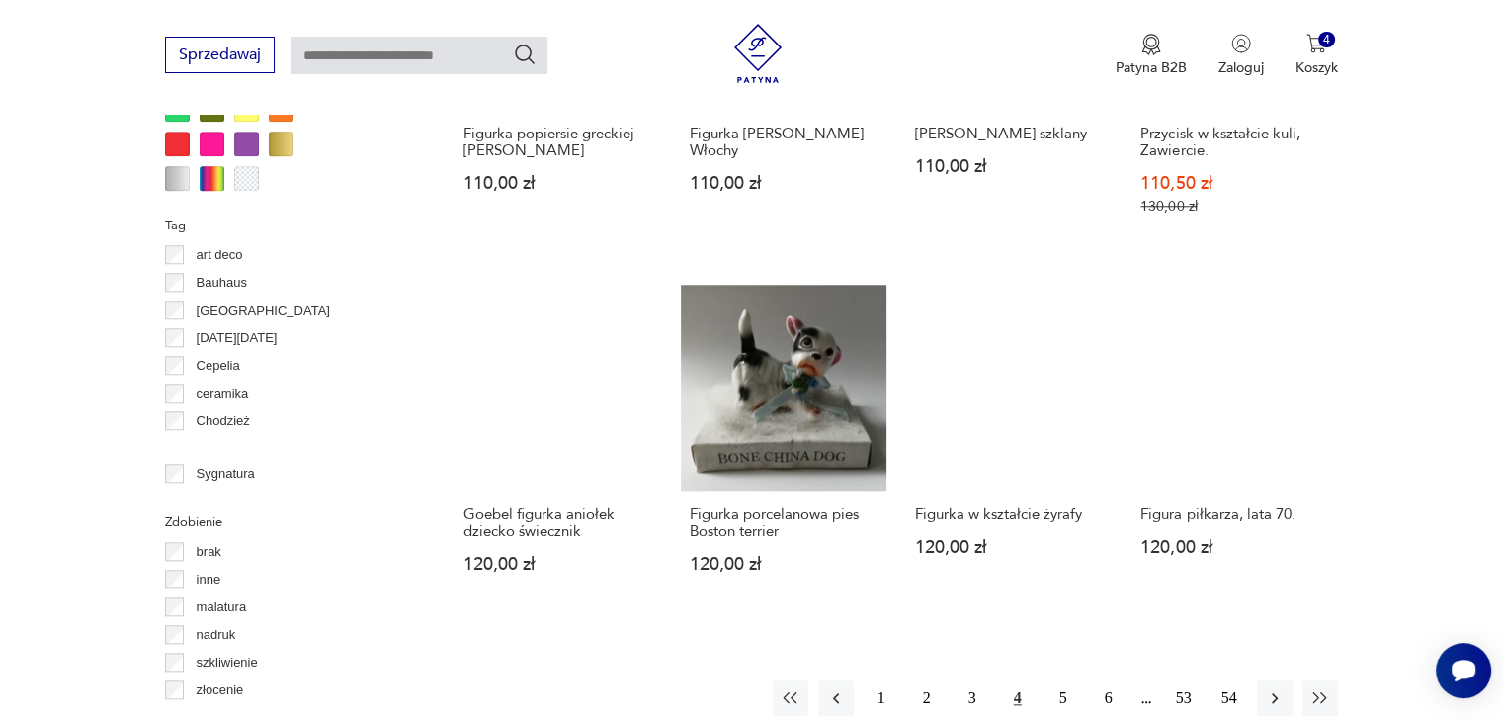
scroll to position [2007, 0]
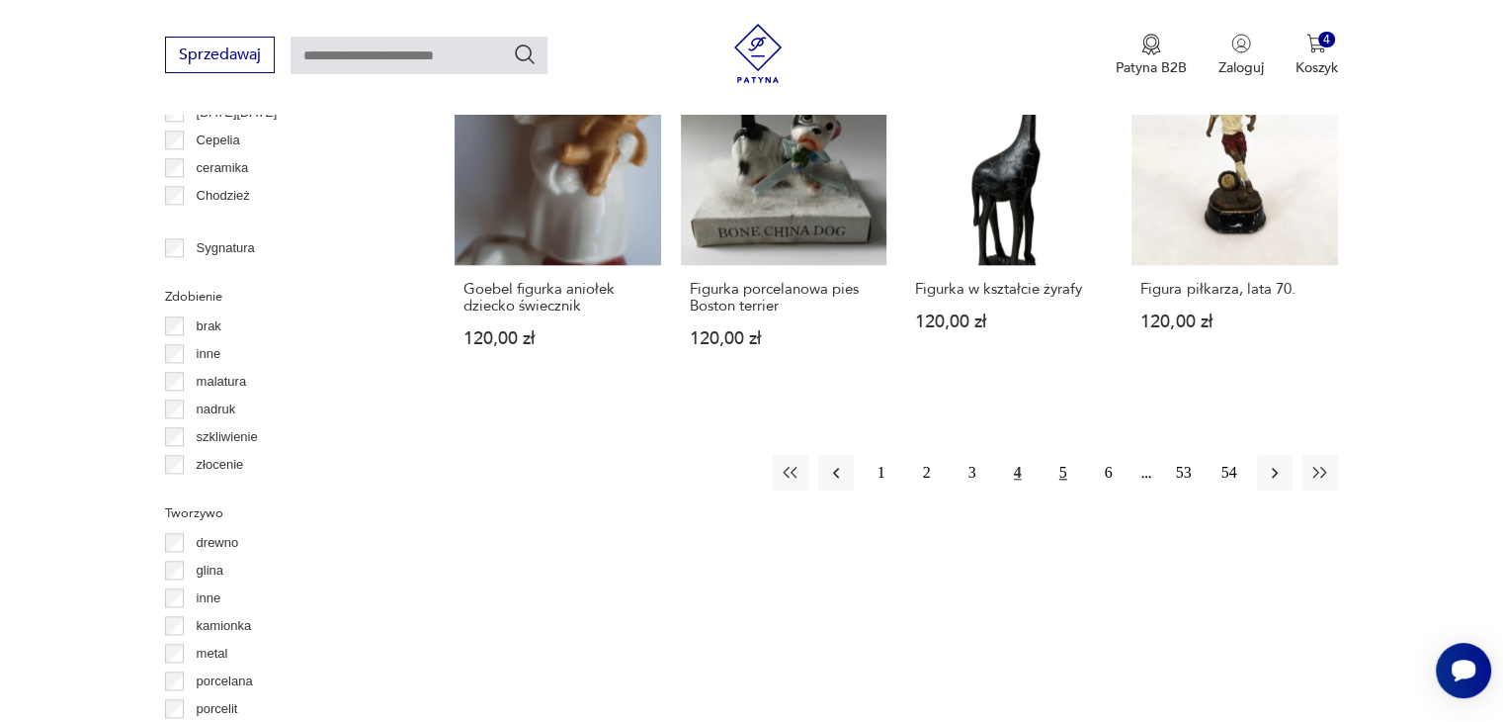
click at [1064, 455] on button "5" at bounding box center [1064, 473] width 36 height 36
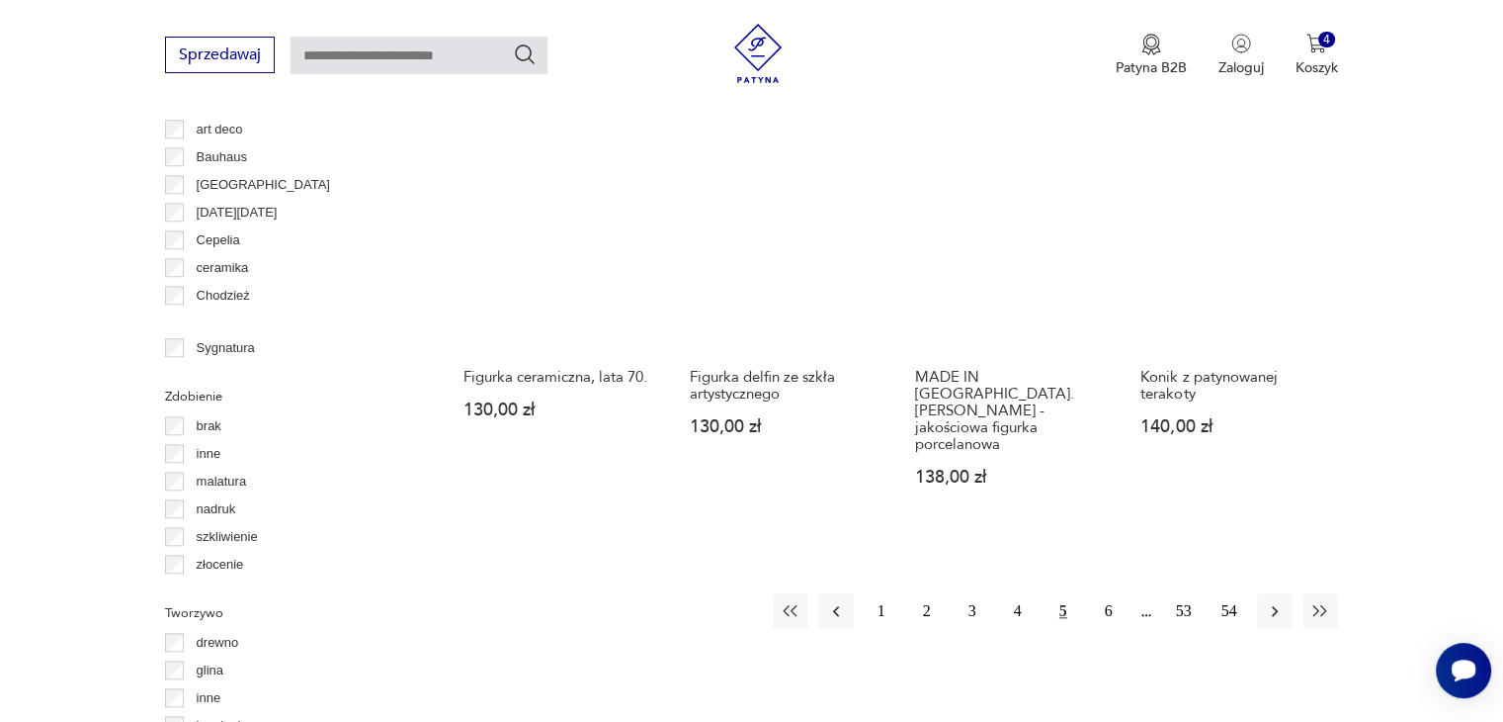
scroll to position [1908, 0]
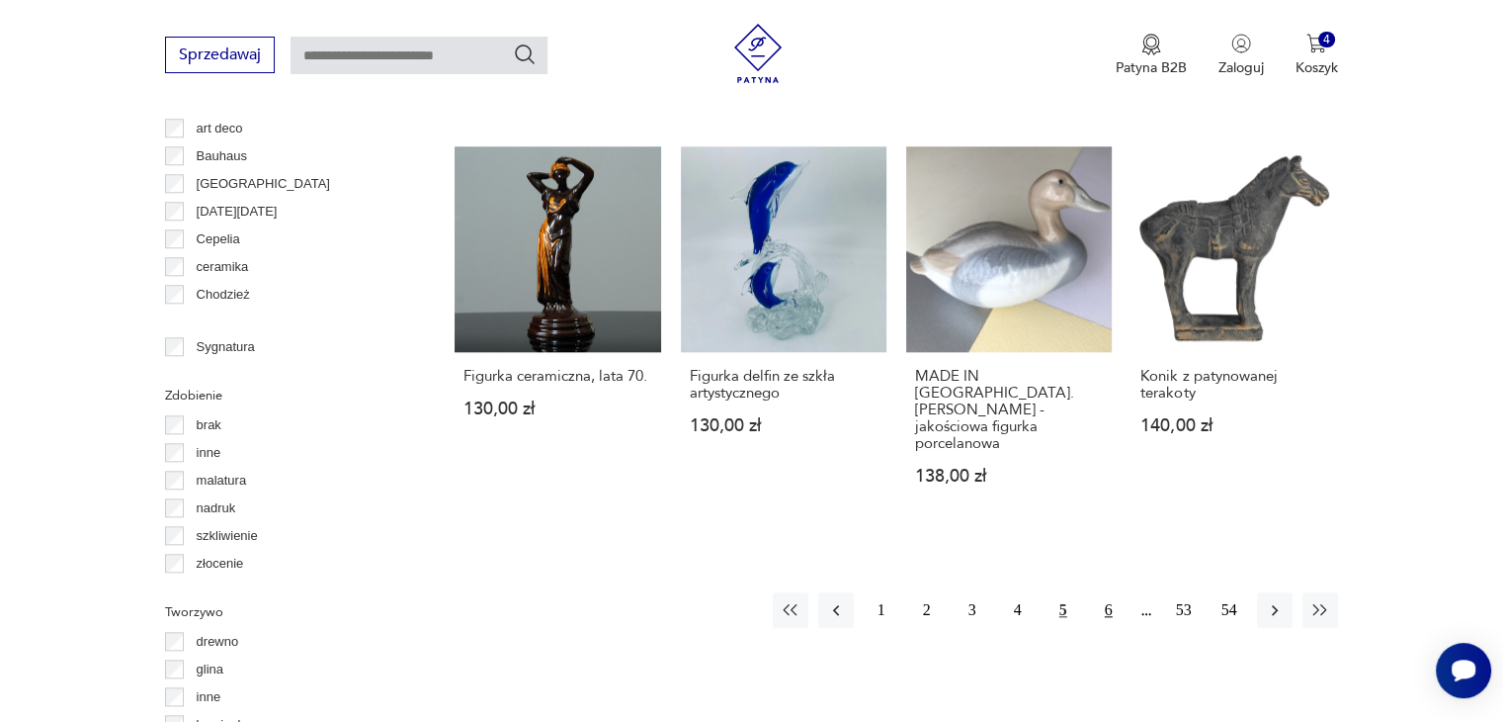
click at [1116, 592] on button "6" at bounding box center [1109, 610] width 36 height 36
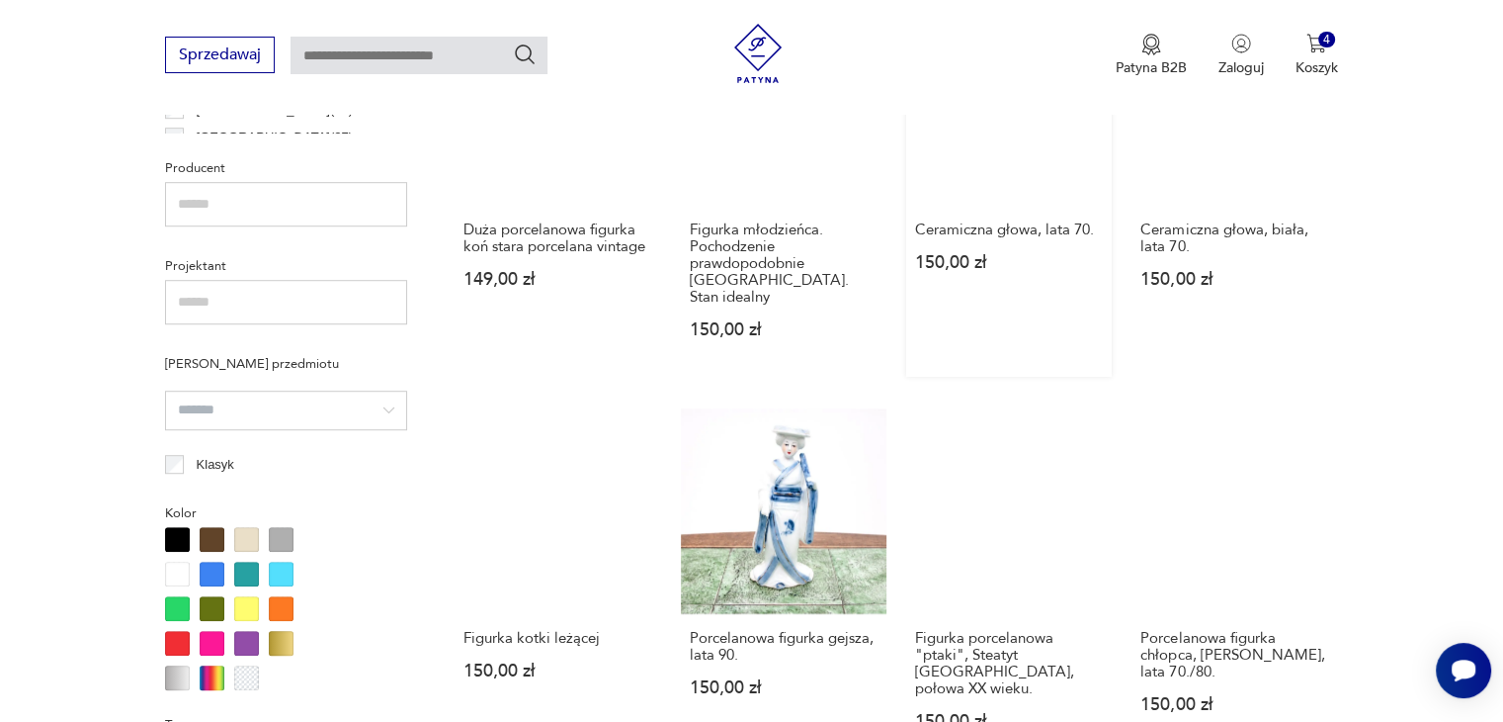
scroll to position [1315, 0]
